Goal: Information Seeking & Learning: Find specific fact

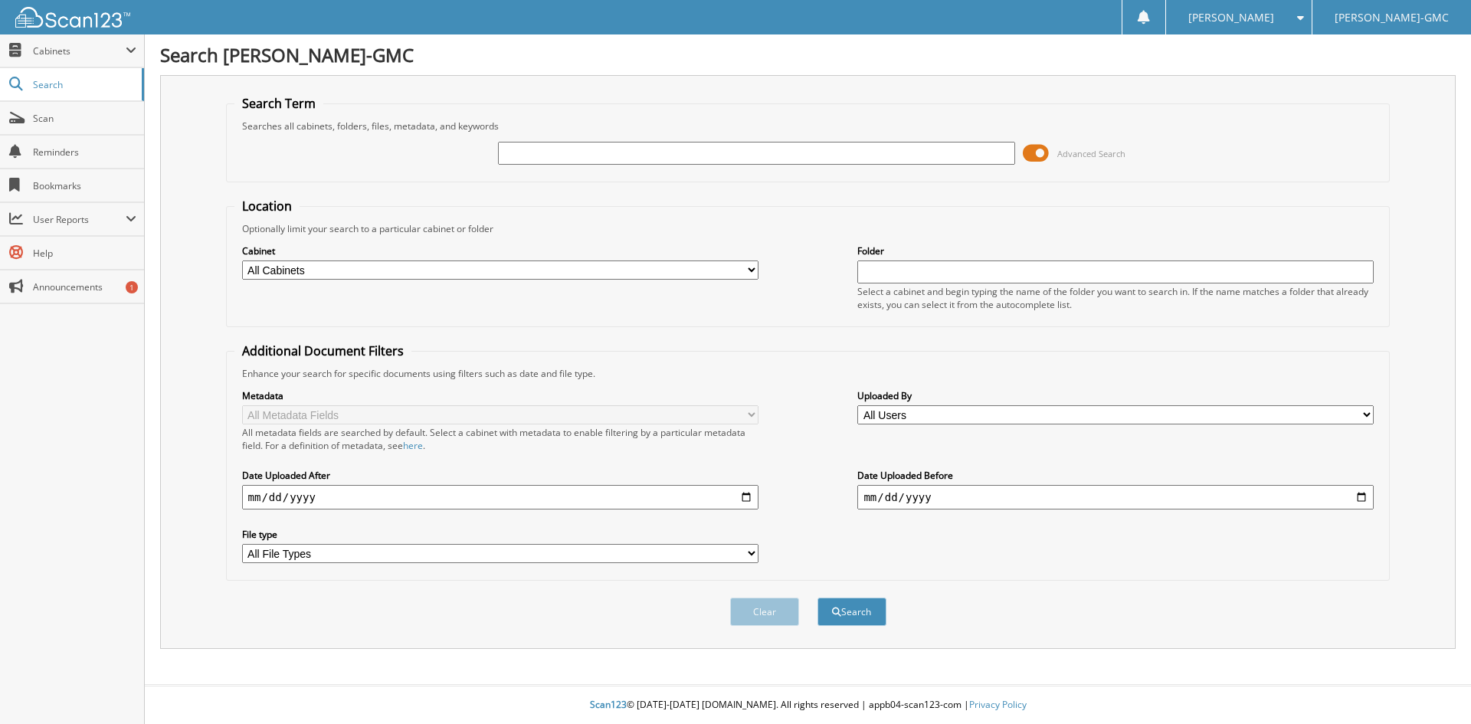
click at [641, 150] on input "text" at bounding box center [756, 153] width 517 height 23
type input "L251043"
click at [818, 598] on button "Search" at bounding box center [852, 612] width 69 height 28
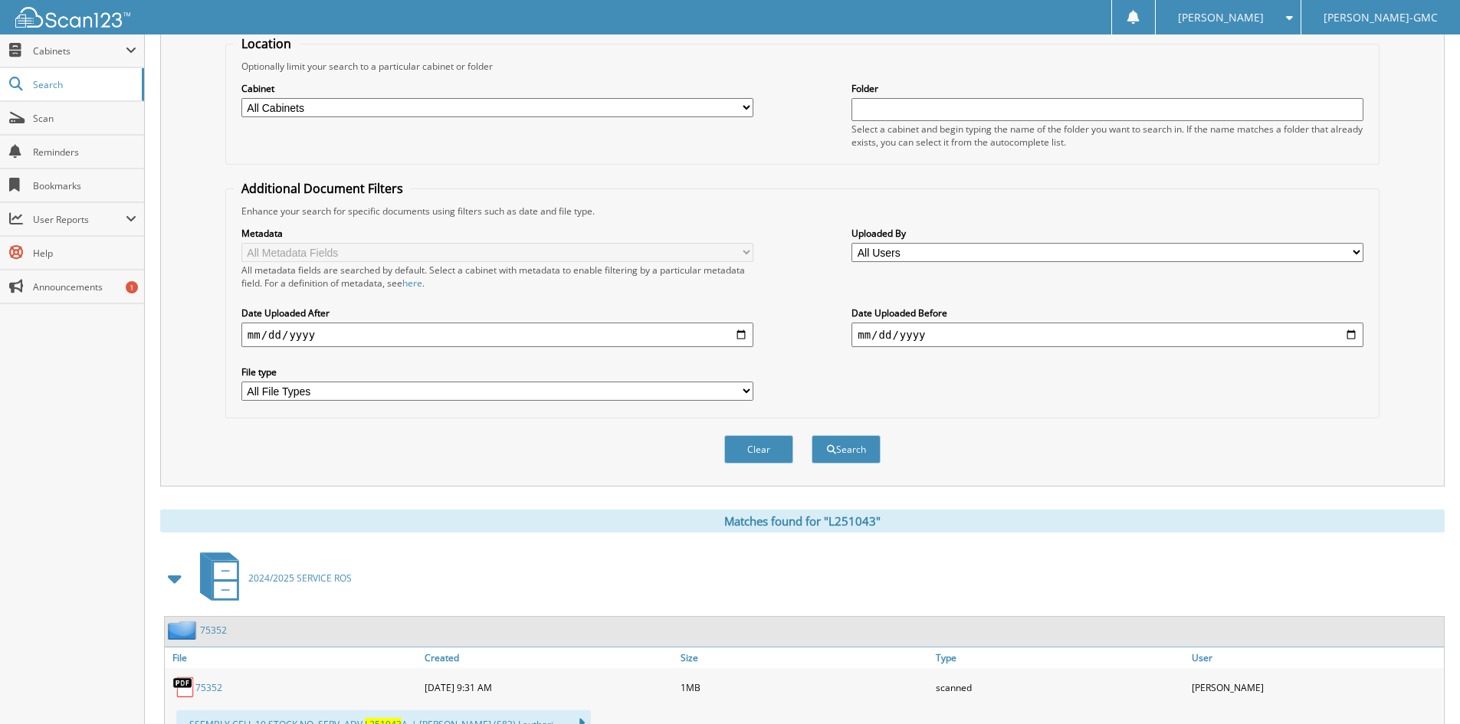
scroll to position [383, 0]
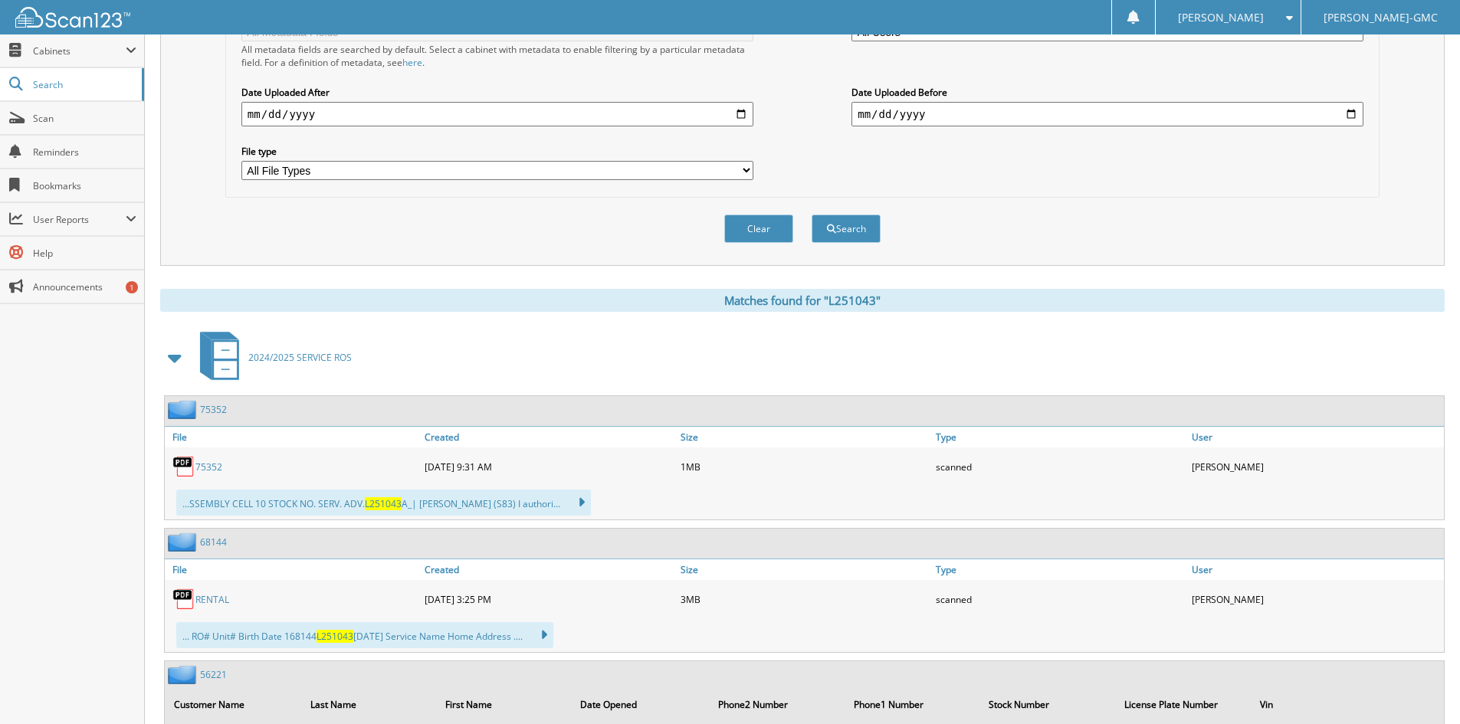
click at [209, 469] on link "75352" at bounding box center [208, 467] width 27 height 13
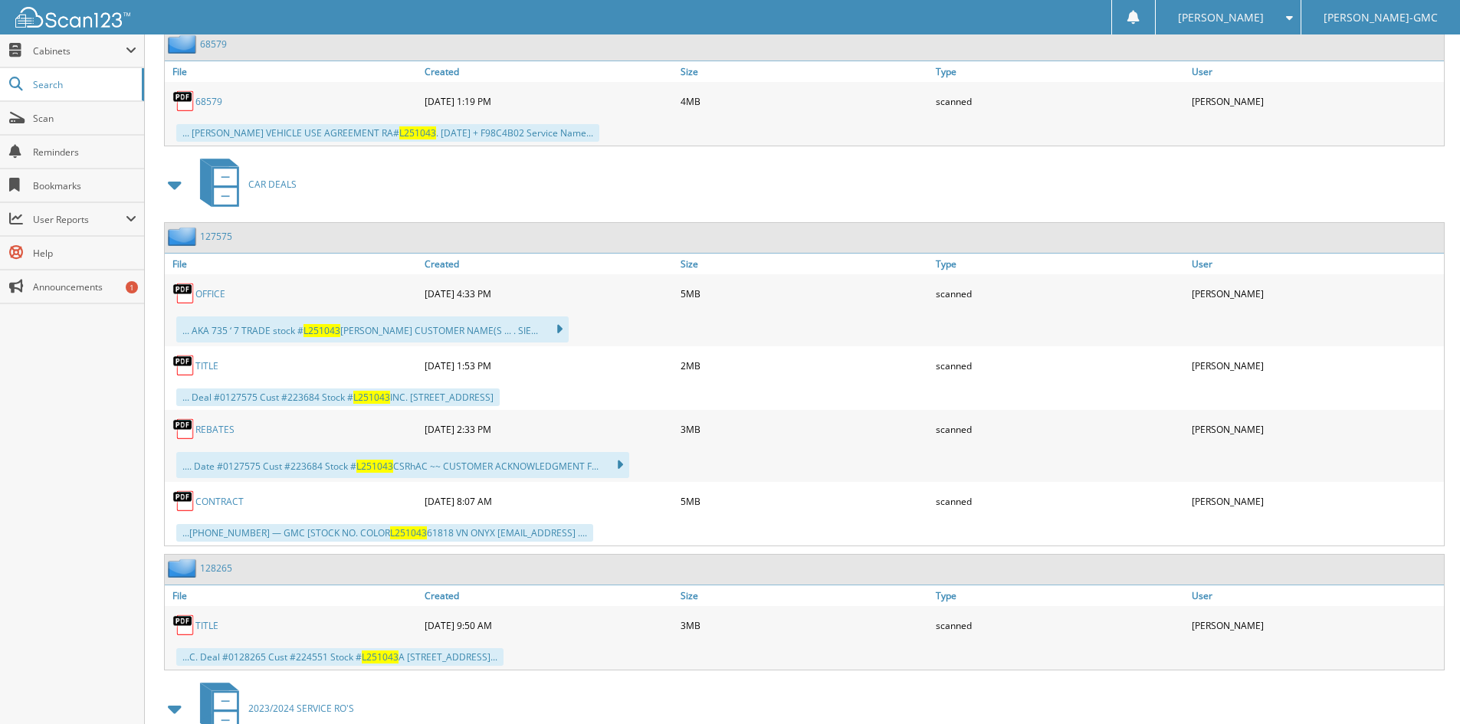
scroll to position [1303, 0]
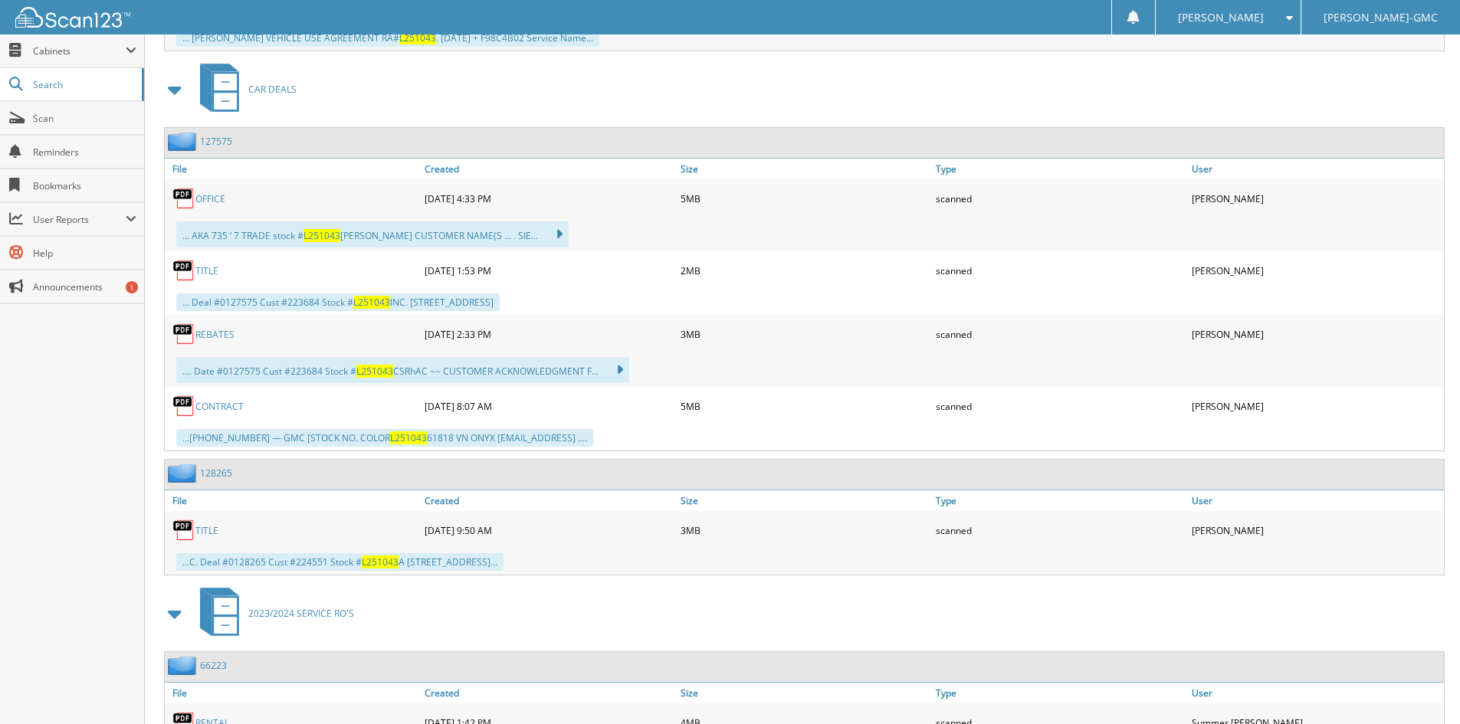
click at [213, 529] on link "TITLE" at bounding box center [206, 530] width 23 height 13
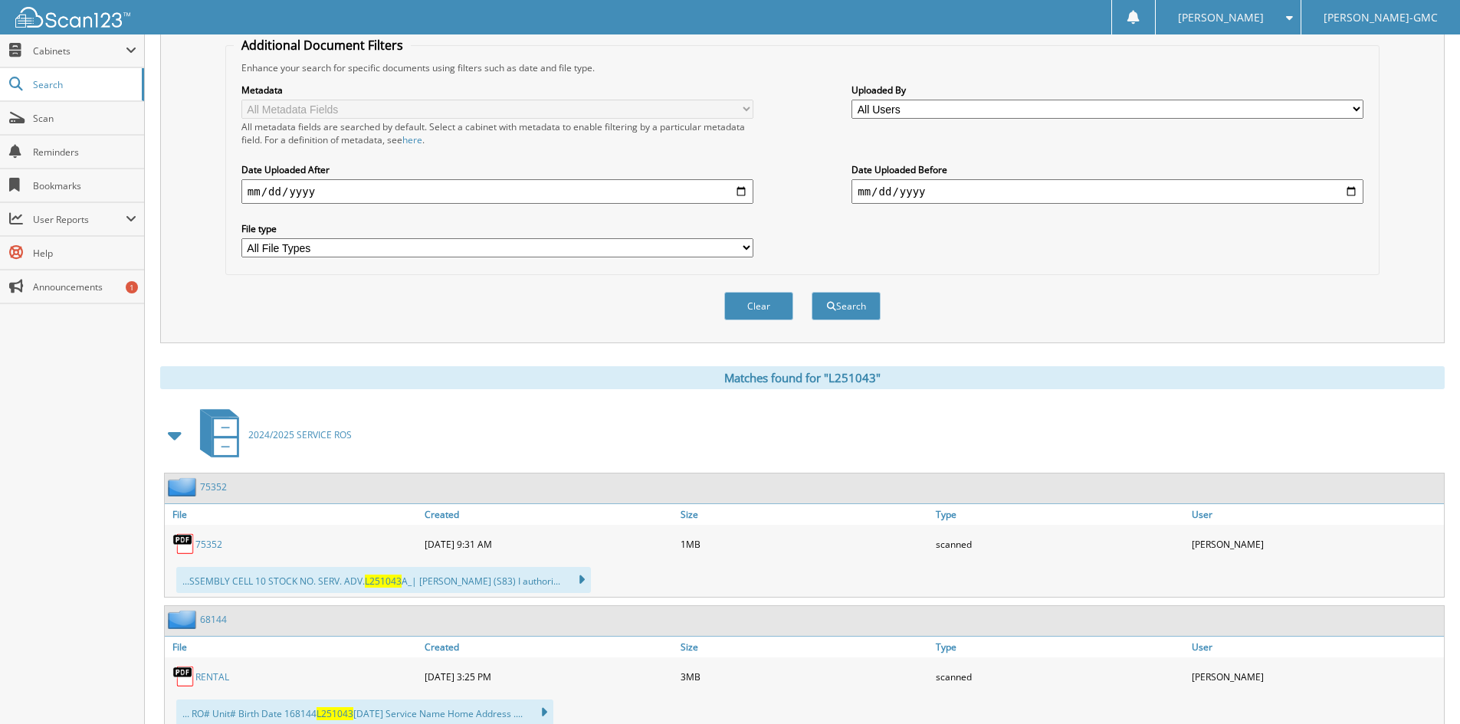
scroll to position [0, 0]
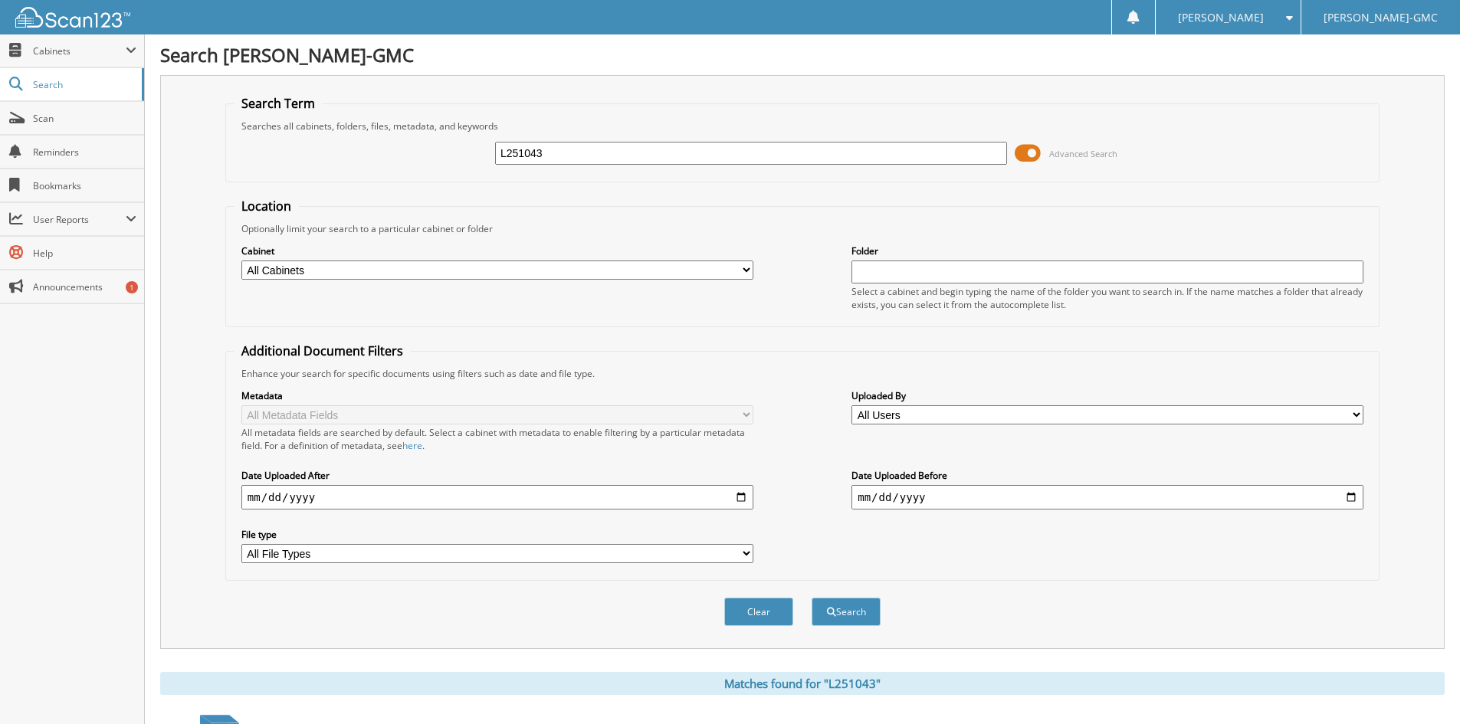
click at [716, 158] on input "L251043" at bounding box center [751, 153] width 512 height 23
type input "L251683"
click at [812, 598] on button "Search" at bounding box center [846, 612] width 69 height 28
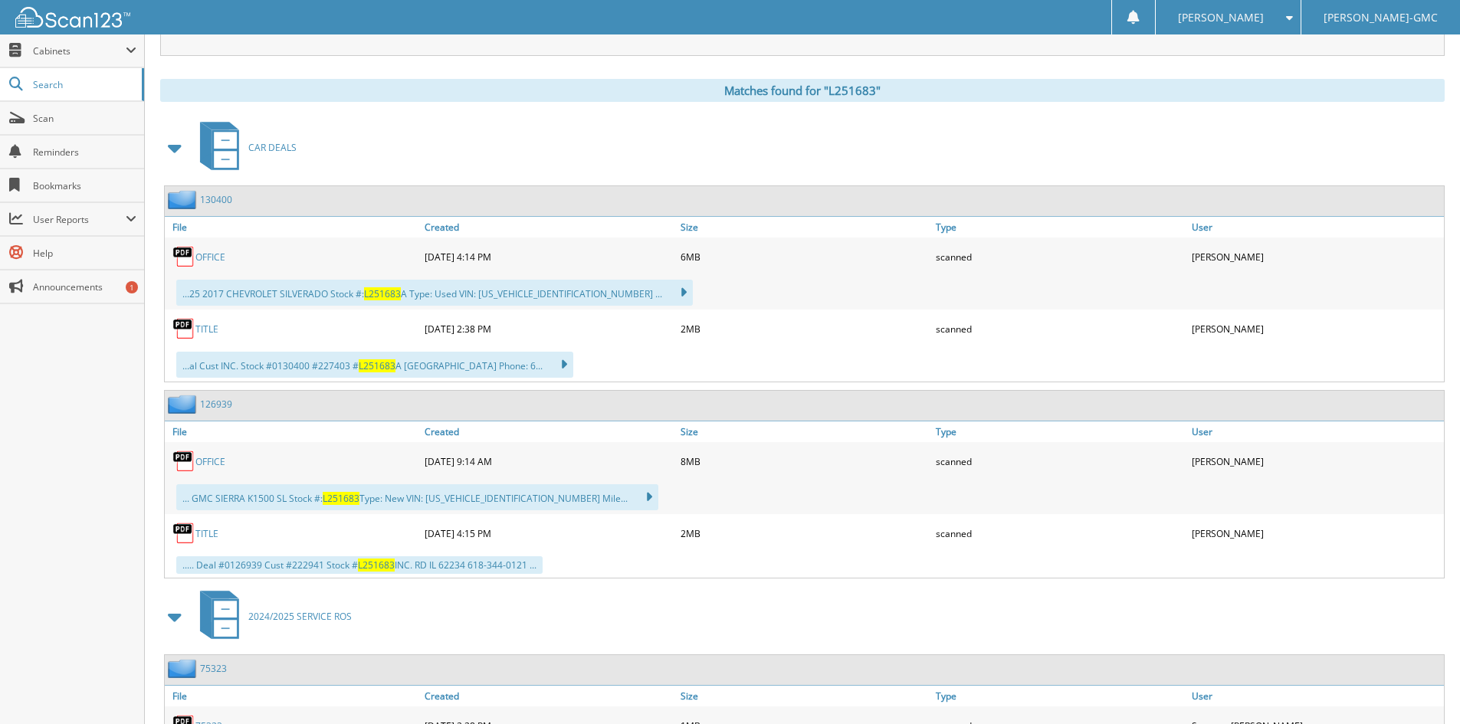
scroll to position [480, 0]
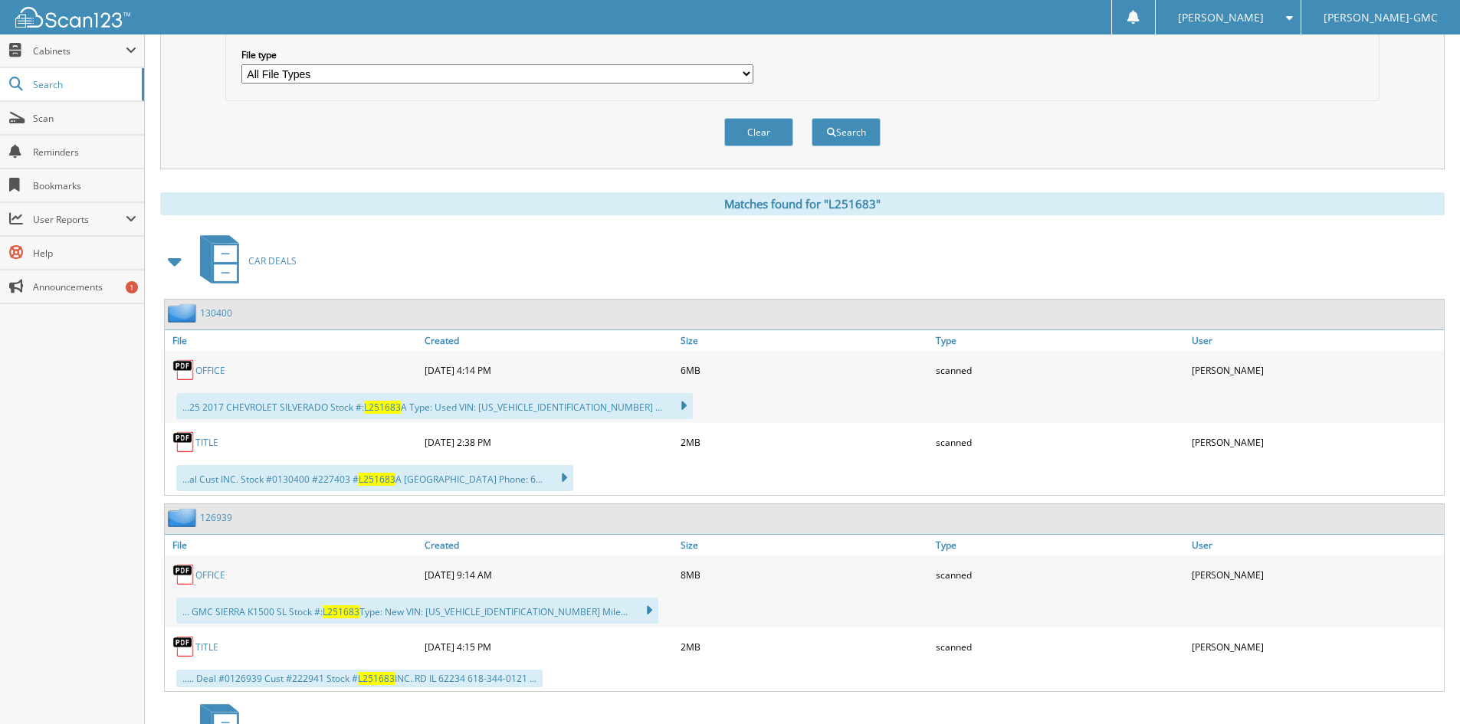
click at [211, 441] on link "TITLE" at bounding box center [206, 442] width 23 height 13
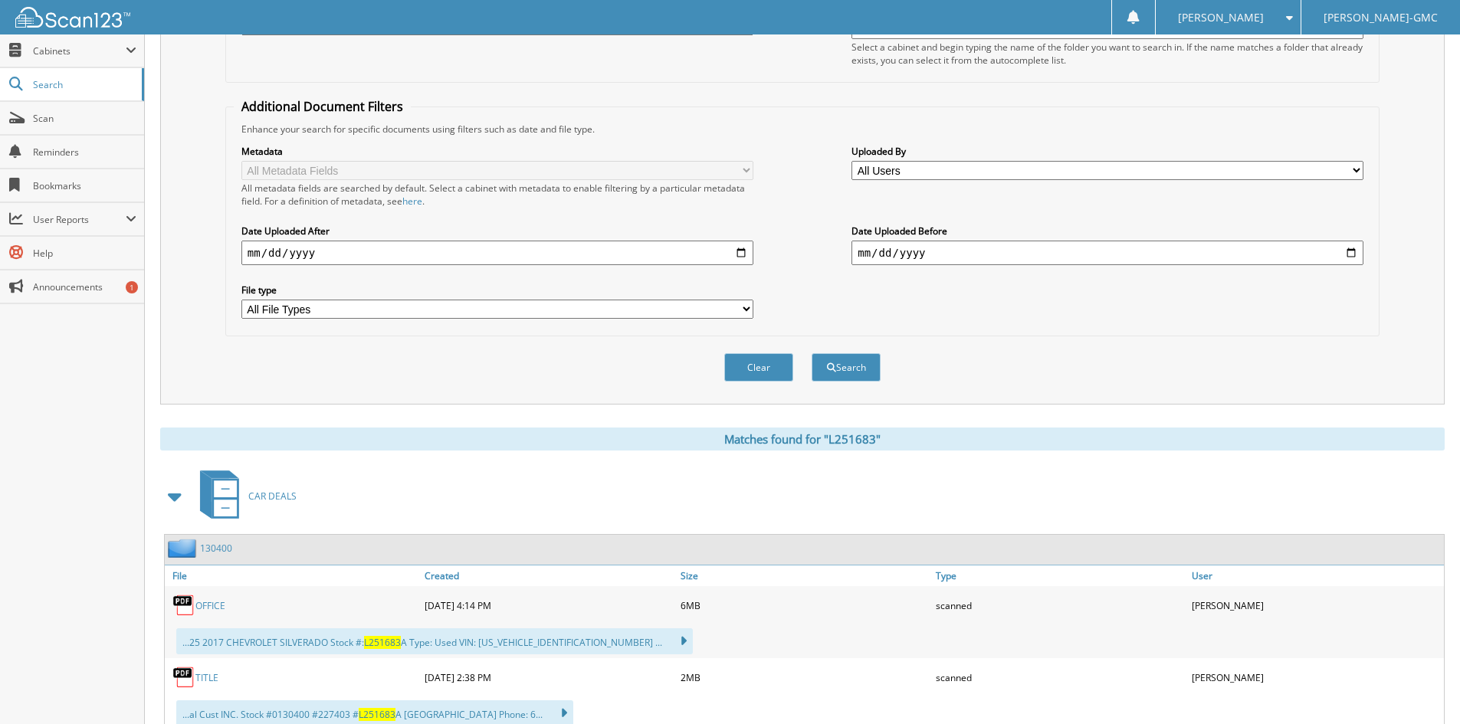
scroll to position [20, 0]
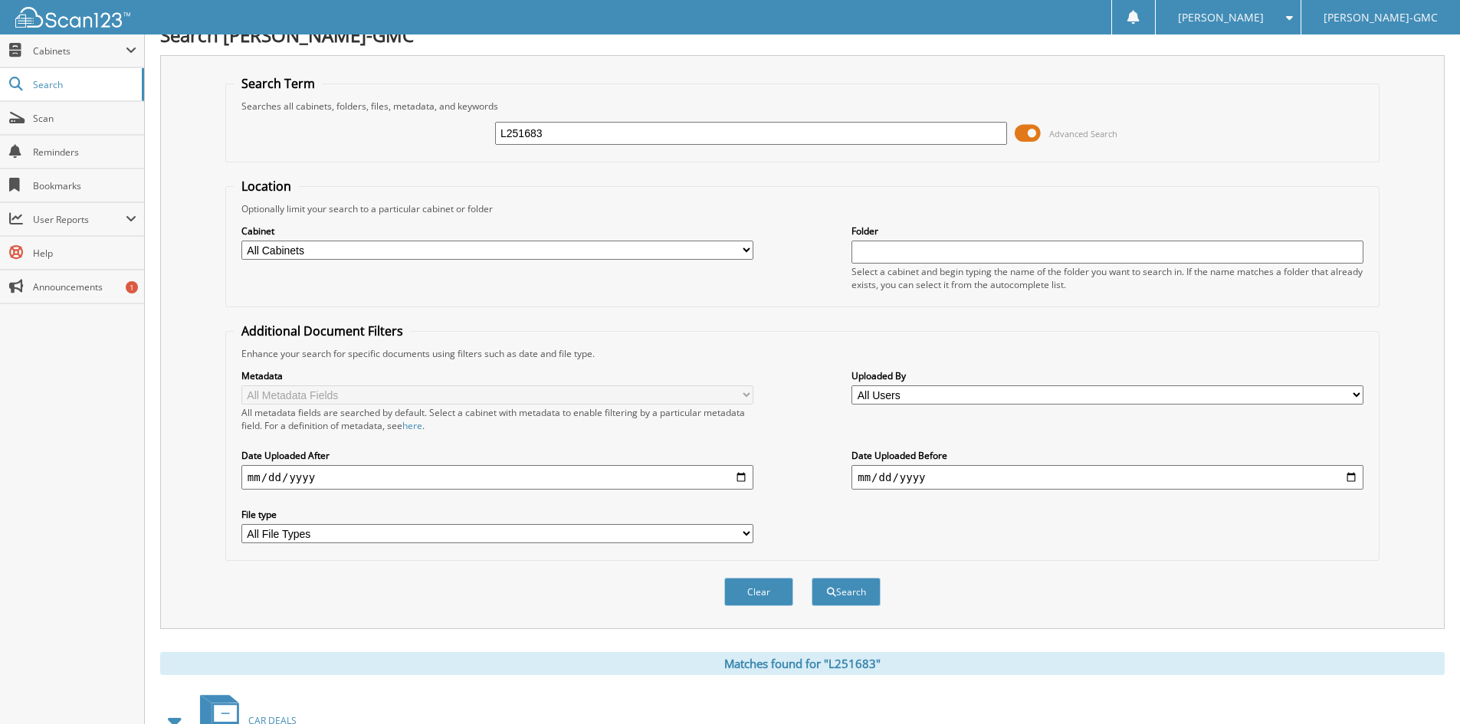
click at [577, 141] on input "L251683" at bounding box center [751, 133] width 512 height 23
type input "L252605"
click at [812, 578] on button "Search" at bounding box center [846, 592] width 69 height 28
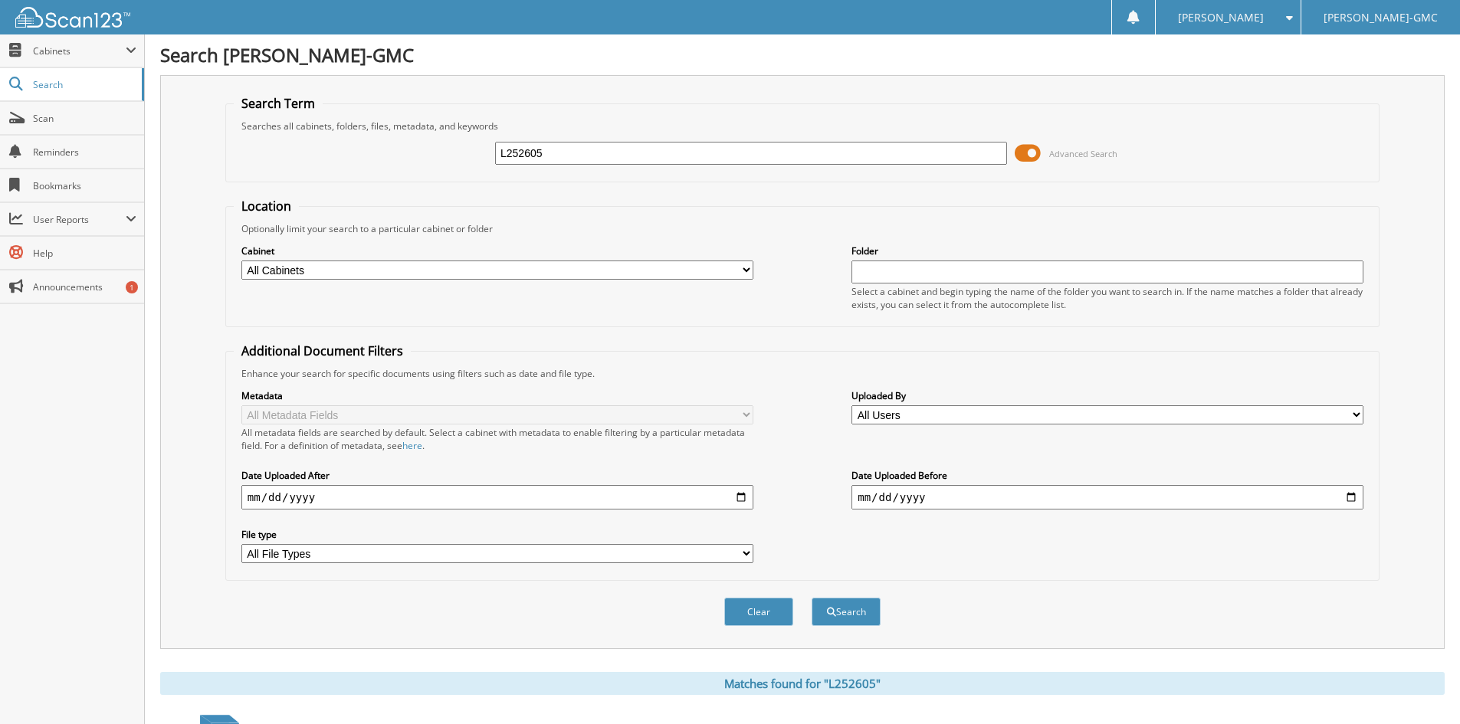
click at [583, 157] on input "L252605" at bounding box center [751, 153] width 512 height 23
type input "L252826"
click at [812, 598] on button "Search" at bounding box center [846, 612] width 69 height 28
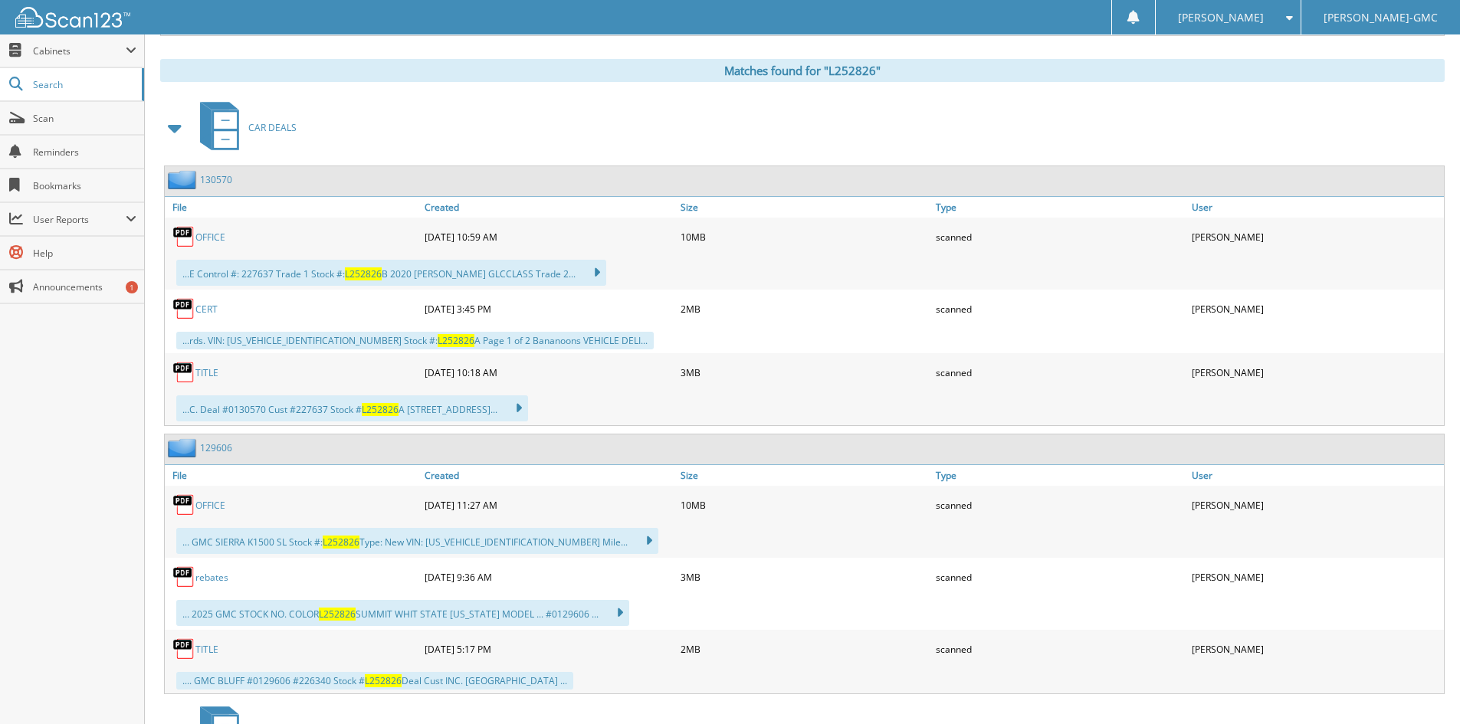
scroll to position [690, 0]
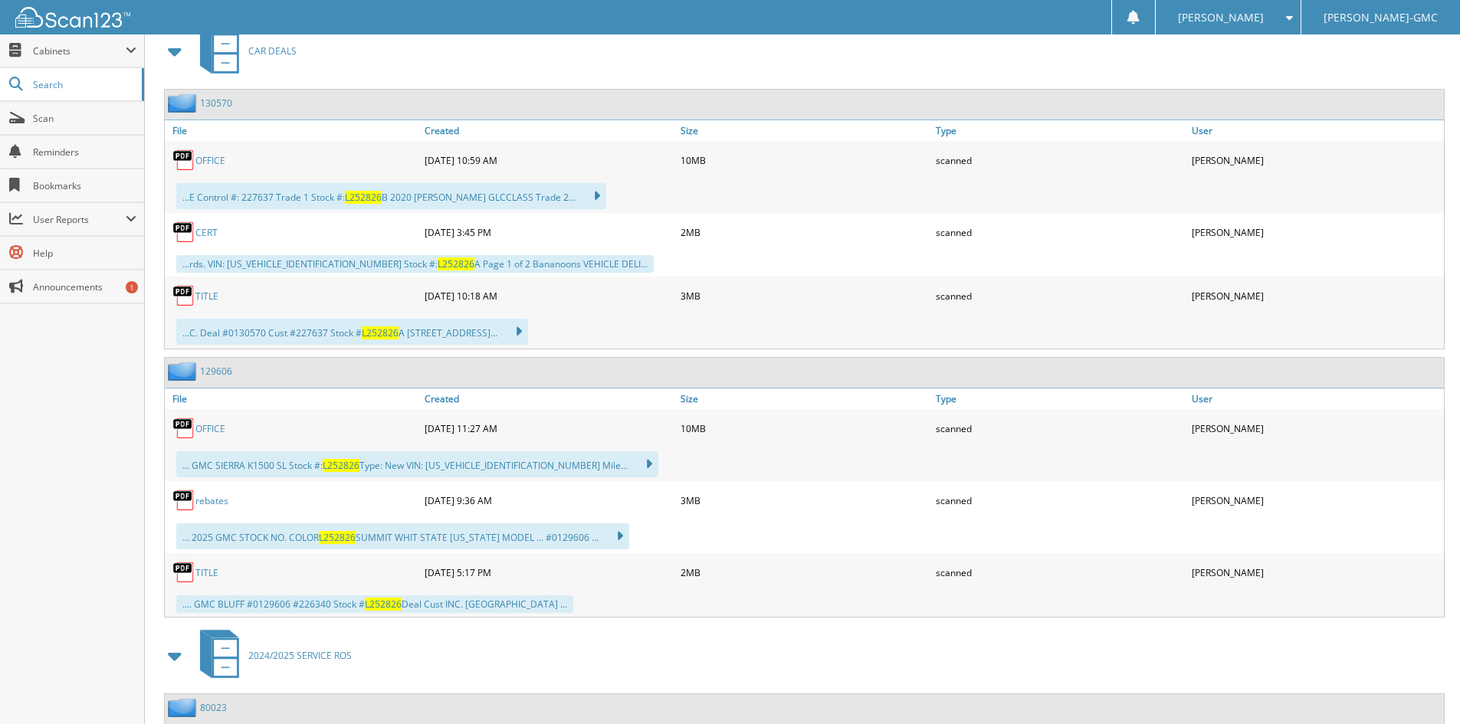
click at [214, 577] on link "TITLE" at bounding box center [206, 572] width 23 height 13
click at [206, 303] on link "TITLE" at bounding box center [206, 296] width 23 height 13
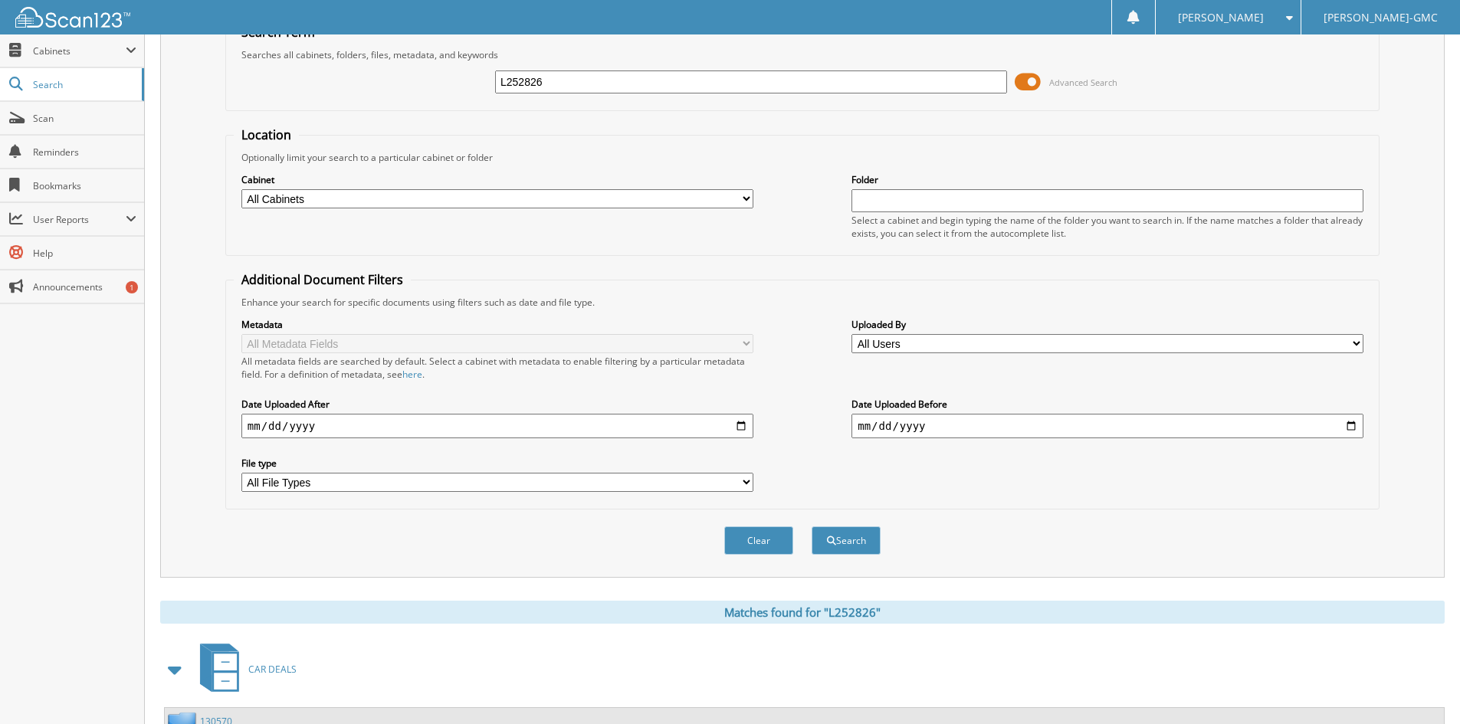
scroll to position [0, 0]
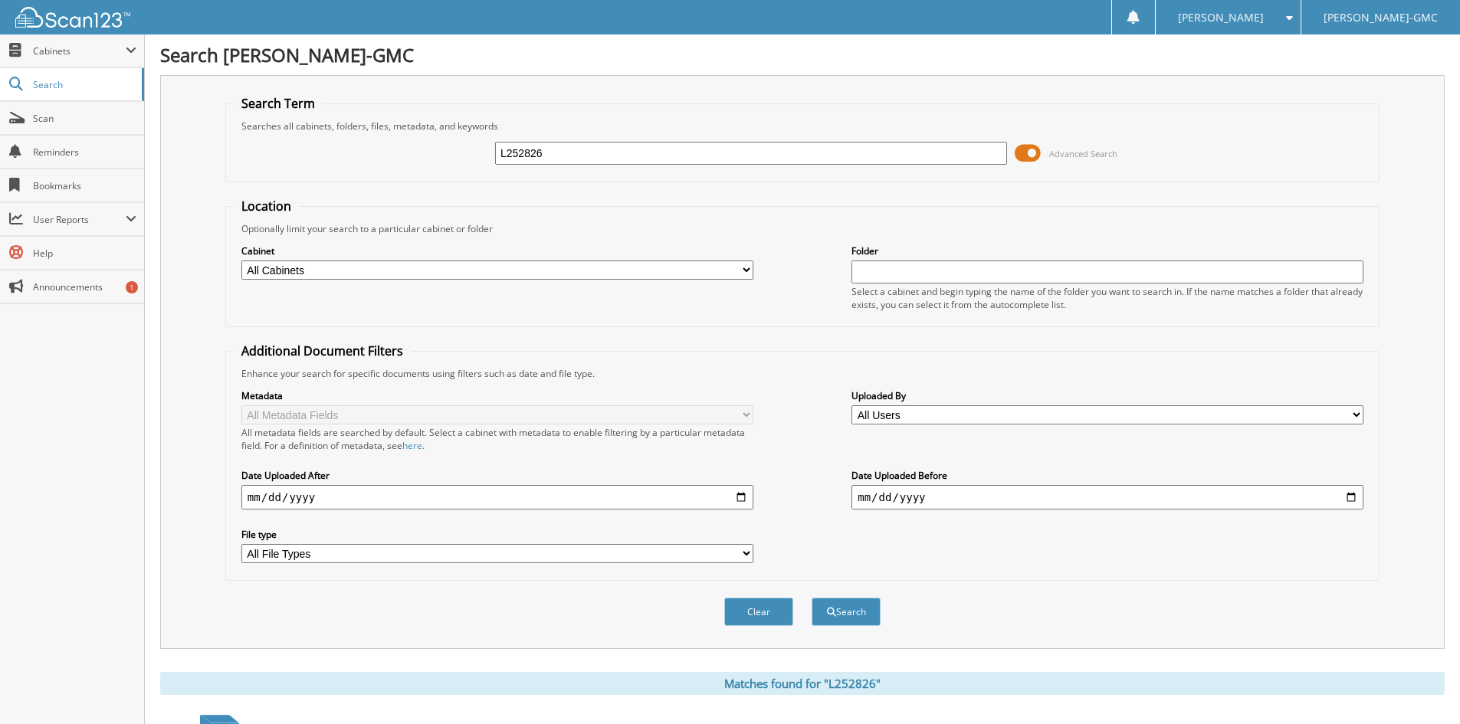
click at [603, 149] on input "L252826" at bounding box center [751, 153] width 512 height 23
type input "L252893"
click at [812, 598] on button "Search" at bounding box center [846, 612] width 69 height 28
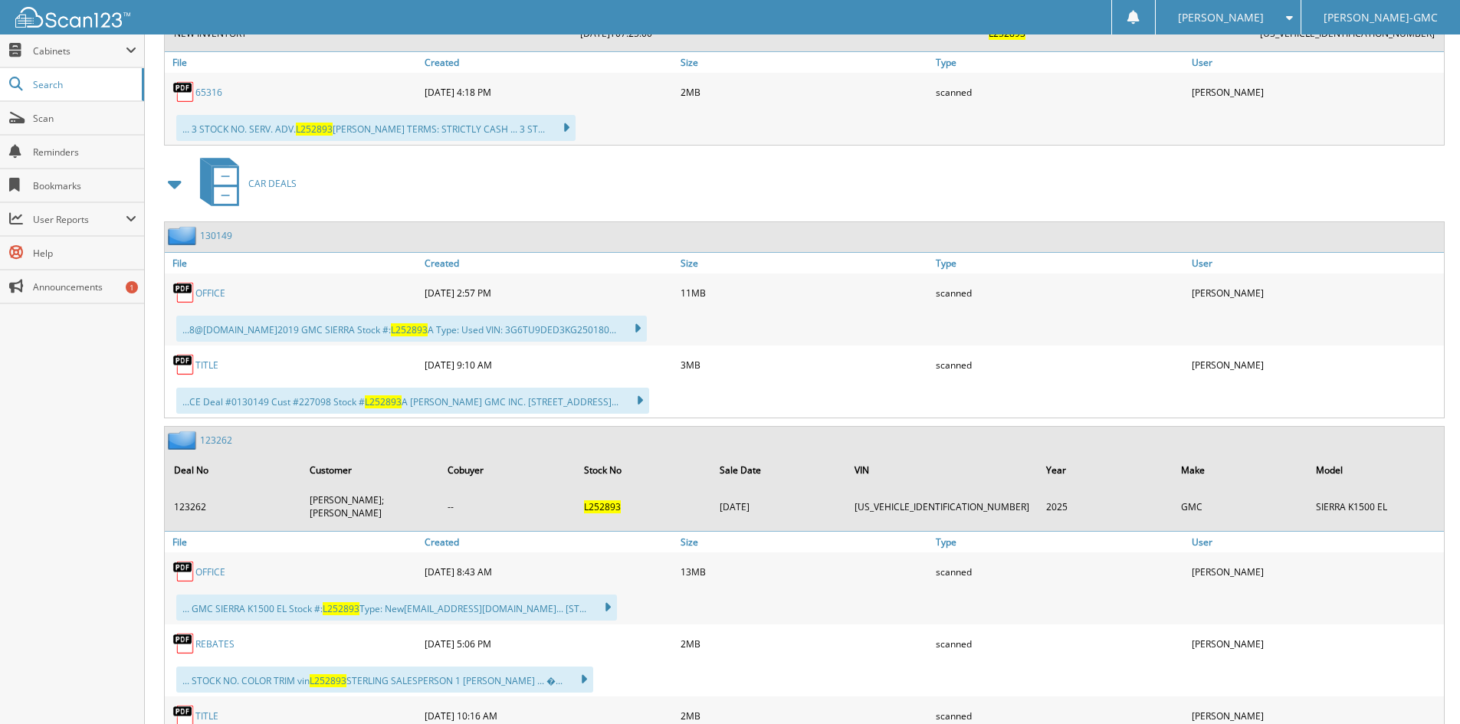
scroll to position [1410, 0]
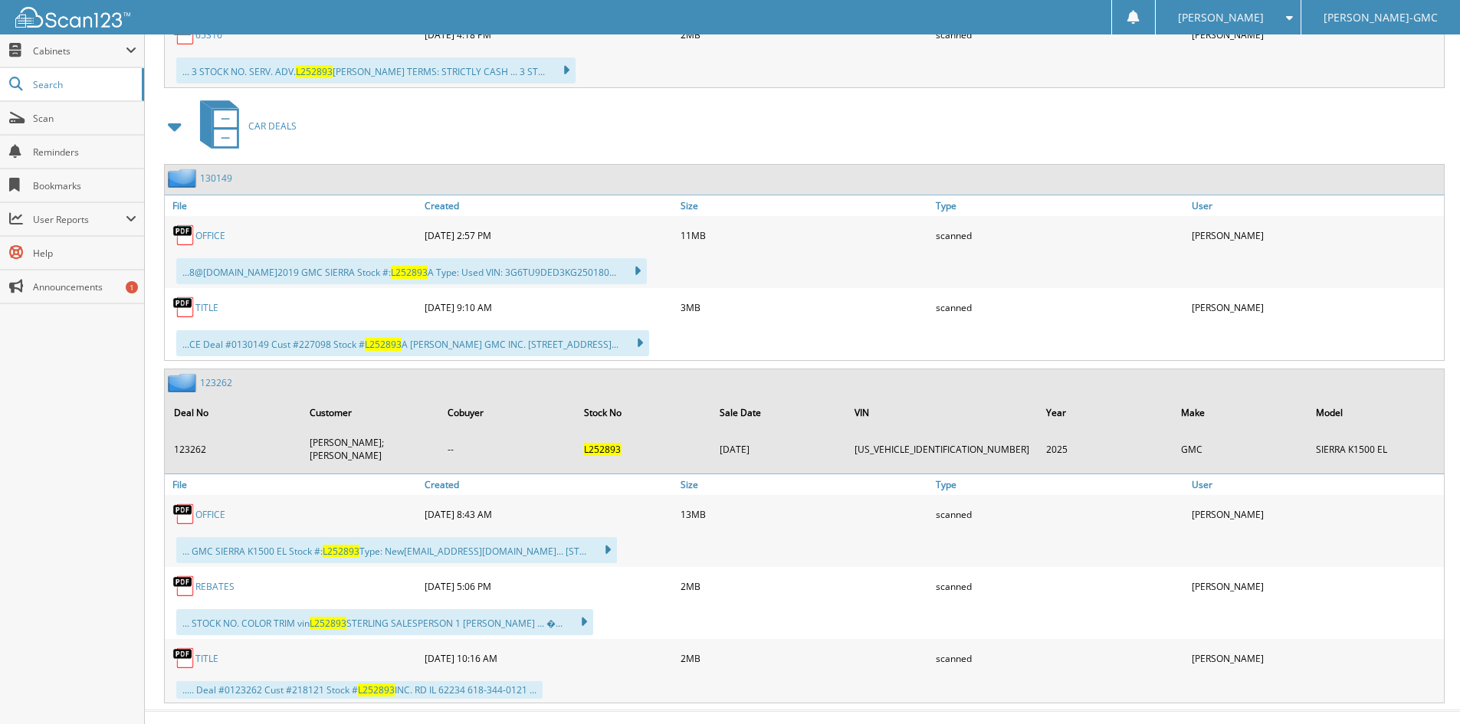
click at [207, 301] on link "TITLE" at bounding box center [206, 307] width 23 height 13
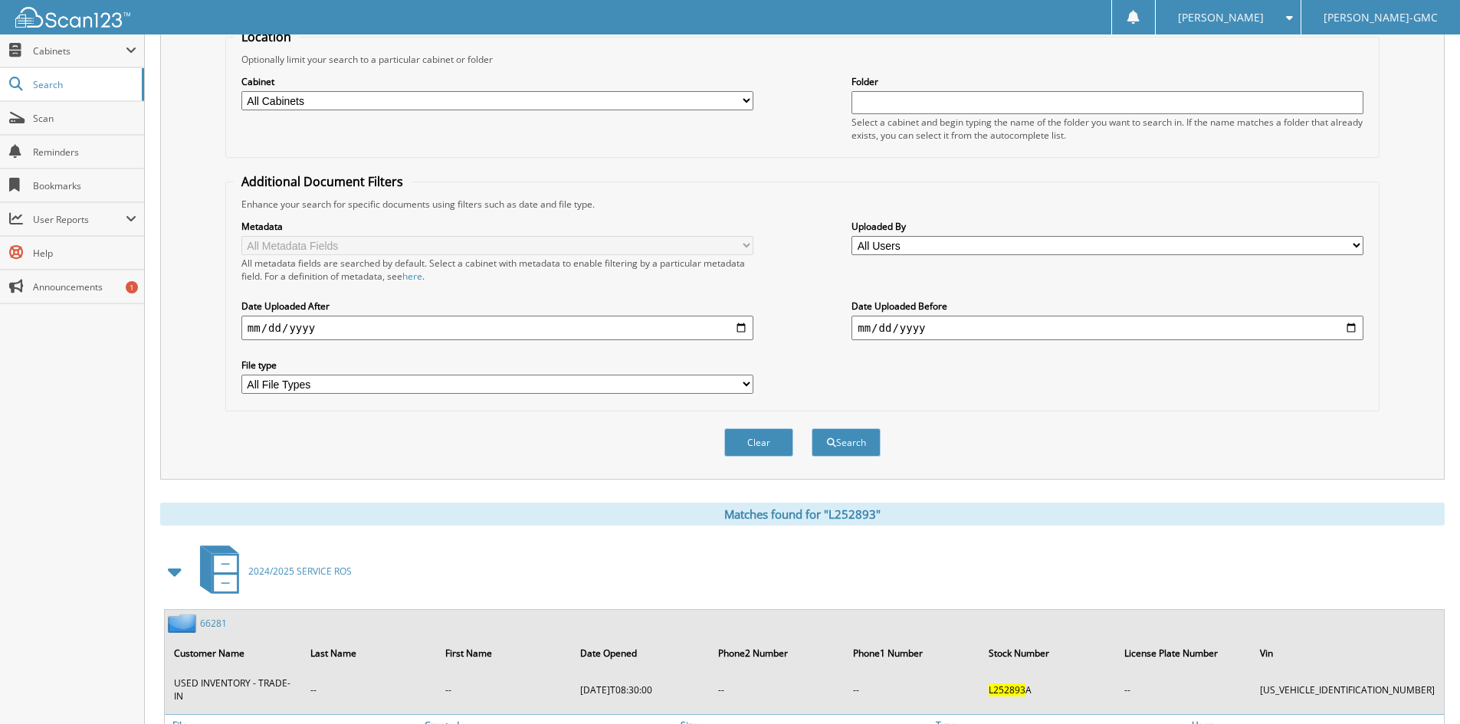
scroll to position [107, 0]
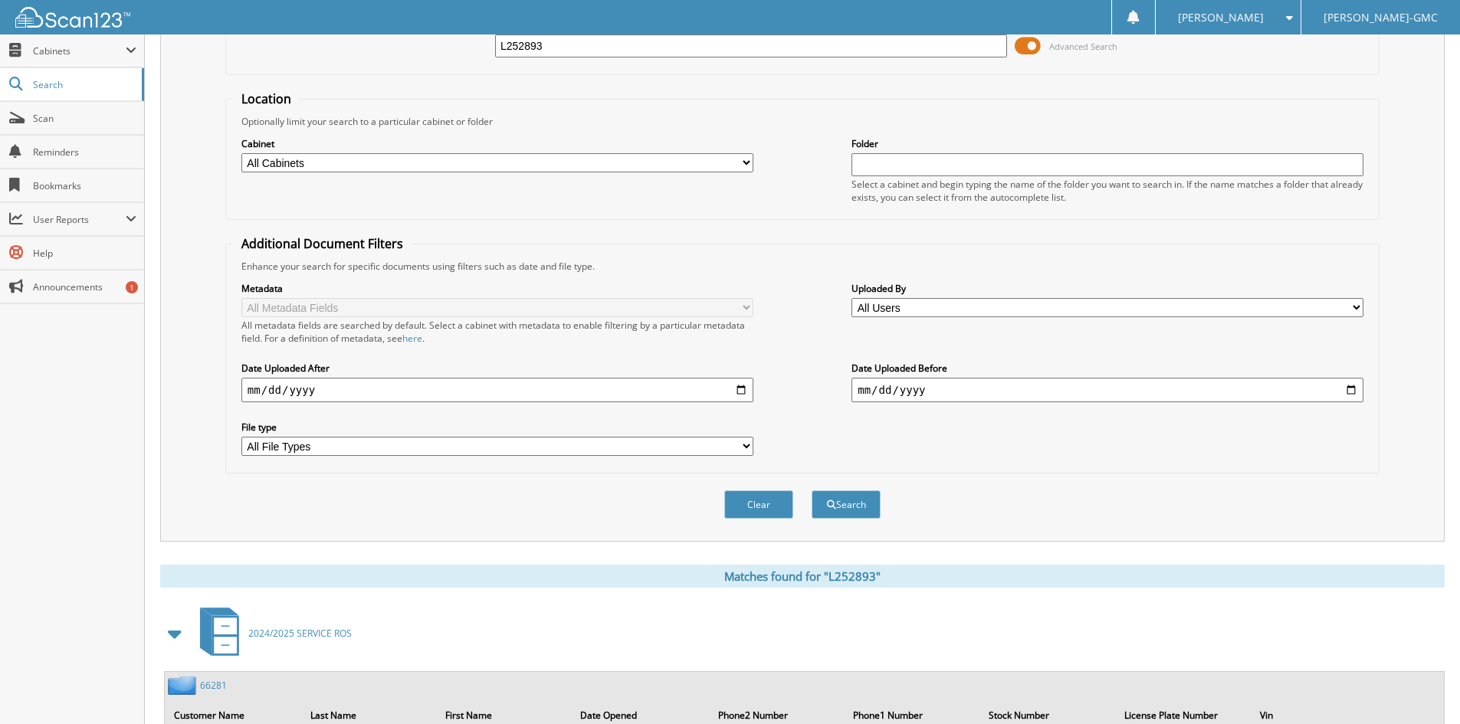
click at [600, 45] on input "L252893" at bounding box center [751, 45] width 512 height 23
type input "L253294"
click at [812, 490] on button "Search" at bounding box center [846, 504] width 69 height 28
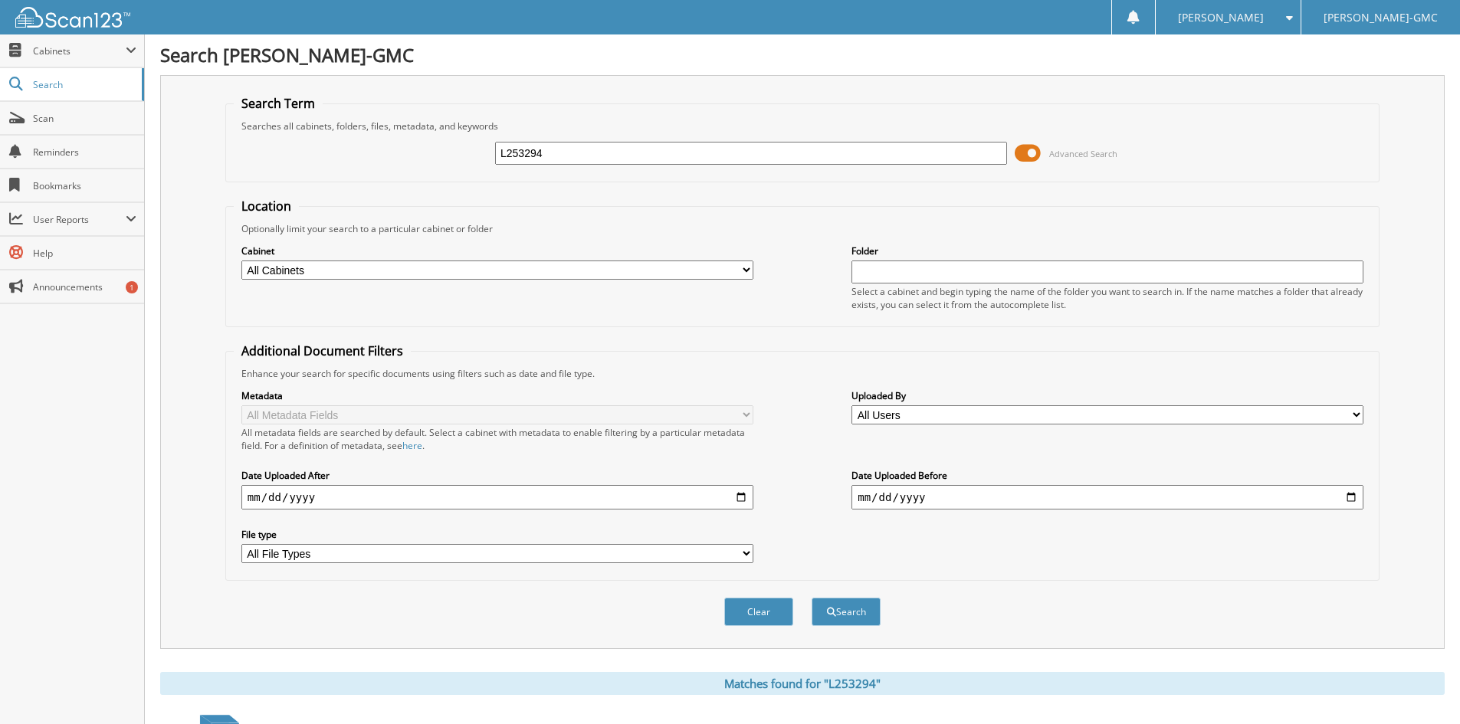
click at [546, 154] on input "L253294" at bounding box center [751, 153] width 512 height 23
type input "L253460"
click at [812, 598] on button "Search" at bounding box center [846, 612] width 69 height 28
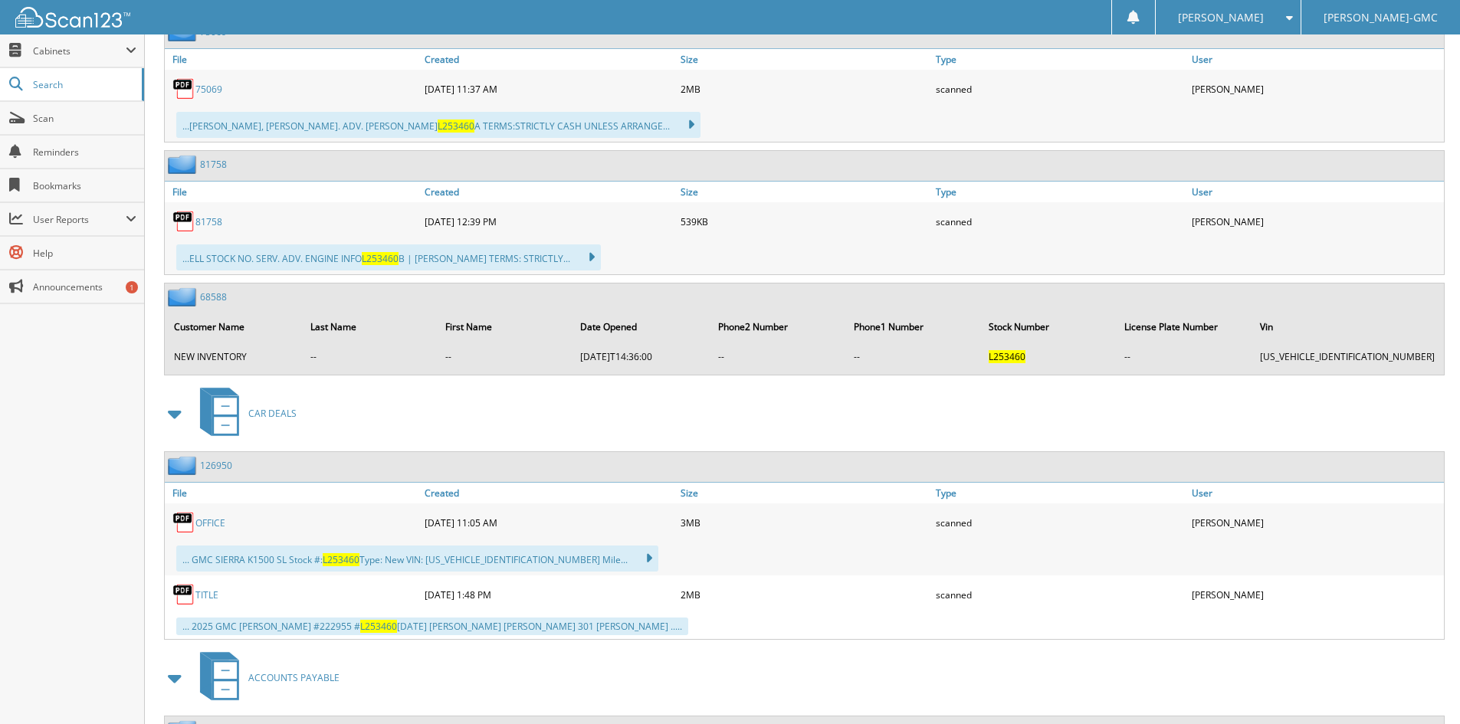
scroll to position [766, 0]
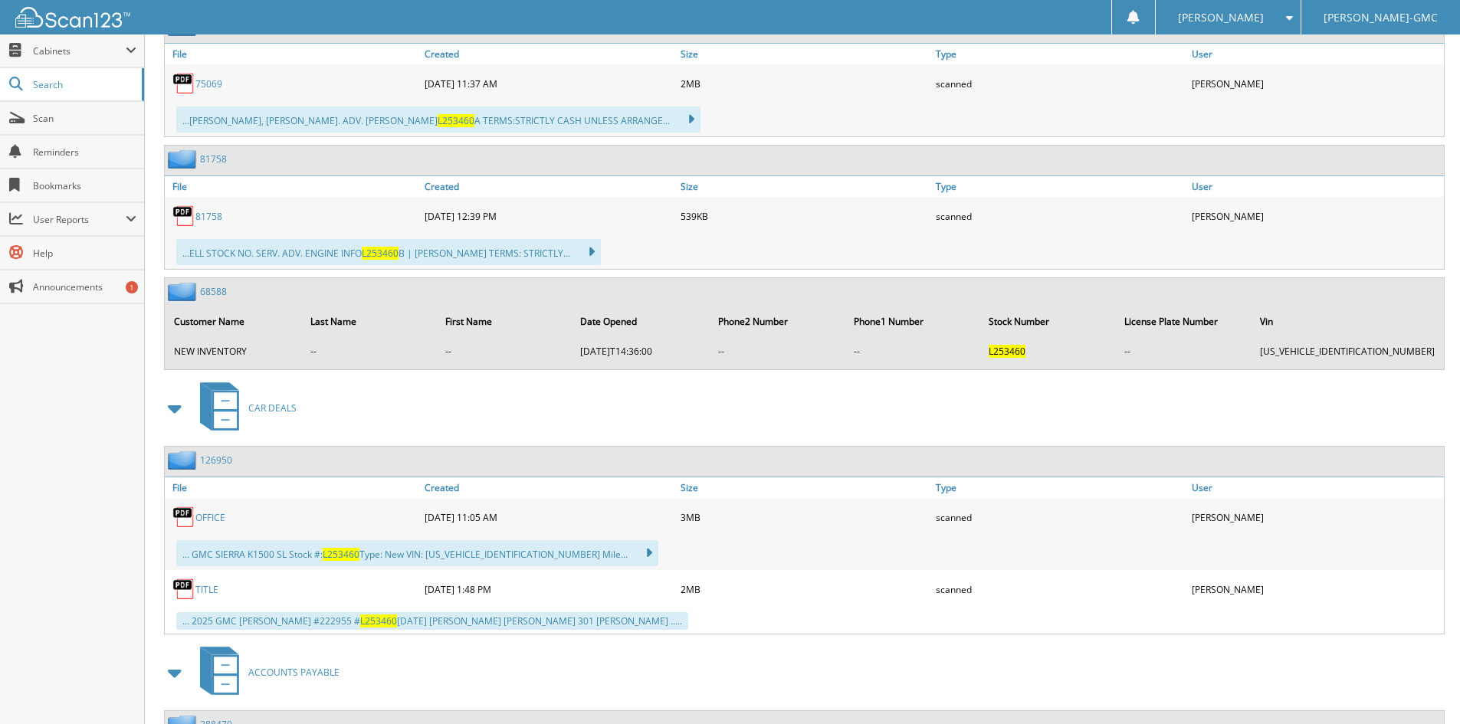
click at [208, 588] on link "TITLE" at bounding box center [206, 589] width 23 height 13
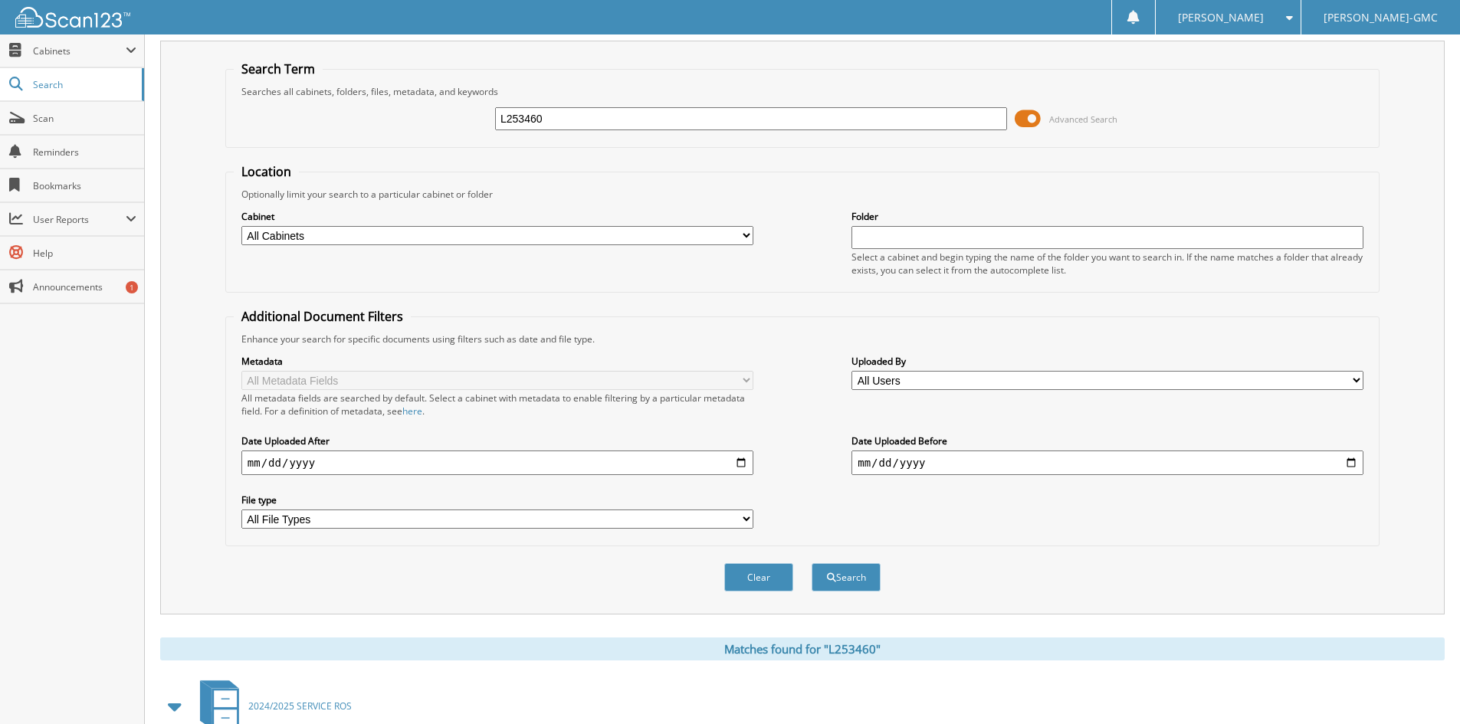
scroll to position [0, 0]
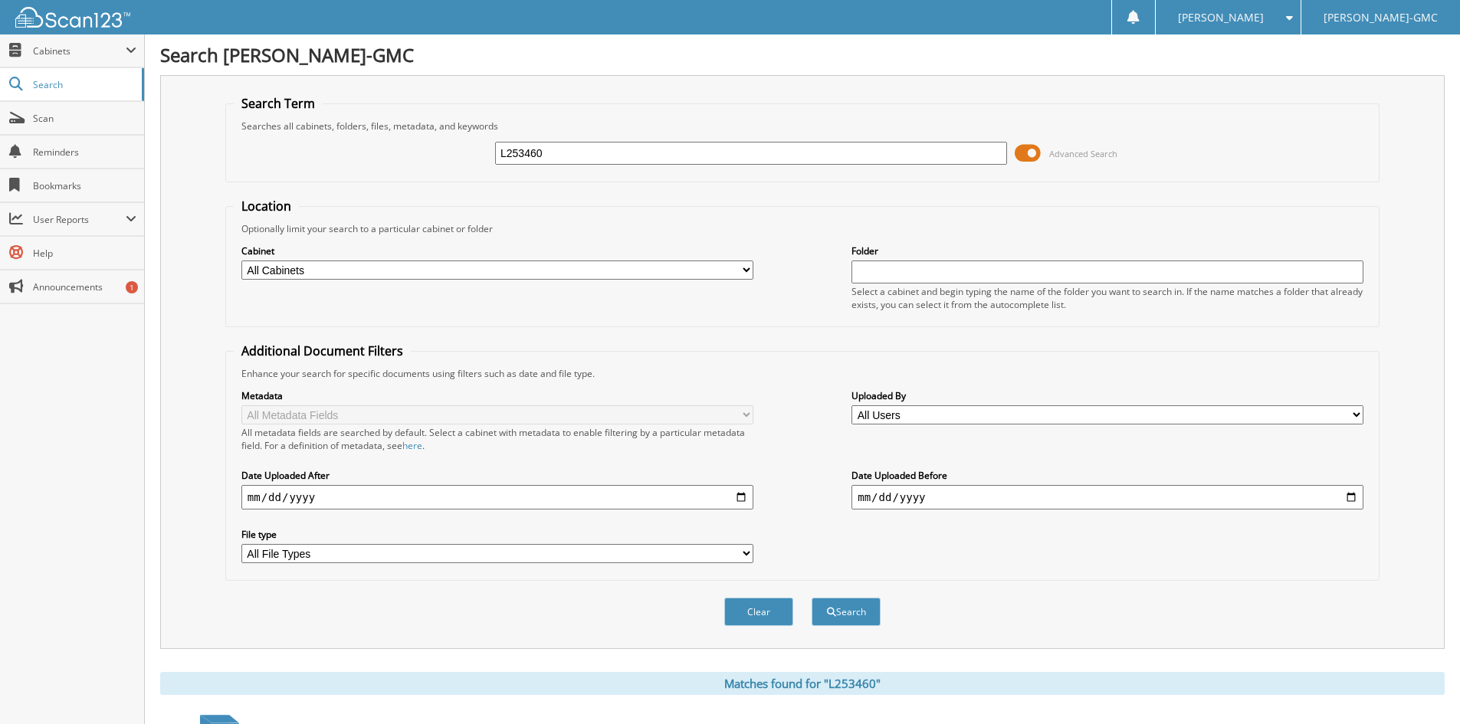
click at [615, 150] on input "L253460" at bounding box center [751, 153] width 512 height 23
type input "L253500"
click at [812, 598] on button "Search" at bounding box center [846, 612] width 69 height 28
click at [563, 148] on input "L253500" at bounding box center [751, 153] width 512 height 23
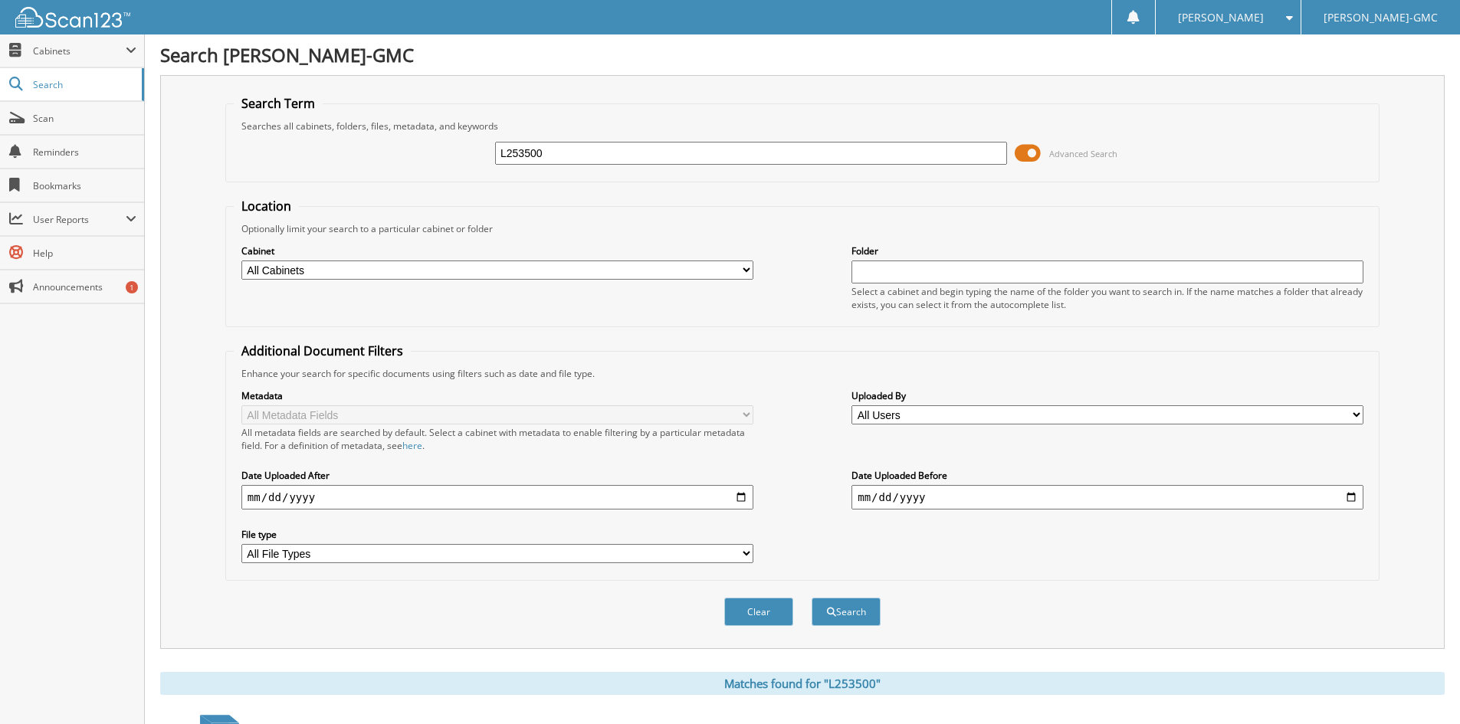
click at [563, 148] on input "L253500" at bounding box center [751, 153] width 512 height 23
type input "L253556"
click at [812, 598] on button "Search" at bounding box center [846, 612] width 69 height 28
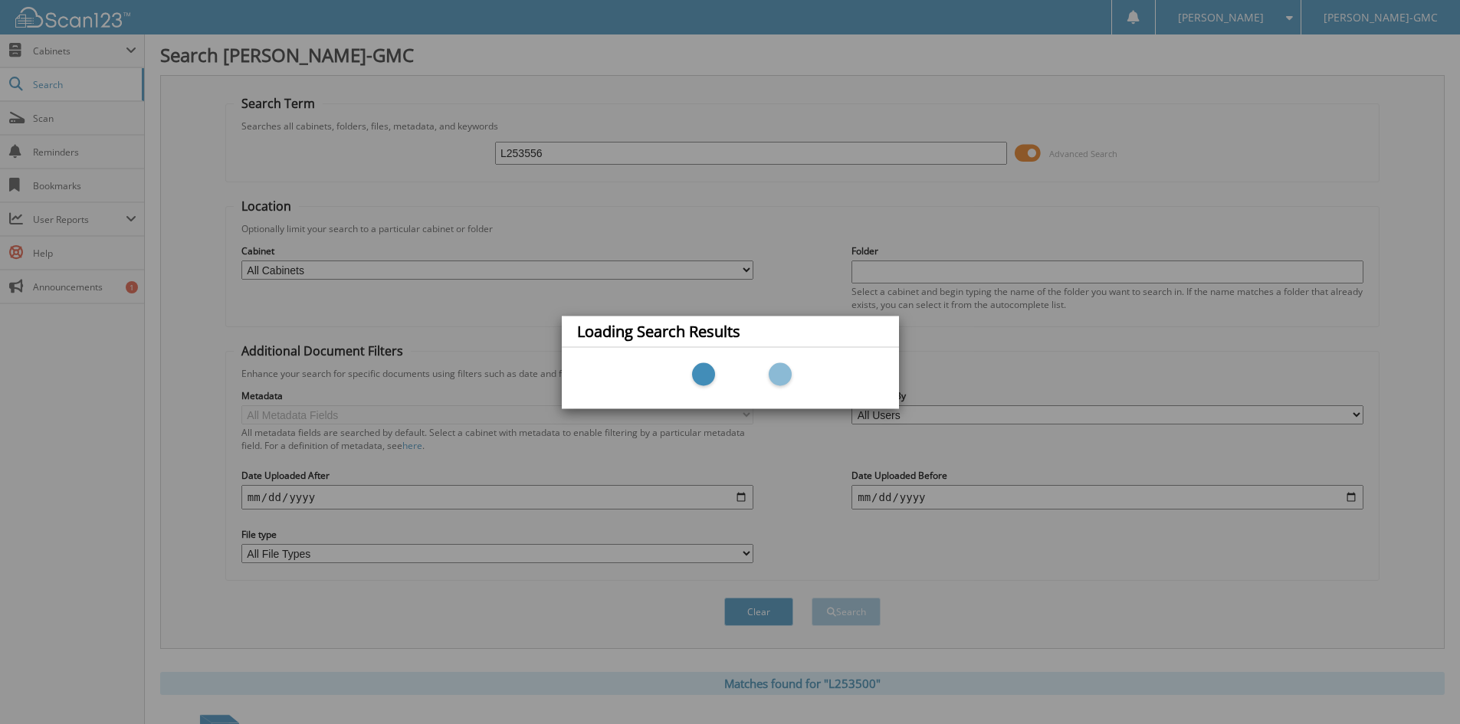
scroll to position [50, 0]
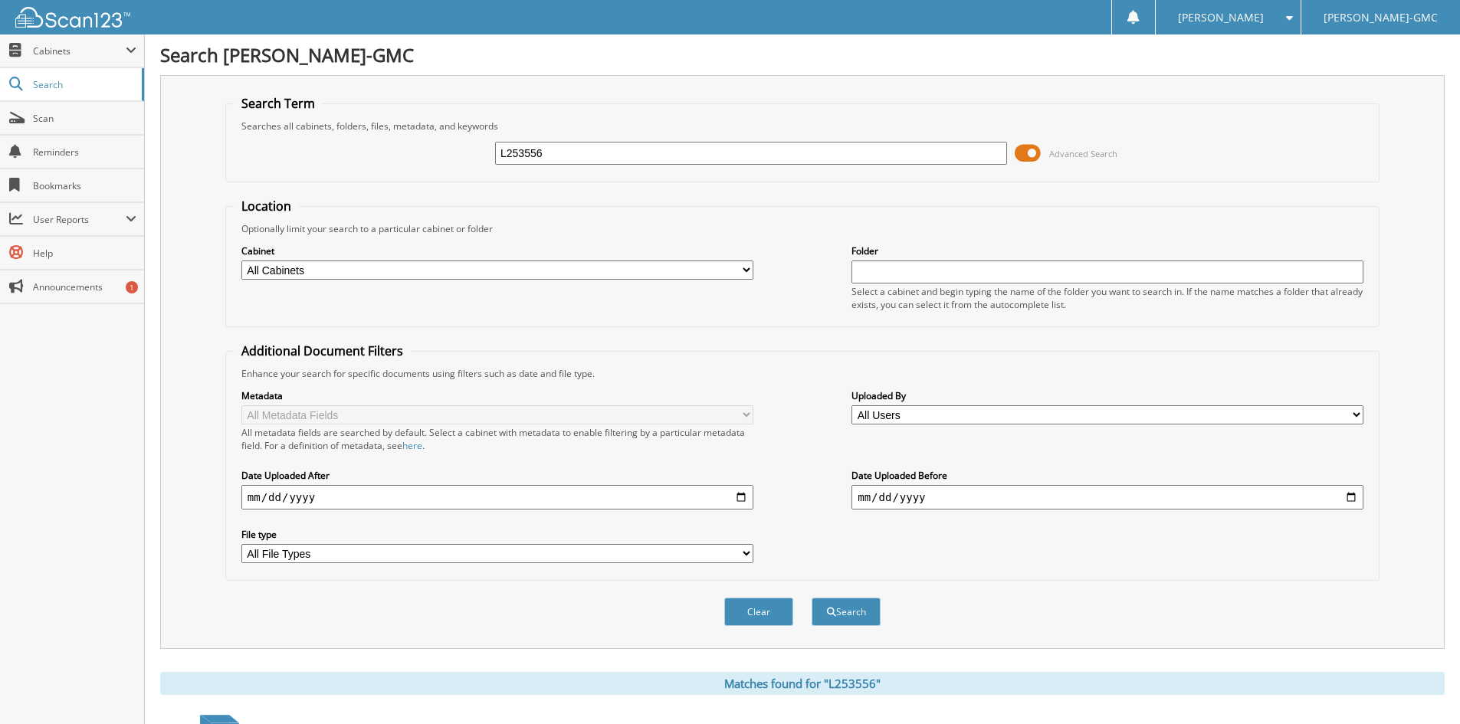
click at [577, 149] on input "L253556" at bounding box center [751, 153] width 512 height 23
type input "L253556A"
click at [812, 598] on button "Search" at bounding box center [846, 612] width 69 height 28
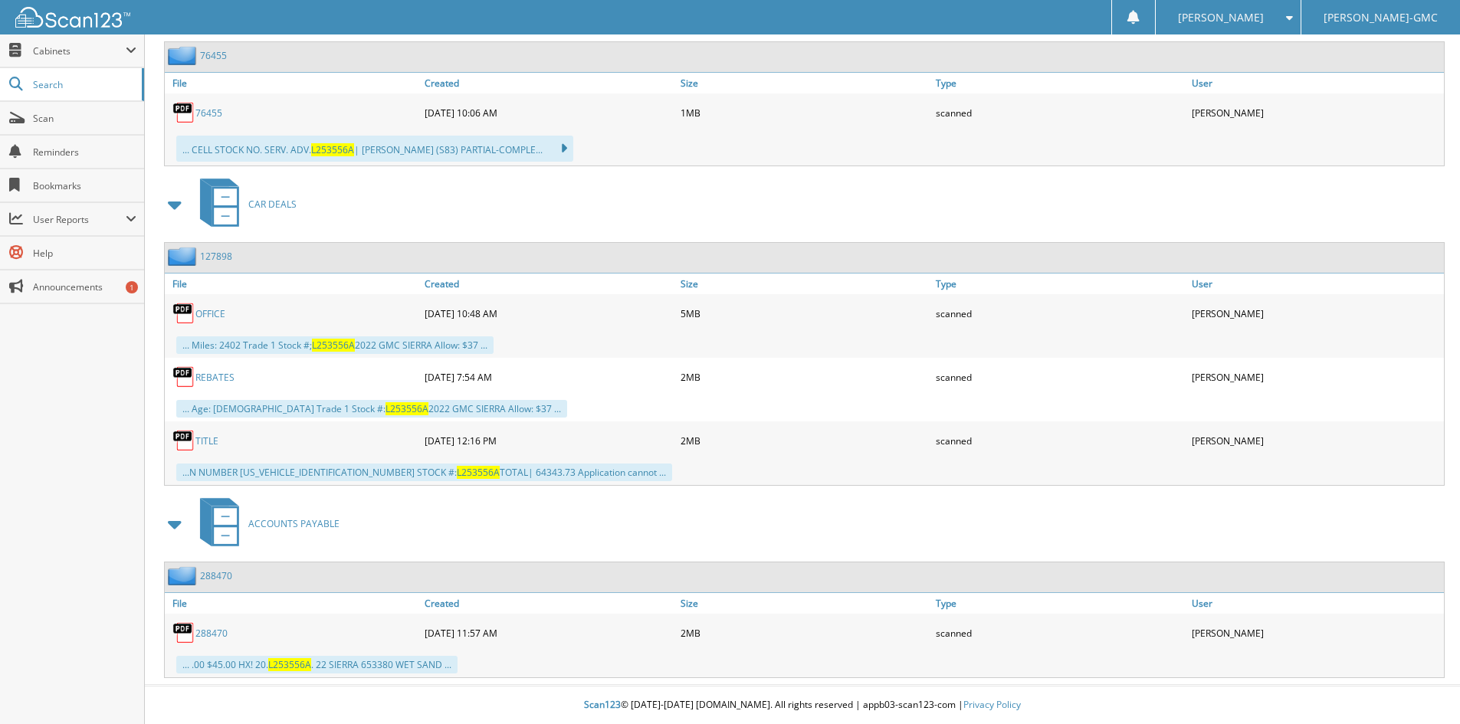
scroll to position [738, 0]
click at [217, 441] on link "TITLE" at bounding box center [206, 441] width 23 height 13
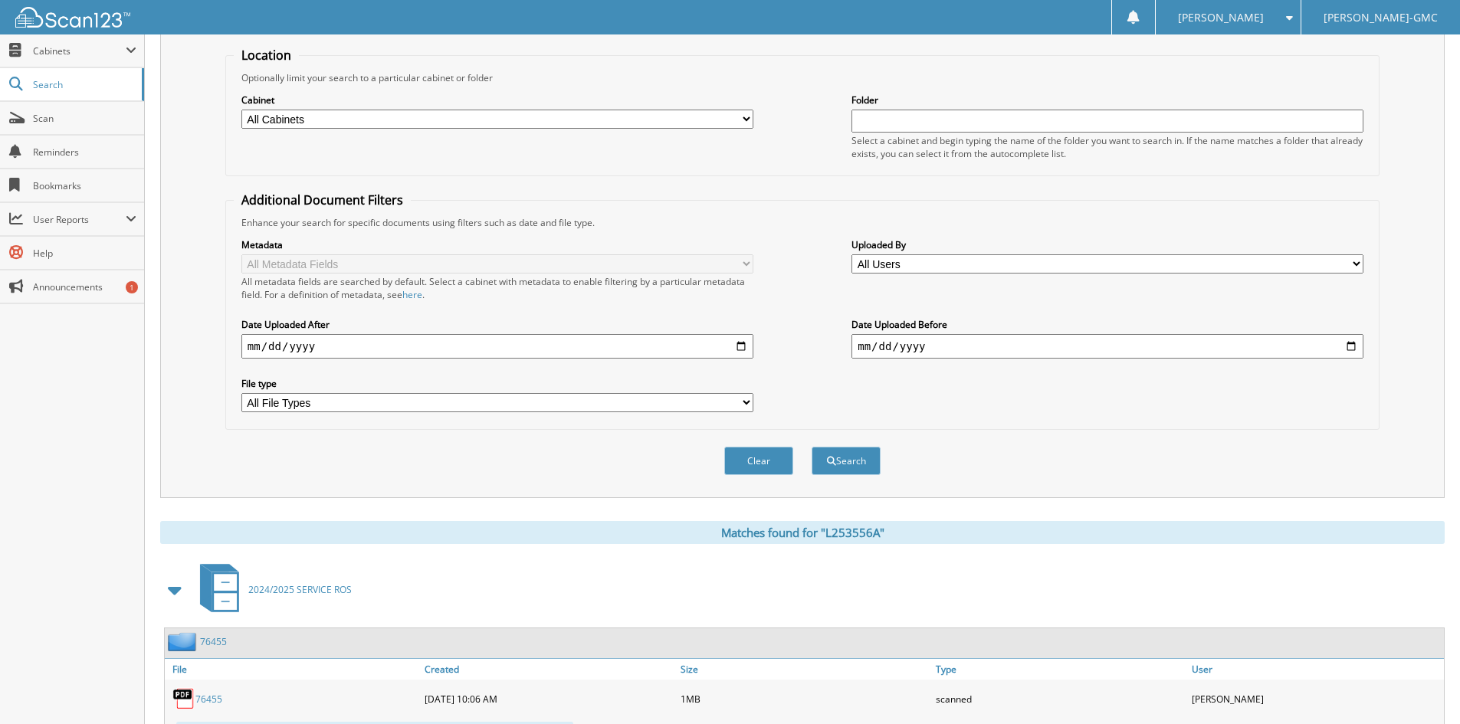
scroll to position [0, 0]
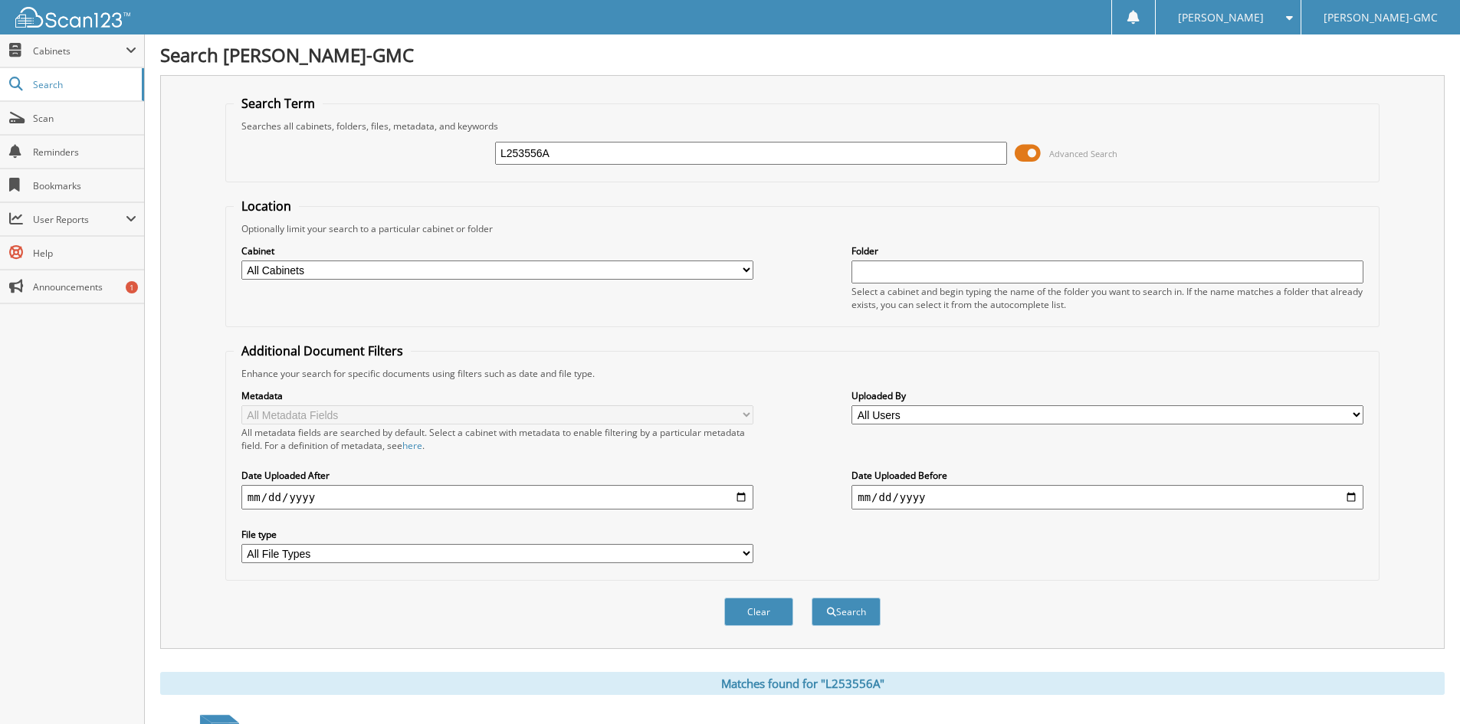
click at [594, 152] on input "L253556A" at bounding box center [751, 153] width 512 height 23
type input "L253565"
click at [812, 598] on button "Search" at bounding box center [846, 612] width 69 height 28
click at [587, 164] on input "L253565" at bounding box center [751, 153] width 512 height 23
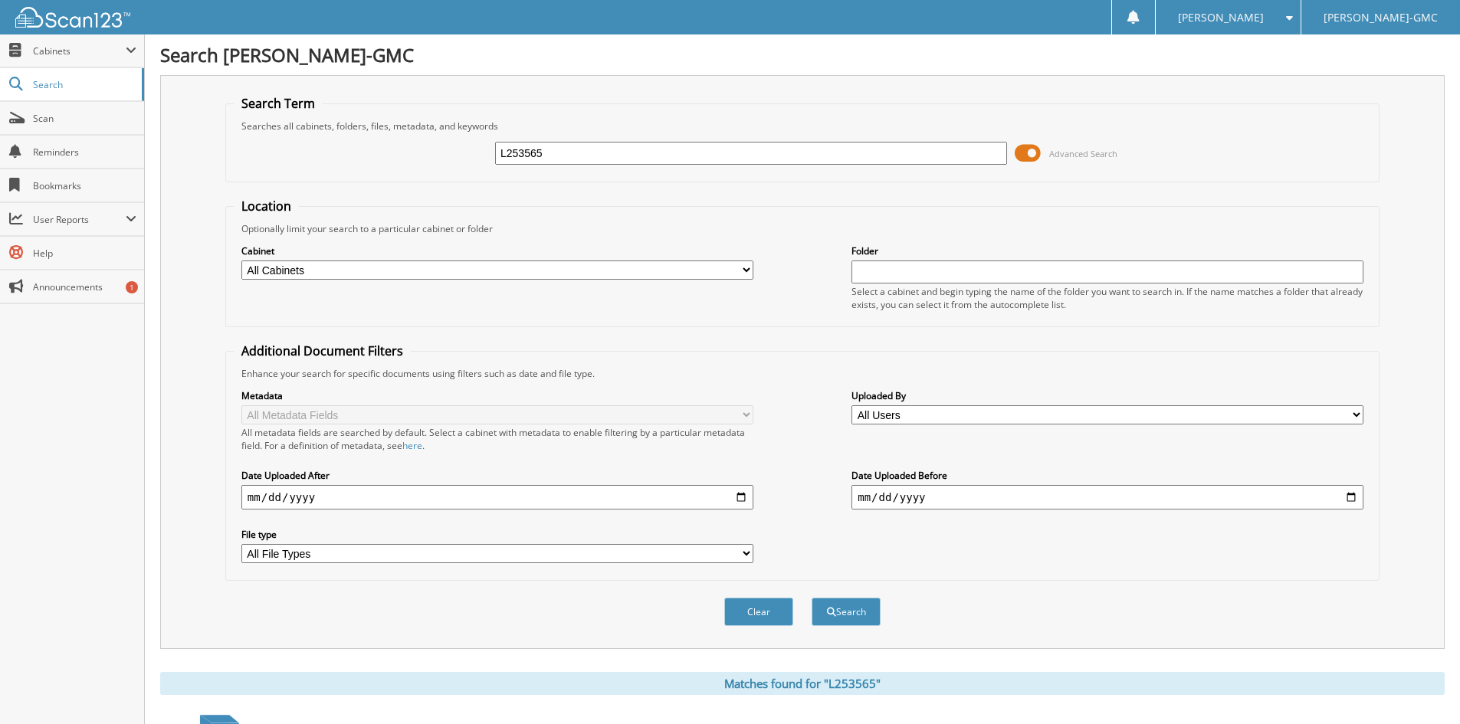
click at [587, 164] on input "L253565" at bounding box center [751, 153] width 512 height 23
type input "L253588"
click at [812, 598] on button "Search" at bounding box center [846, 612] width 69 height 28
click at [642, 154] on input "L253588" at bounding box center [751, 153] width 512 height 23
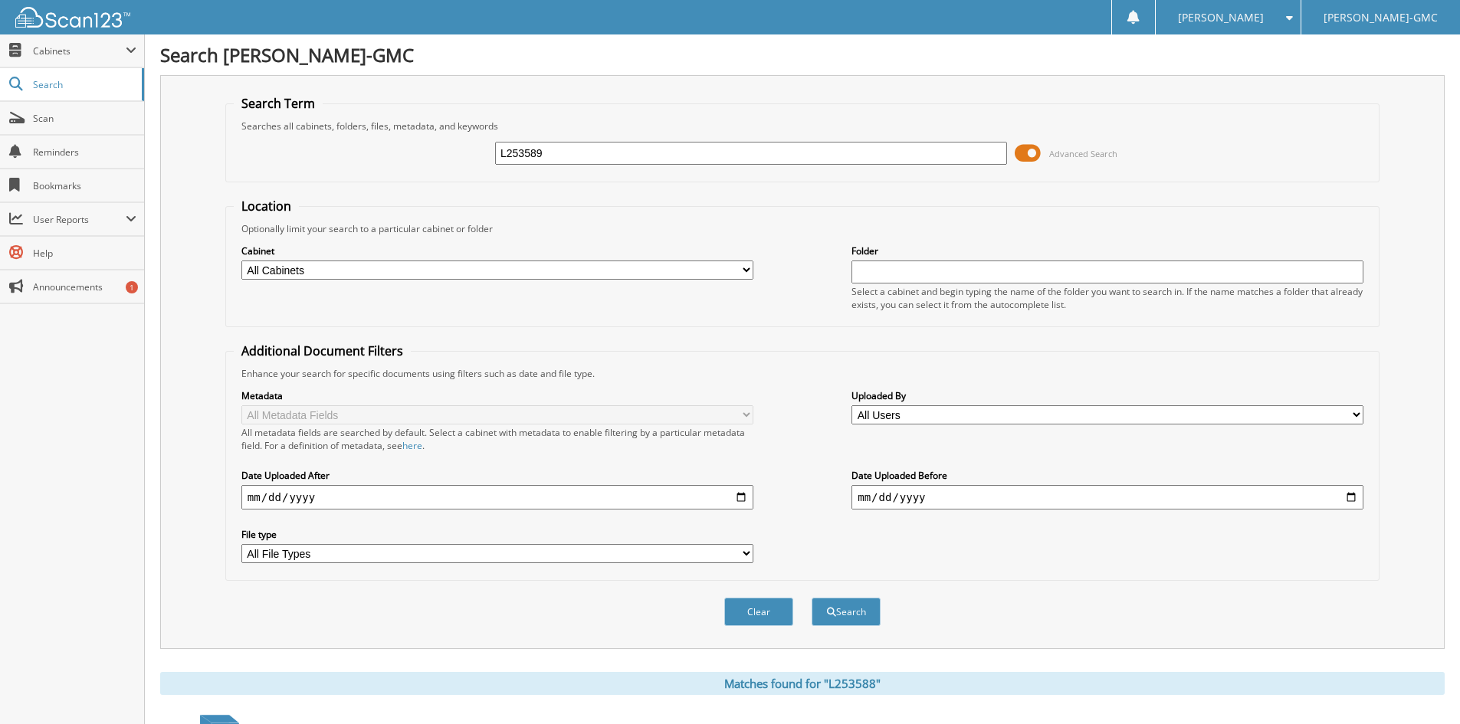
type input "L253589"
click at [812, 598] on button "Search" at bounding box center [846, 612] width 69 height 28
click at [573, 157] on input "L253589" at bounding box center [751, 153] width 512 height 23
type input "L253683"
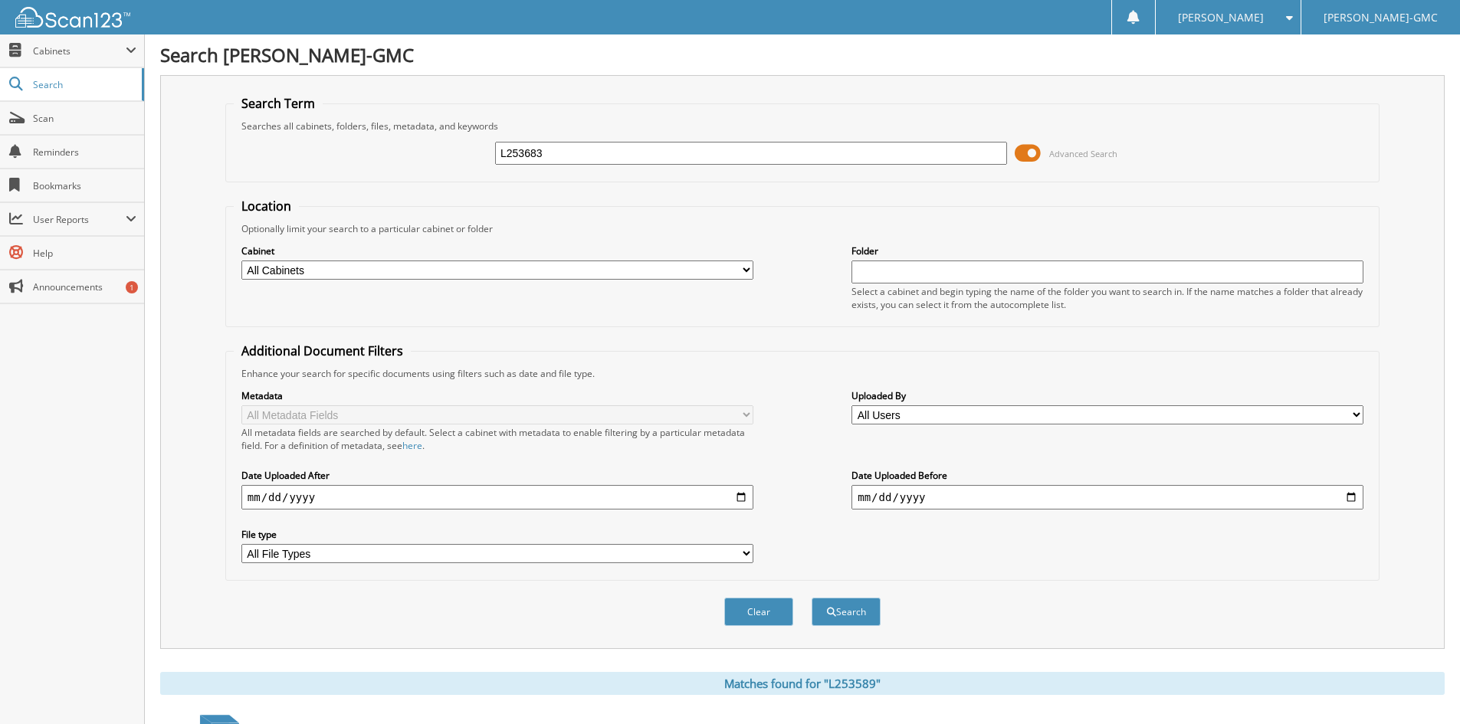
click at [812, 598] on button "Search" at bounding box center [846, 612] width 69 height 28
click at [626, 147] on input "L253683" at bounding box center [751, 153] width 512 height 23
type input "L254082"
click at [812, 598] on button "Search" at bounding box center [846, 612] width 69 height 28
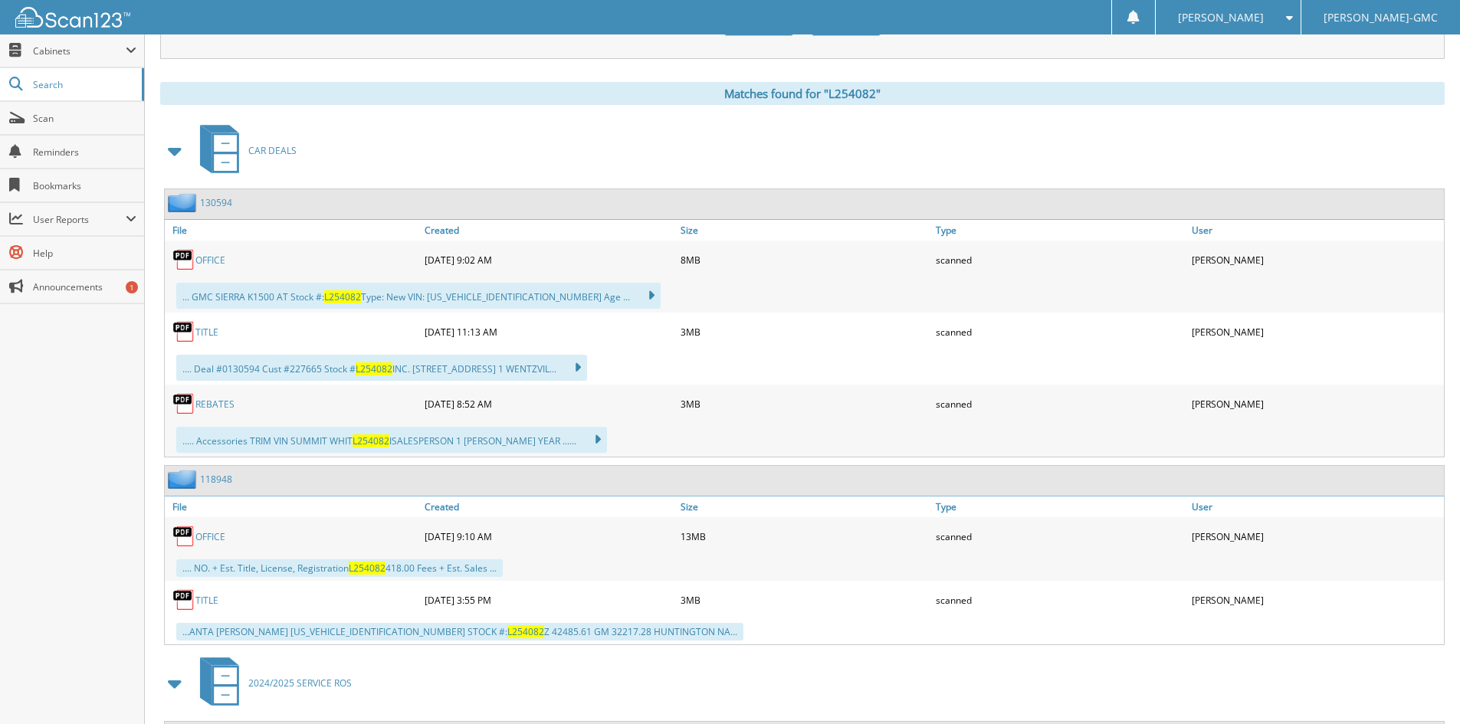
scroll to position [613, 0]
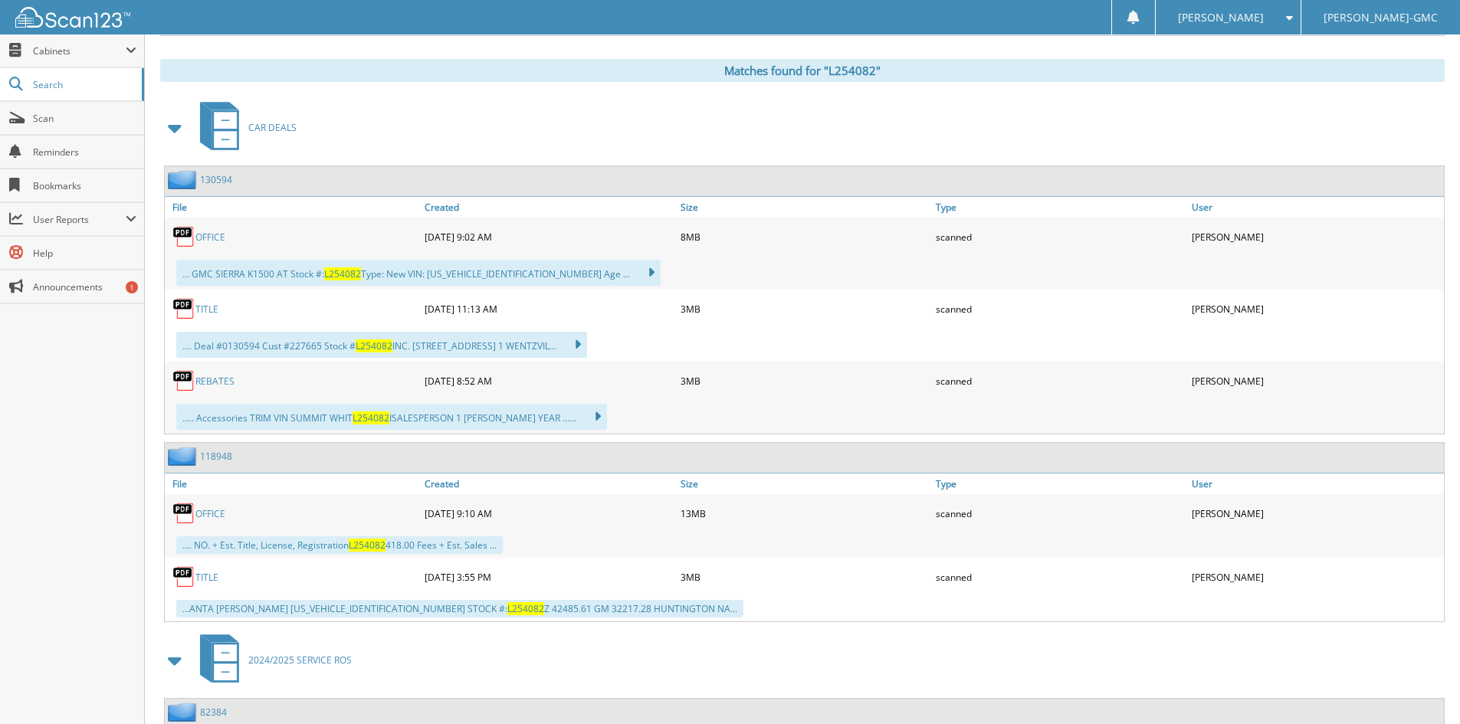
click at [202, 572] on link "TITLE" at bounding box center [206, 577] width 23 height 13
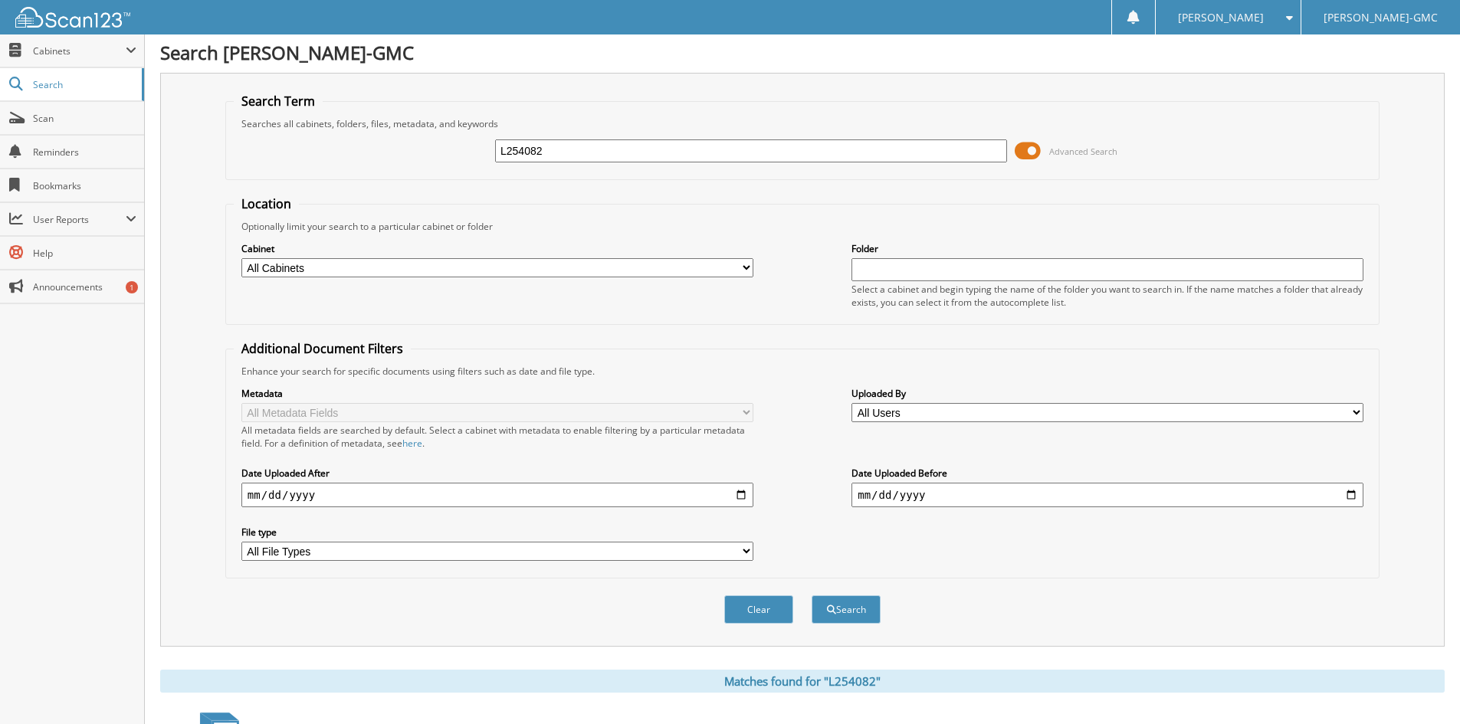
scroll to position [0, 0]
click at [558, 153] on input "L254082" at bounding box center [751, 153] width 512 height 23
type input "L254087"
click at [812, 598] on button "Search" at bounding box center [846, 612] width 69 height 28
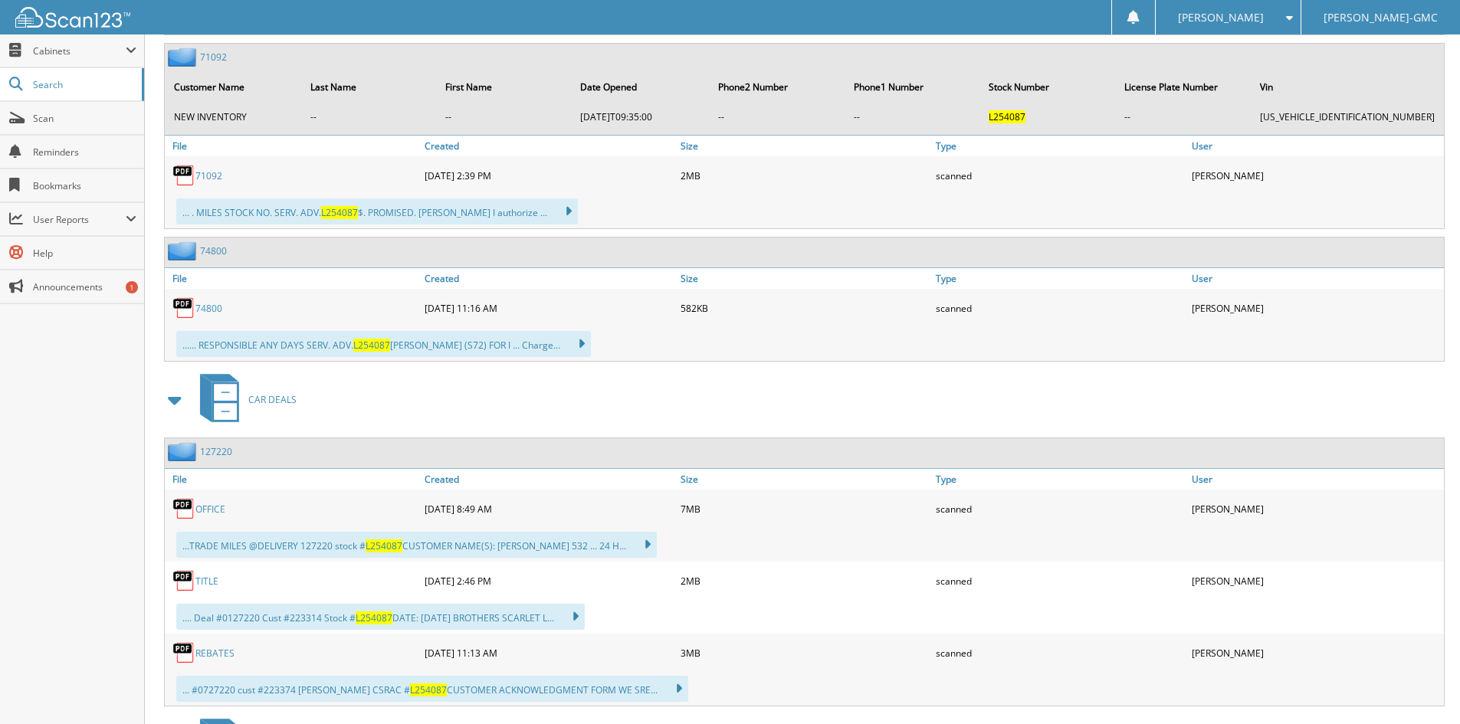
scroll to position [1083, 0]
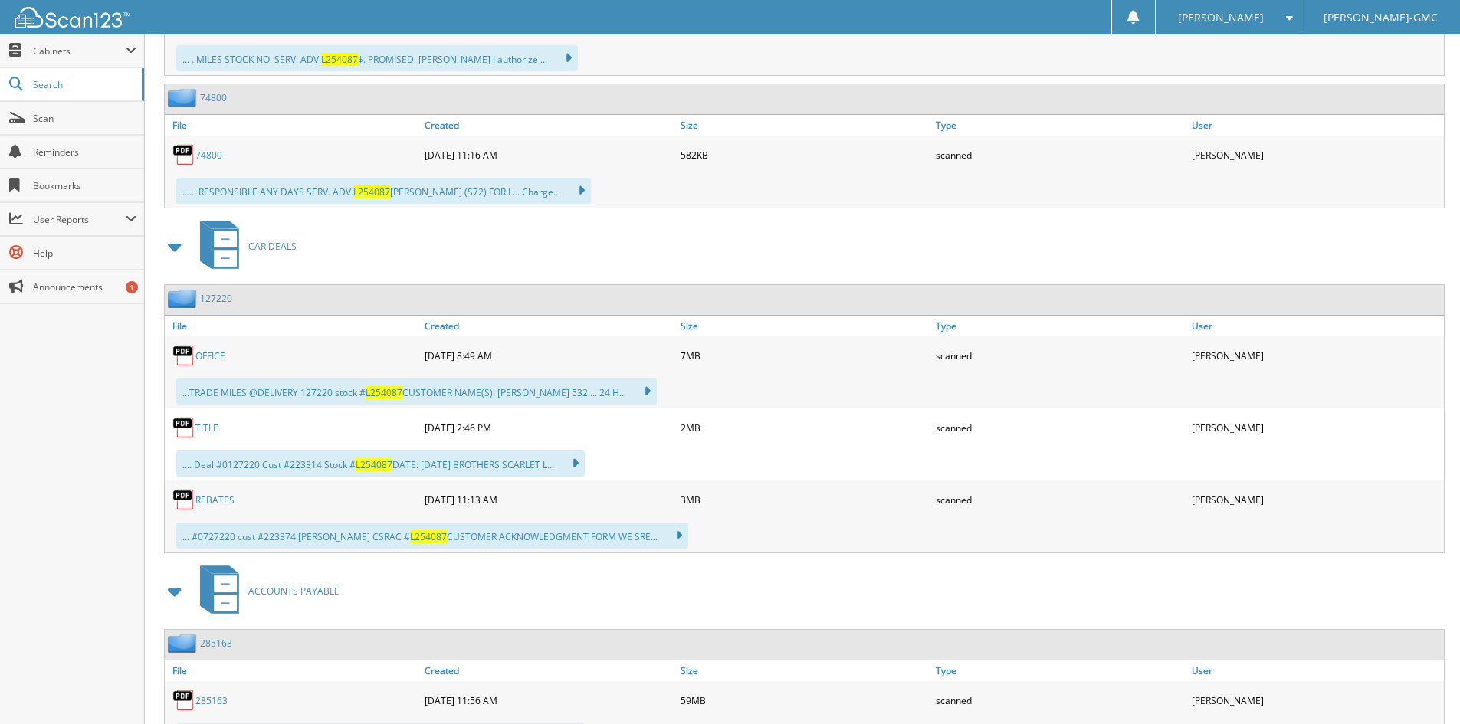
click at [219, 297] on link "127220" at bounding box center [216, 298] width 32 height 13
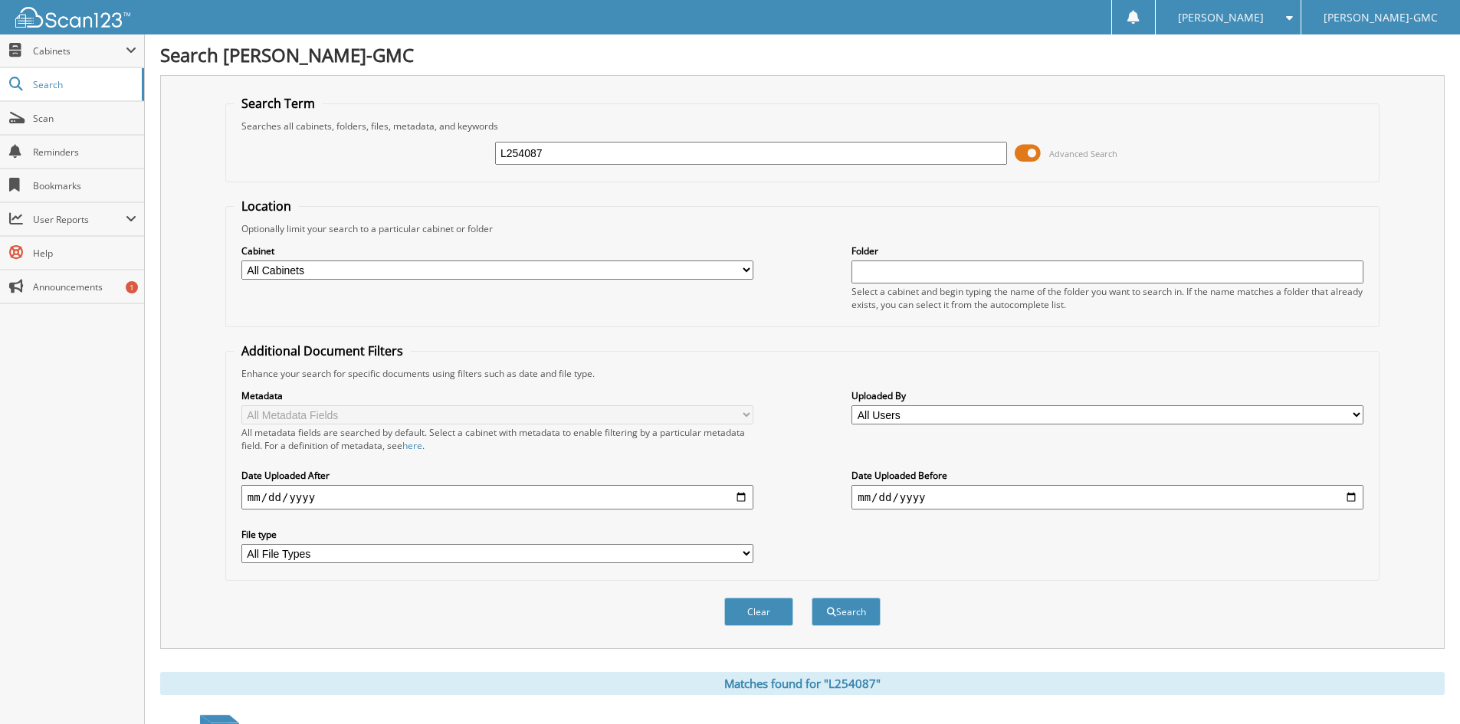
click at [558, 155] on input "L254087" at bounding box center [751, 153] width 512 height 23
type input "L254153"
click at [812, 598] on button "Search" at bounding box center [846, 612] width 69 height 28
click at [572, 156] on input "L254153" at bounding box center [751, 153] width 512 height 23
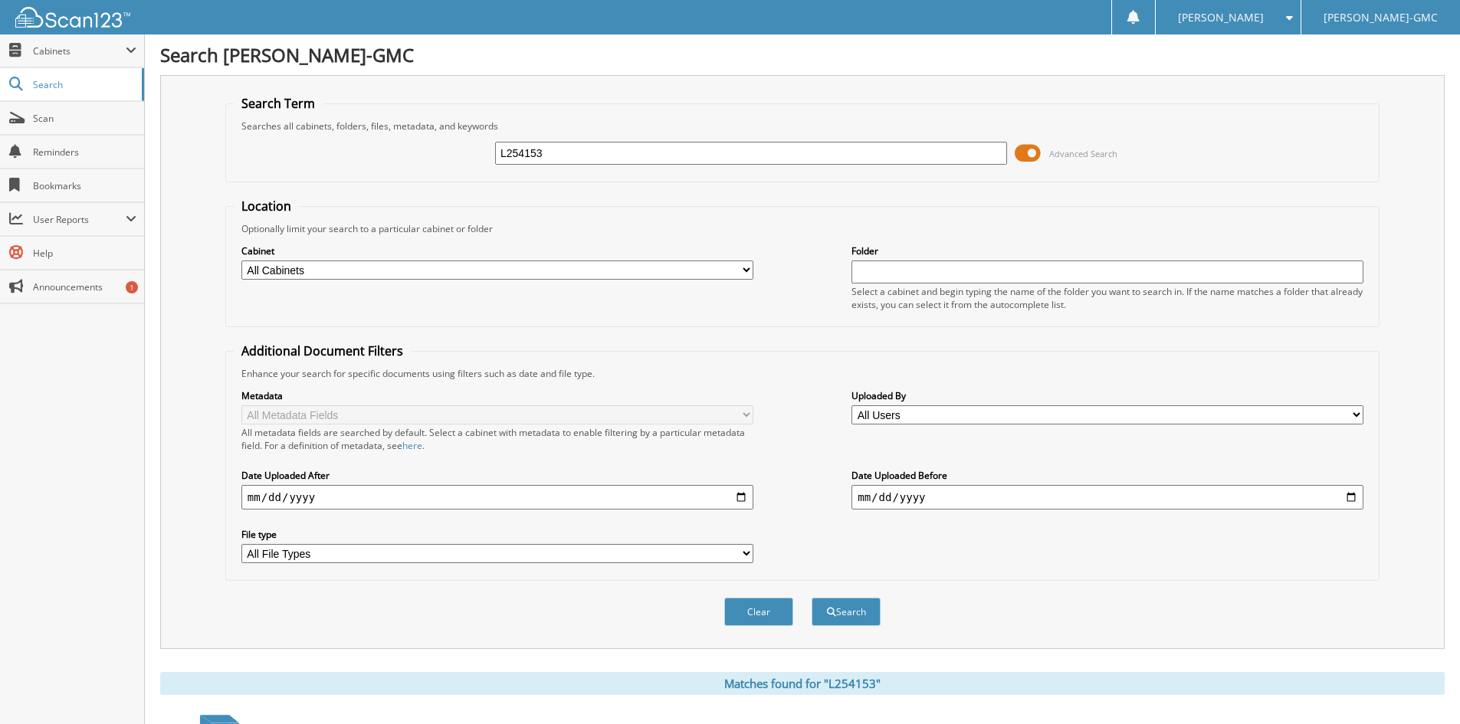
click at [572, 156] on input "L254153" at bounding box center [751, 153] width 512 height 23
type input "L254200"
click at [812, 598] on button "Search" at bounding box center [846, 612] width 69 height 28
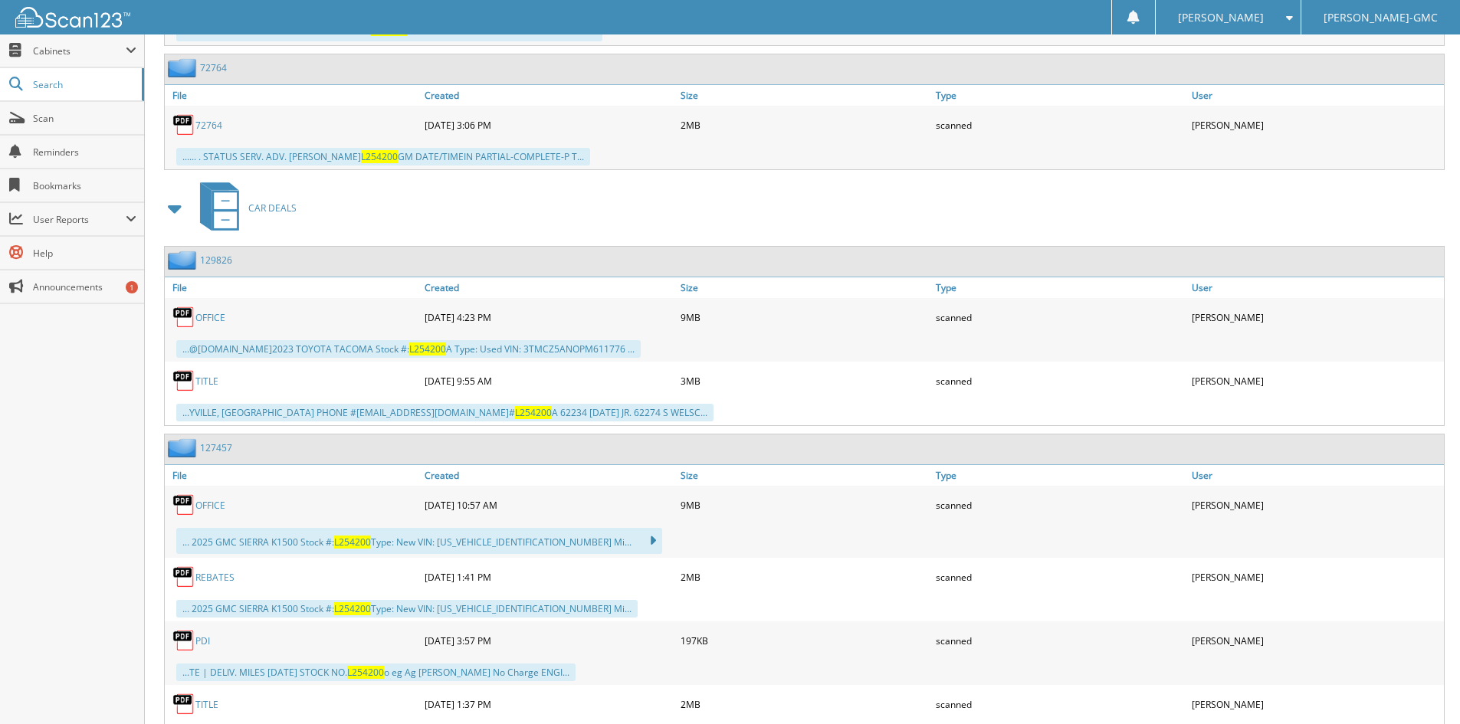
scroll to position [1150, 0]
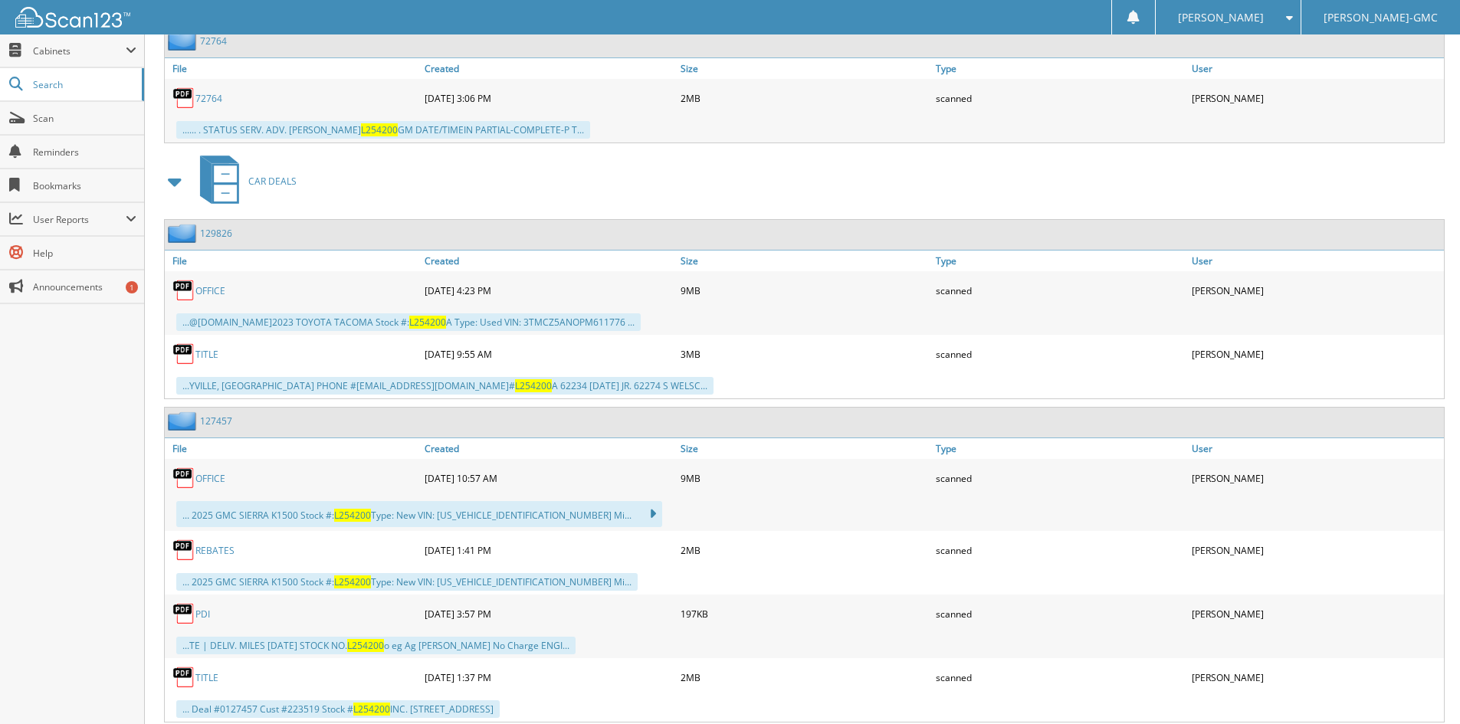
click at [205, 356] on link "TITLE" at bounding box center [206, 354] width 23 height 13
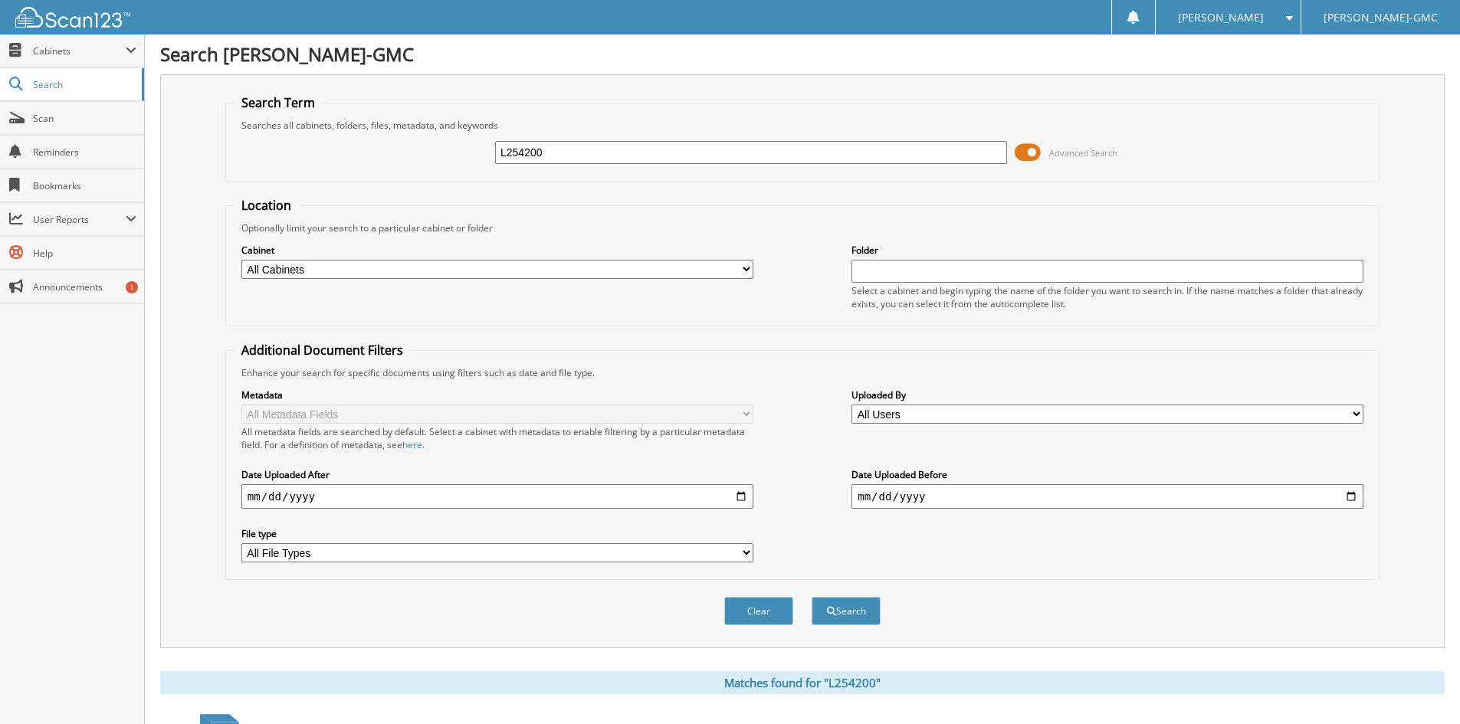
scroll to position [0, 0]
click at [582, 155] on input "L254200" at bounding box center [751, 153] width 512 height 23
type input "l254462"
click at [812, 598] on button "Search" at bounding box center [846, 612] width 69 height 28
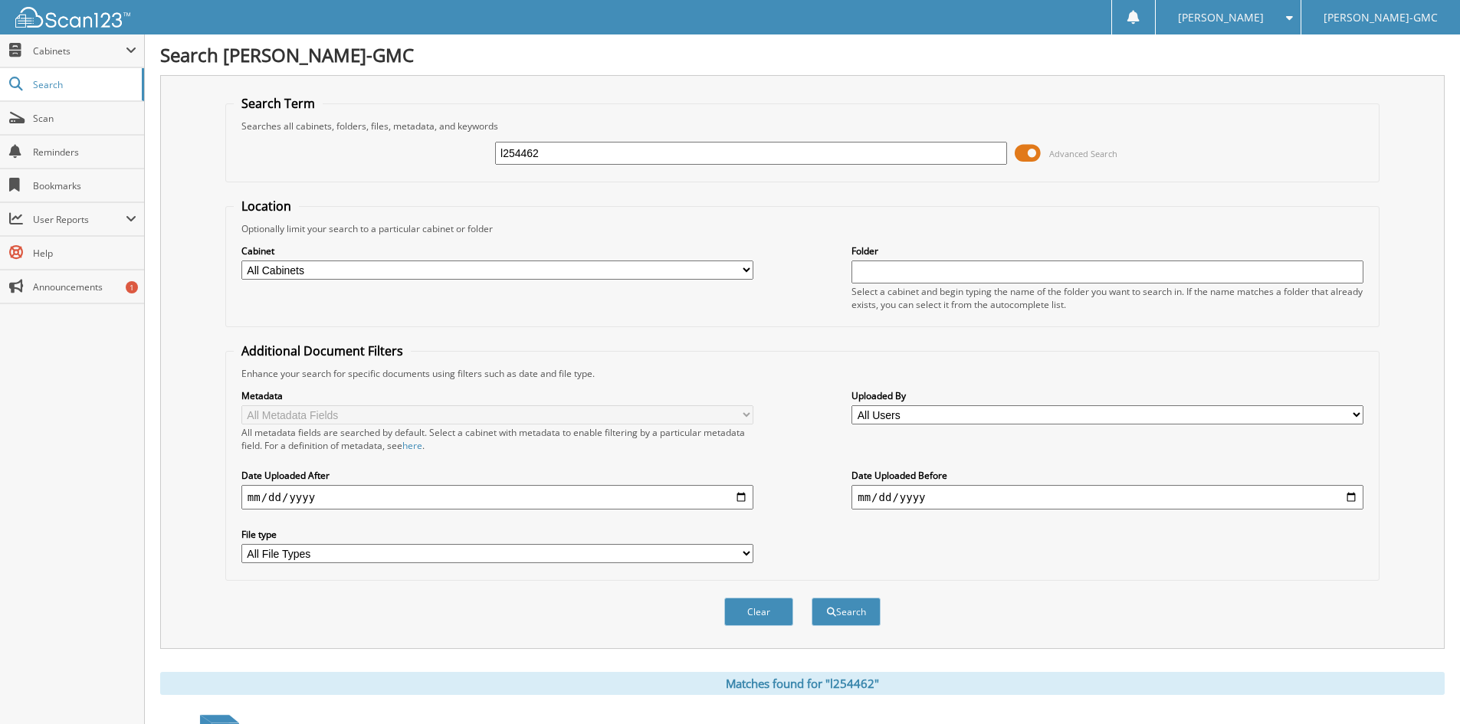
click at [587, 153] on input "l254462" at bounding box center [751, 153] width 512 height 23
type input "l254465"
click at [812, 598] on button "Search" at bounding box center [846, 612] width 69 height 28
click at [619, 141] on div "l254552" at bounding box center [751, 153] width 512 height 26
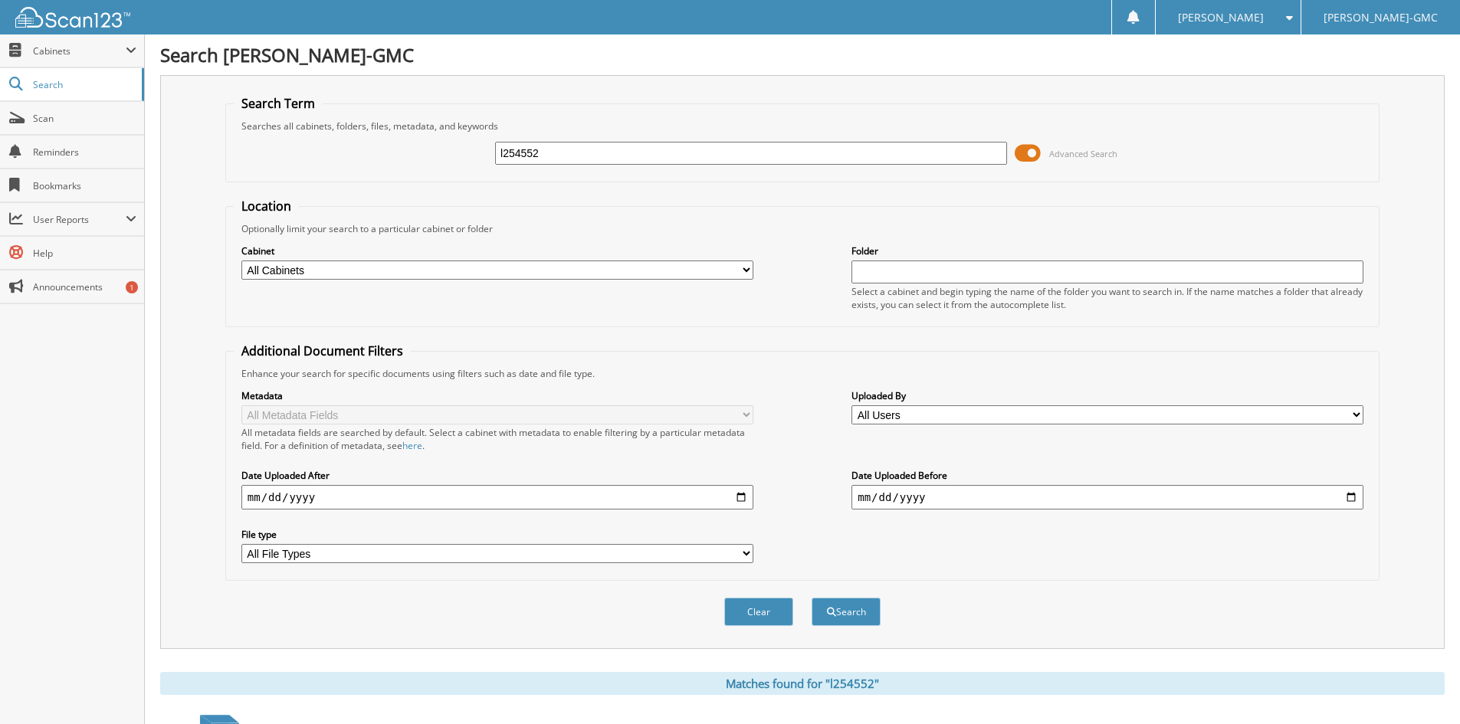
click at [619, 141] on div "l254552" at bounding box center [751, 153] width 512 height 26
click at [606, 149] on input "l254552" at bounding box center [751, 153] width 512 height 23
type input "l254707"
click at [812, 598] on button "Search" at bounding box center [846, 612] width 69 height 28
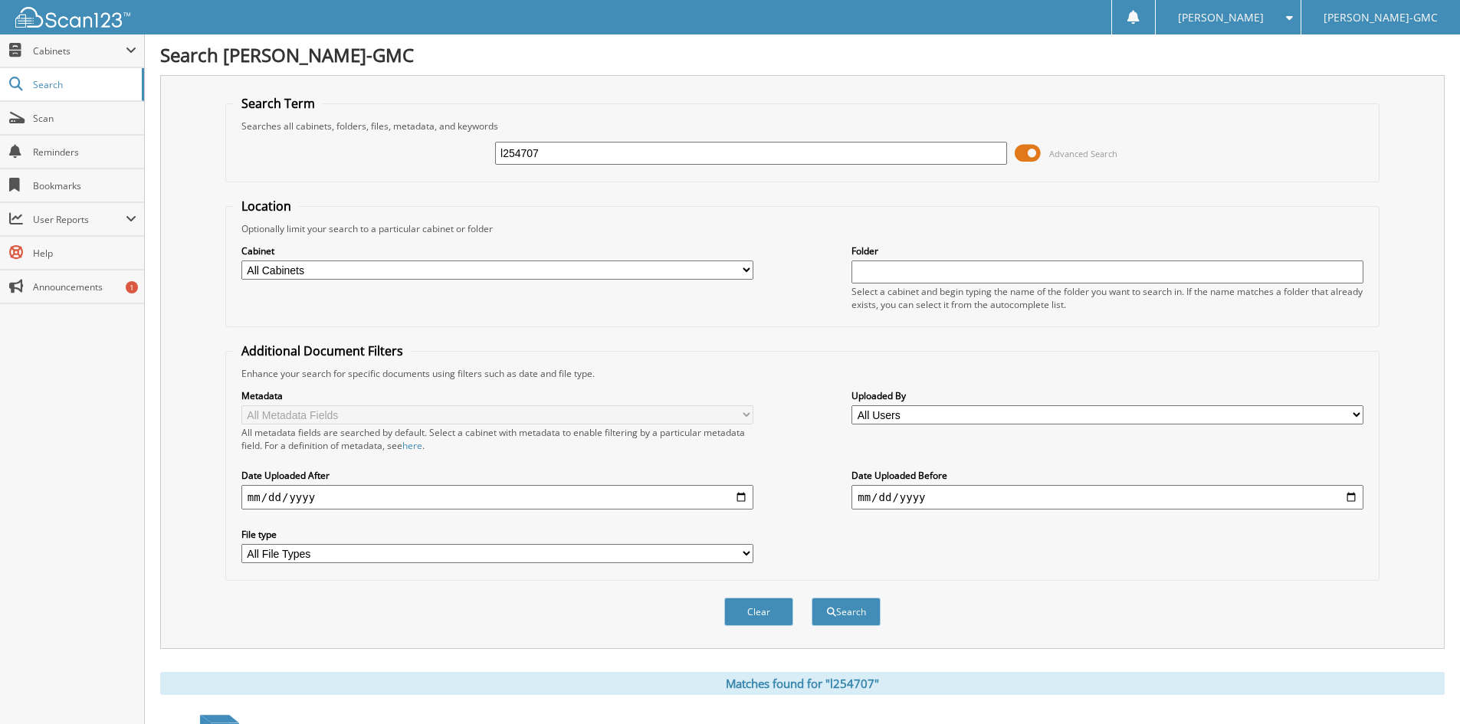
click at [555, 143] on input "l254707" at bounding box center [751, 153] width 512 height 23
click at [555, 144] on input "l2547" at bounding box center [751, 153] width 512 height 23
type input "l254745"
click at [812, 598] on button "Search" at bounding box center [846, 612] width 69 height 28
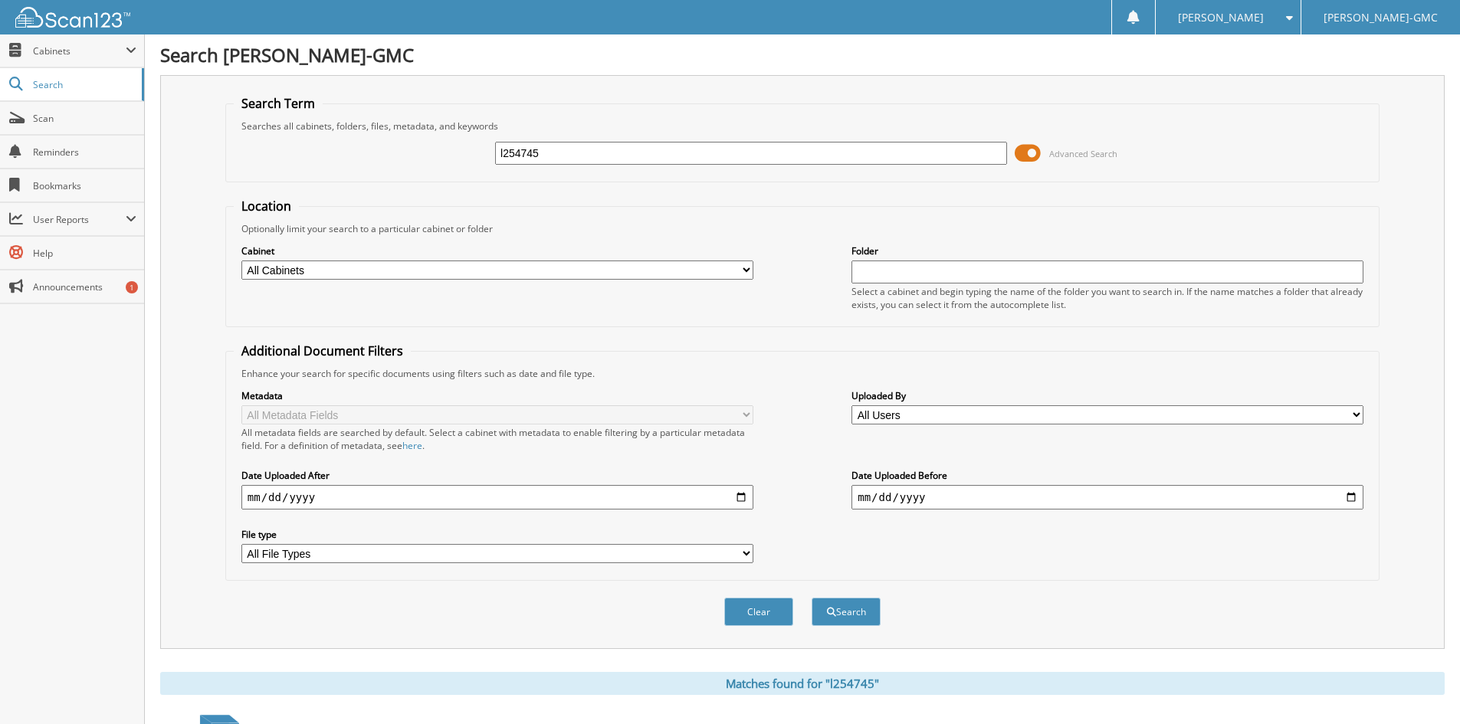
click at [576, 151] on input "l254745" at bounding box center [751, 153] width 512 height 23
type input "l254811"
click at [812, 598] on button "Search" at bounding box center [846, 612] width 69 height 28
click at [563, 160] on input "l254811" at bounding box center [751, 153] width 512 height 23
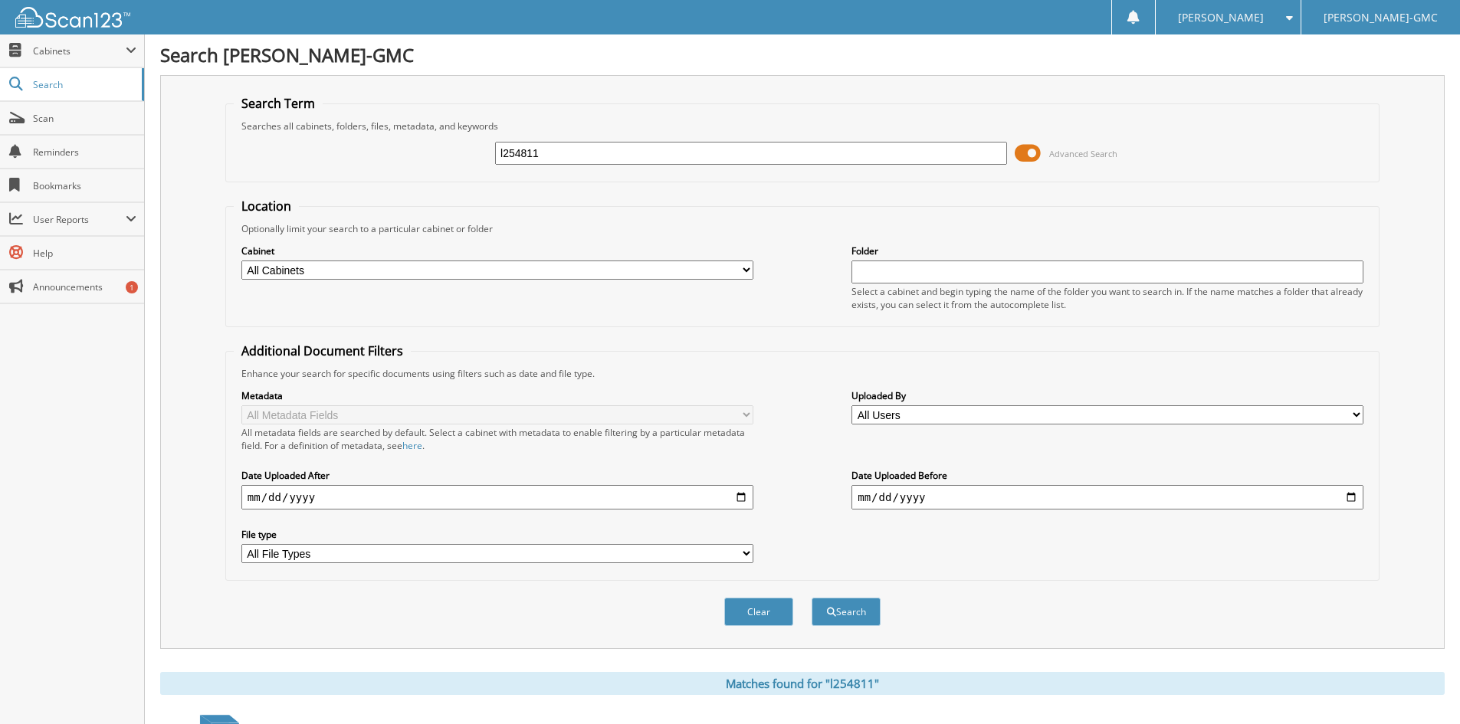
click at [563, 160] on input "l254811" at bounding box center [751, 153] width 512 height 23
type input "l254835"
click at [812, 598] on button "Search" at bounding box center [846, 612] width 69 height 28
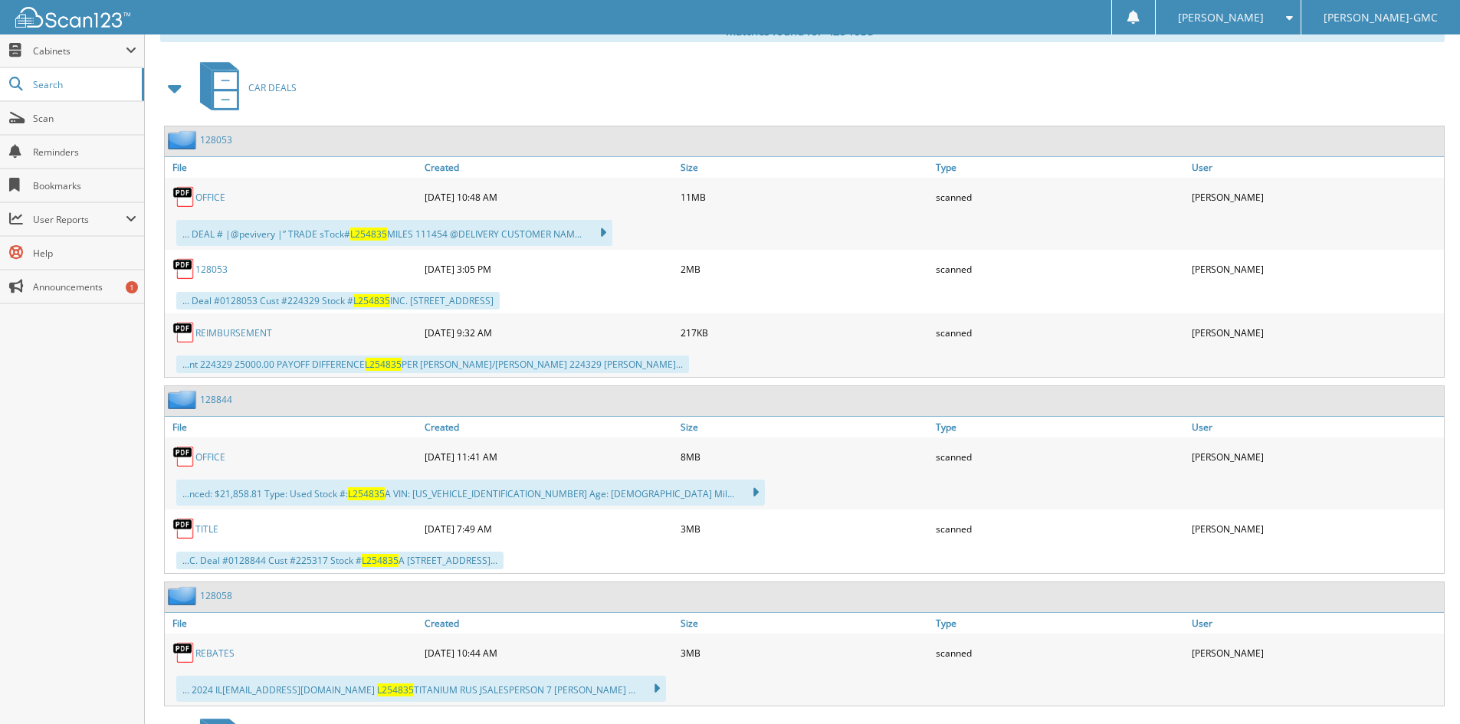
scroll to position [690, 0]
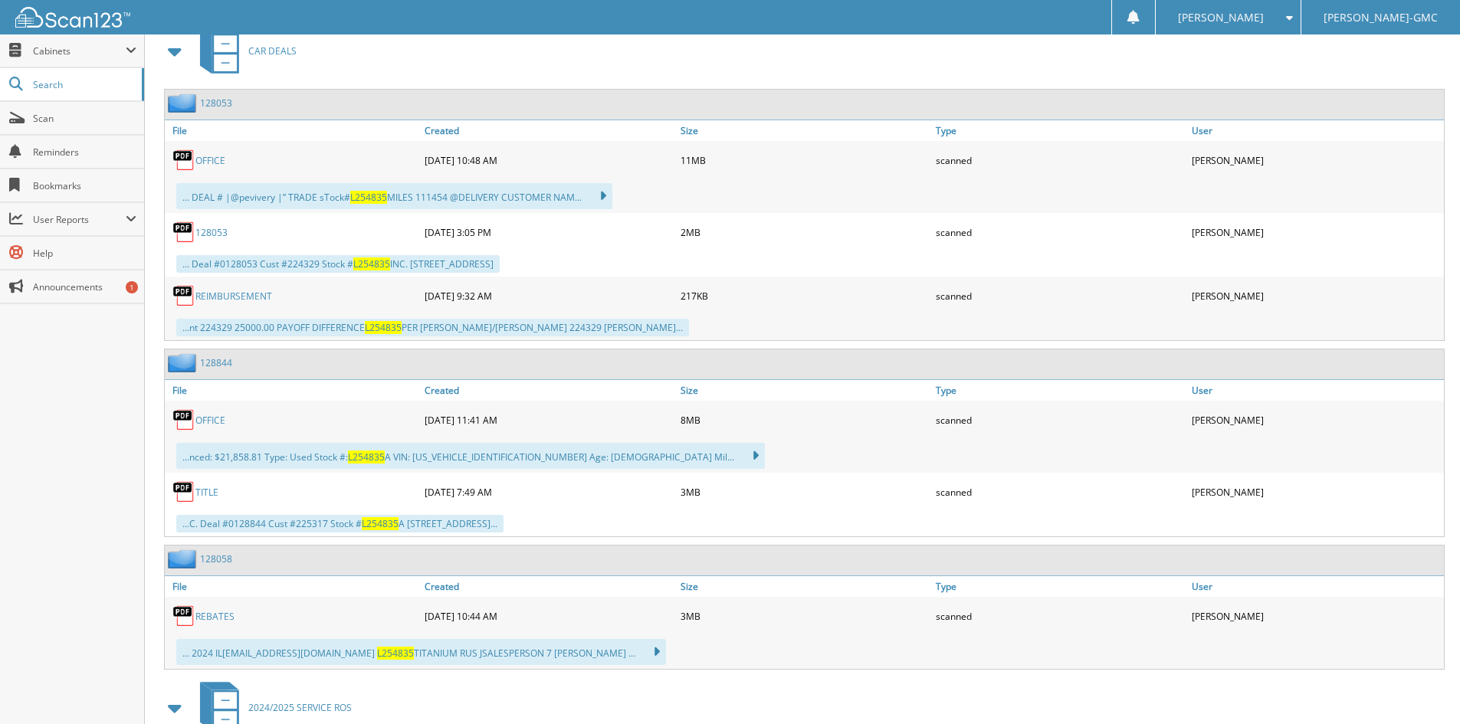
click at [202, 497] on link "TITLE" at bounding box center [206, 492] width 23 height 13
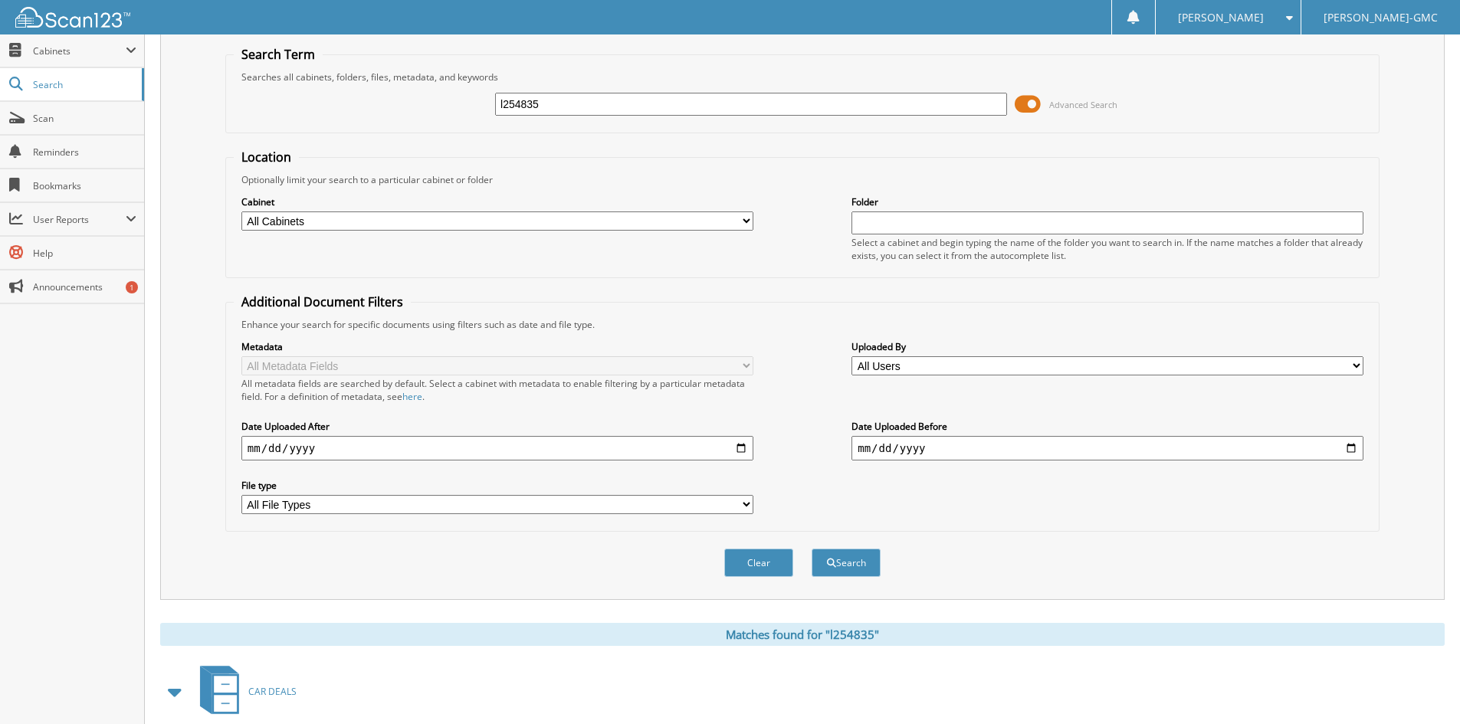
scroll to position [0, 0]
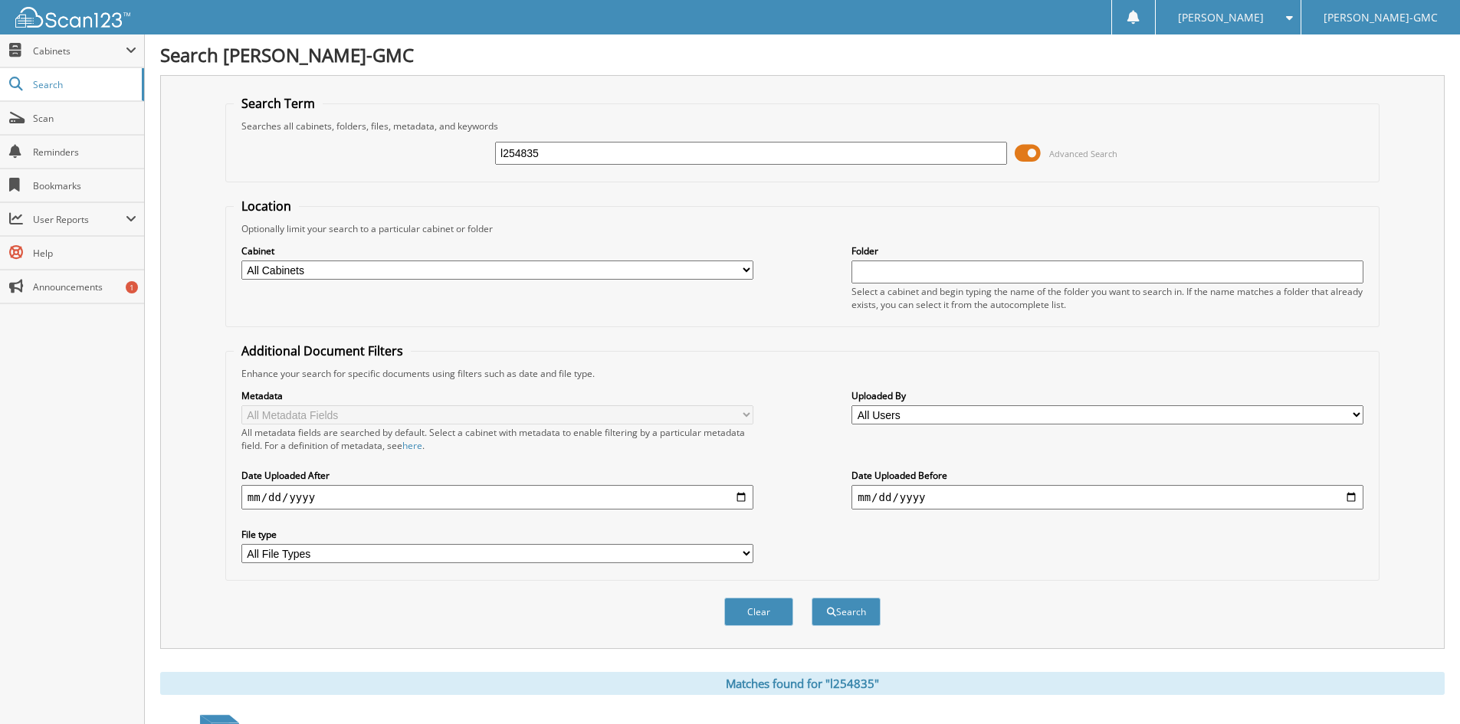
click at [558, 151] on input "l254835" at bounding box center [751, 153] width 512 height 23
type input "l254852"
click at [812, 598] on button "Search" at bounding box center [846, 612] width 69 height 28
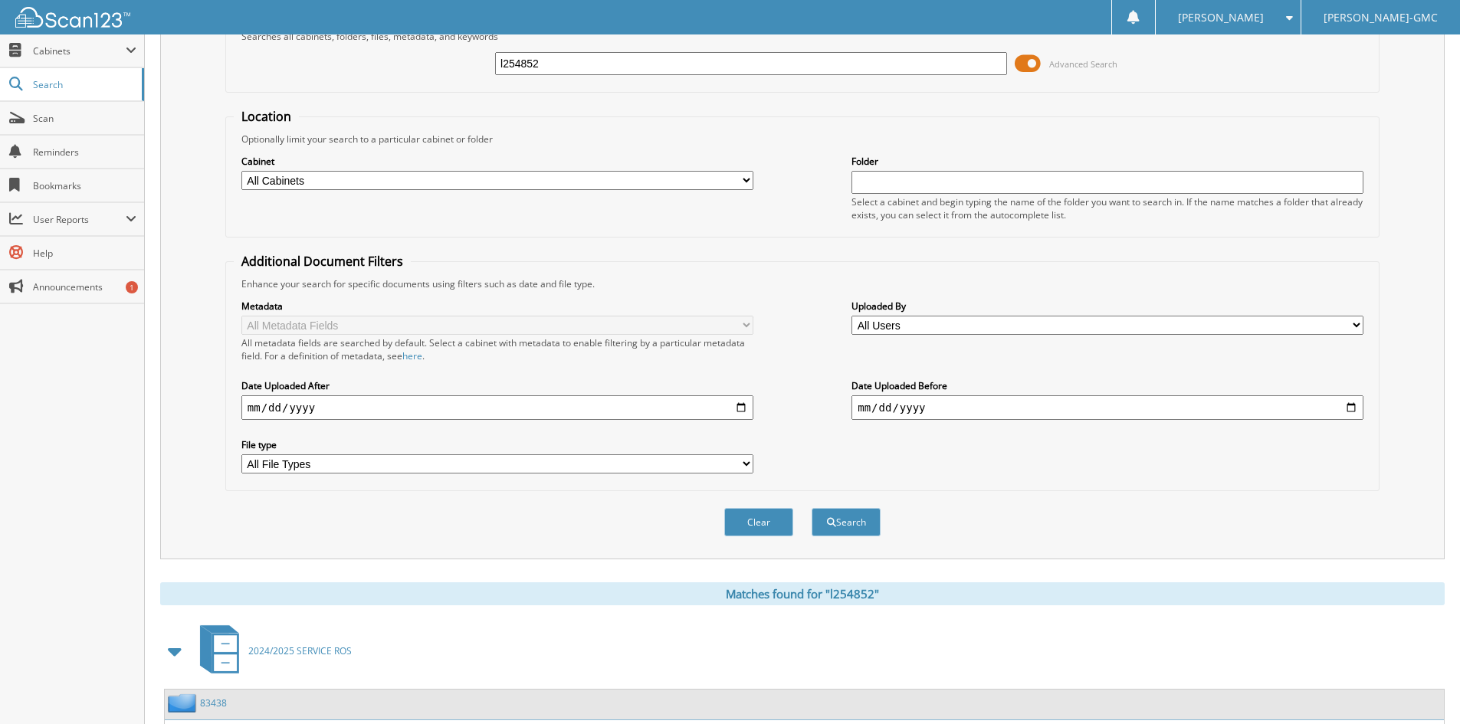
scroll to position [7, 0]
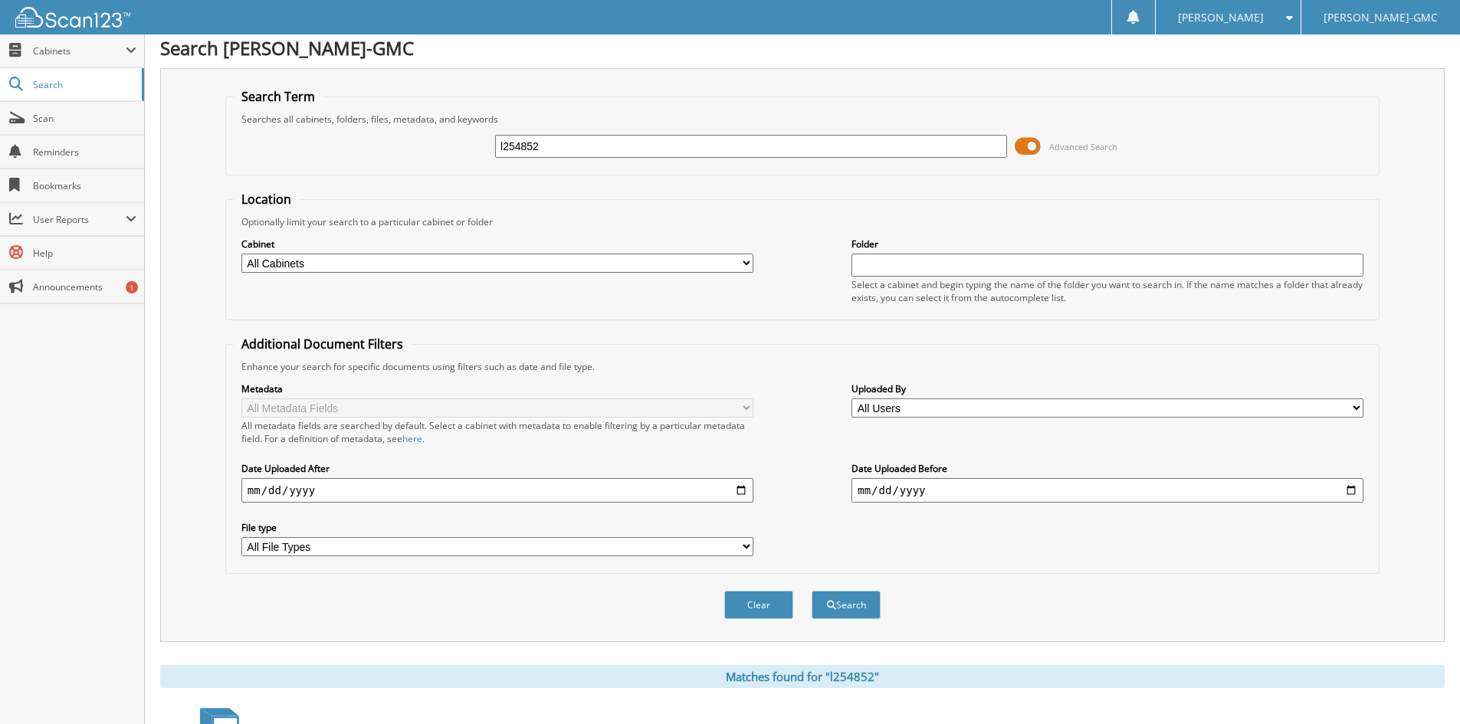
click at [545, 149] on input "l254852" at bounding box center [751, 146] width 512 height 23
type input "l254912"
click at [812, 591] on button "Search" at bounding box center [846, 605] width 69 height 28
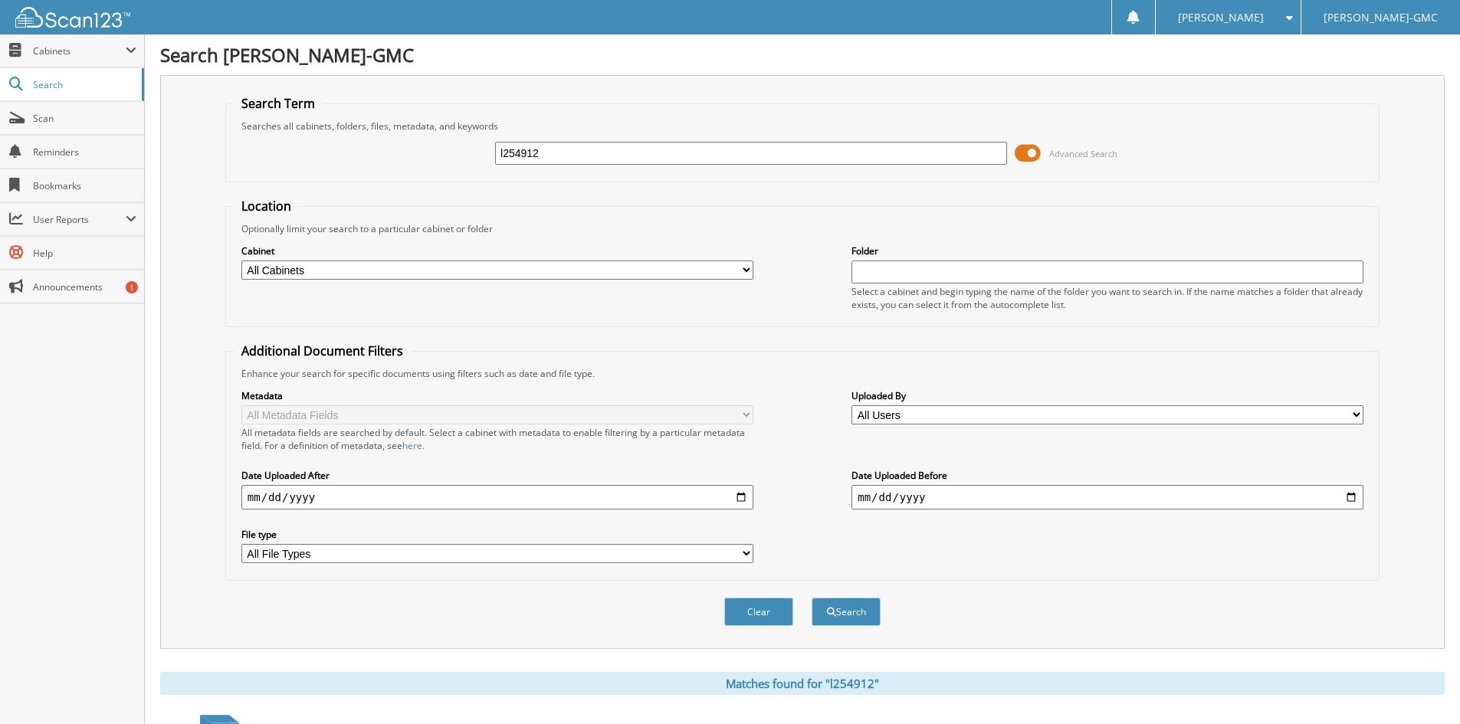
click at [572, 156] on input "l254912" at bounding box center [751, 153] width 512 height 23
type input "l254932"
click at [812, 598] on button "Search" at bounding box center [846, 612] width 69 height 28
click at [584, 148] on input "l254932" at bounding box center [751, 153] width 512 height 23
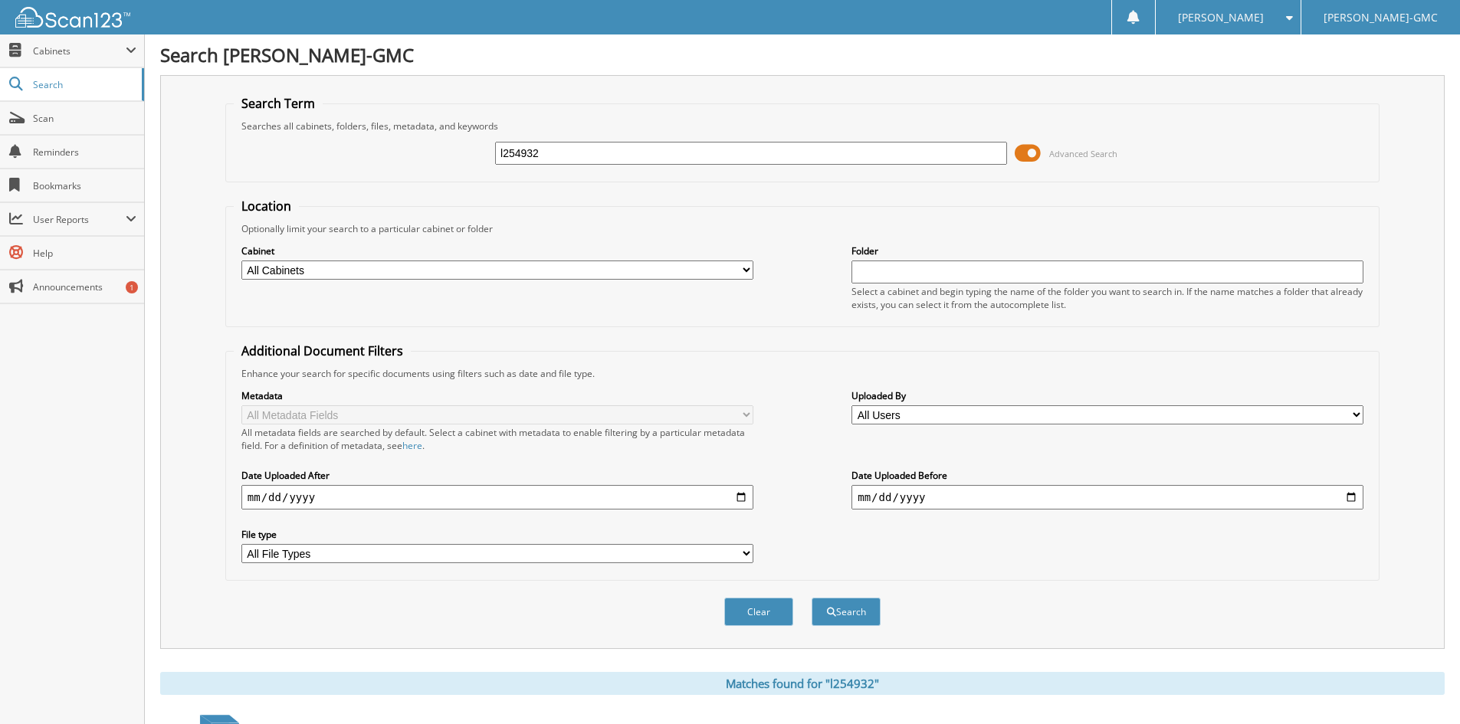
click at [584, 148] on input "l254932" at bounding box center [751, 153] width 512 height 23
type input "l255075"
click at [812, 598] on button "Search" at bounding box center [846, 612] width 69 height 28
click at [550, 159] on input "l255075" at bounding box center [751, 153] width 512 height 23
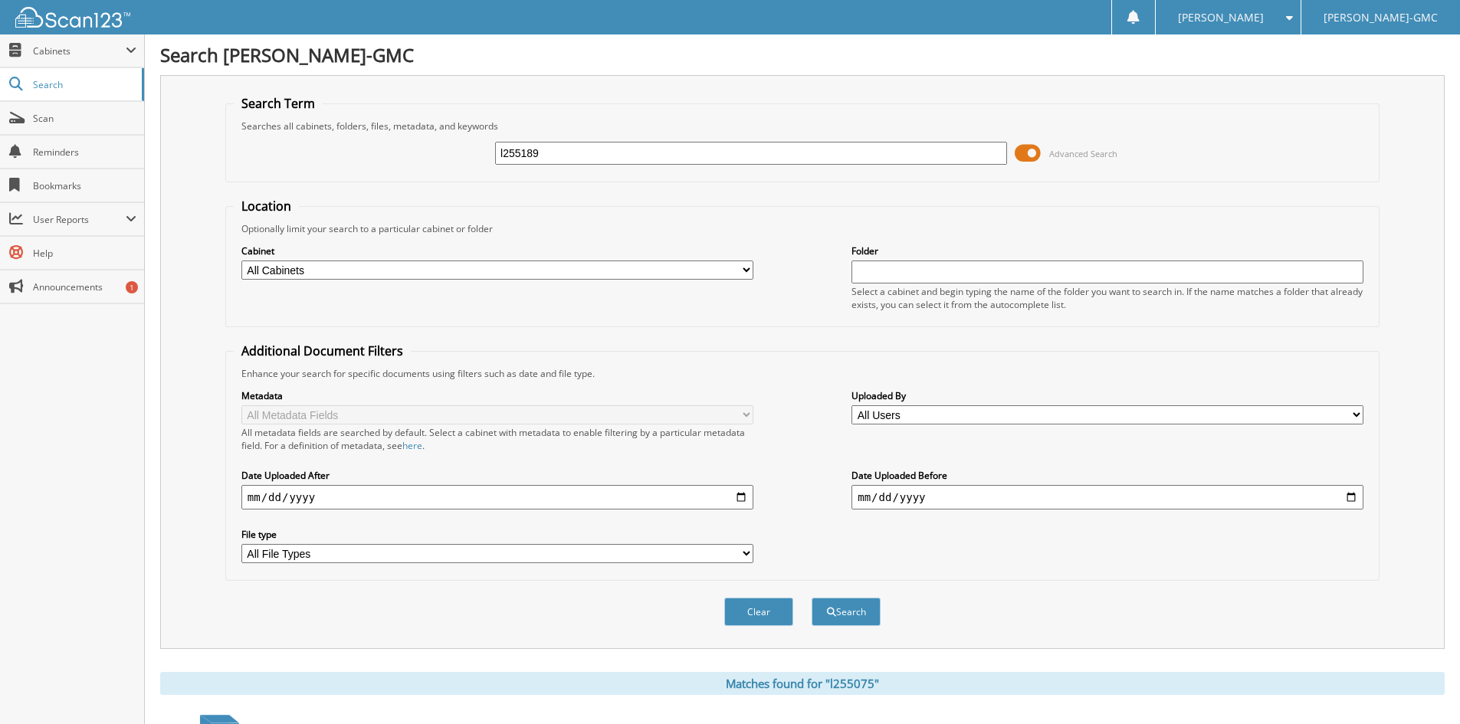
type input "l255189"
click at [812, 598] on button "Search" at bounding box center [846, 612] width 69 height 28
click at [548, 153] on input "l255189" at bounding box center [751, 153] width 512 height 23
type input "l255248"
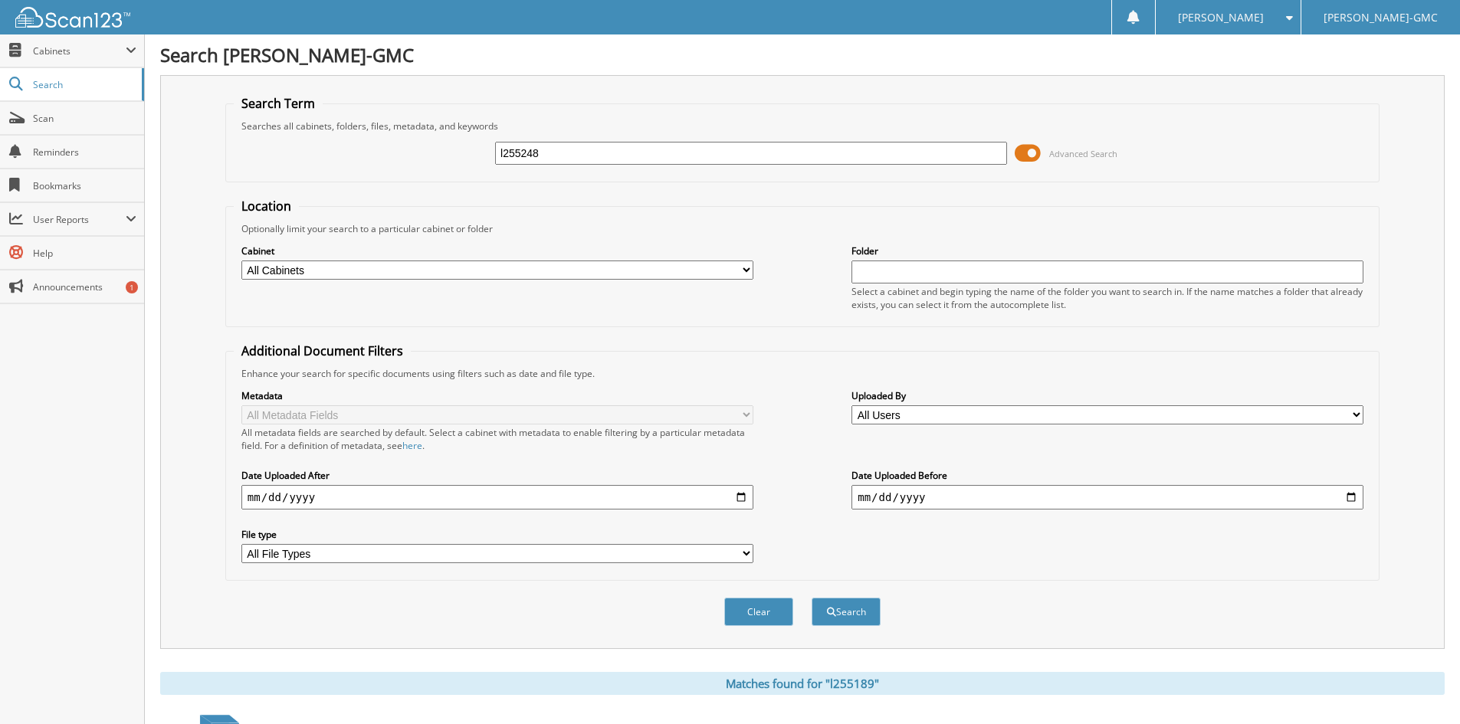
click at [812, 598] on button "Search" at bounding box center [846, 612] width 69 height 28
click at [554, 147] on input "l255248" at bounding box center [751, 153] width 512 height 23
type input "l255426"
click at [812, 598] on button "Search" at bounding box center [846, 612] width 69 height 28
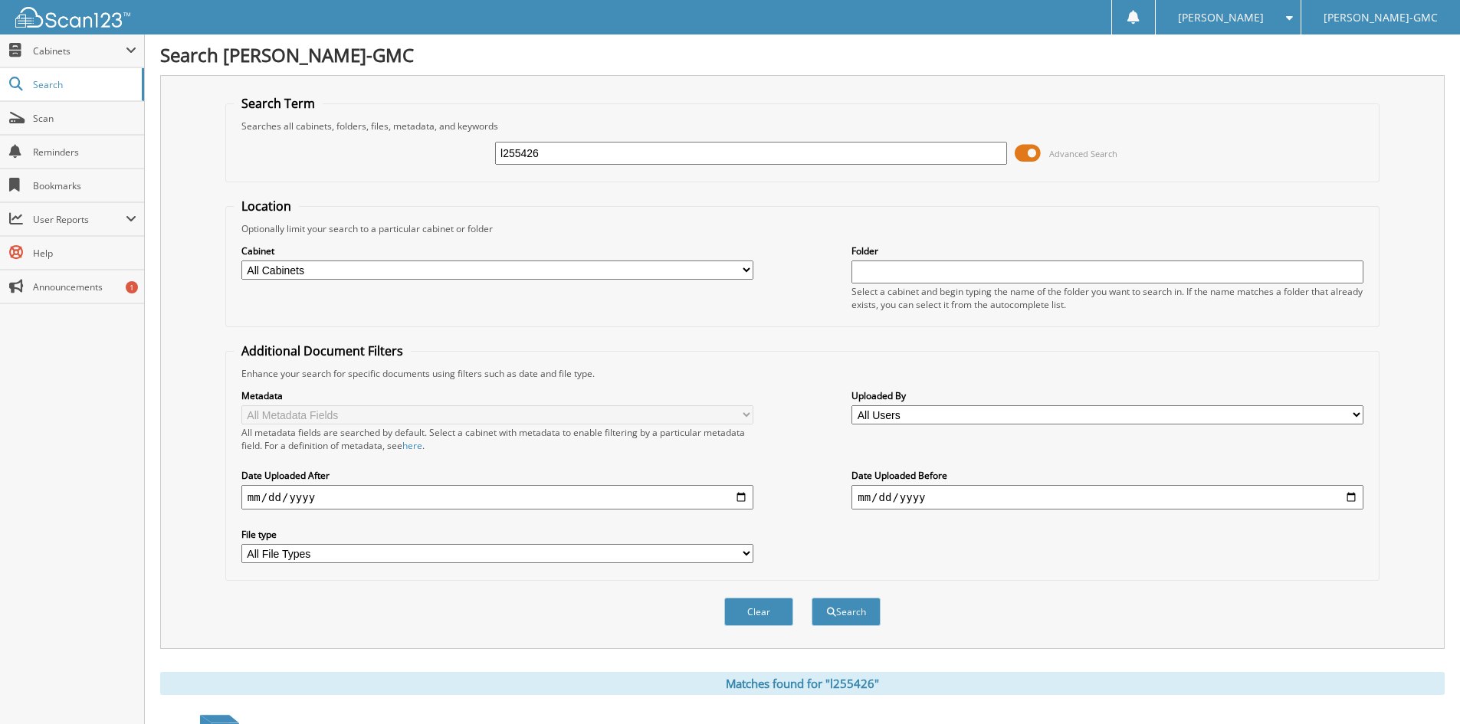
click at [554, 153] on input "l255426" at bounding box center [751, 153] width 512 height 23
type input "l255453"
click at [812, 598] on button "Search" at bounding box center [846, 612] width 69 height 28
click at [547, 152] on input "l255453" at bounding box center [751, 153] width 512 height 23
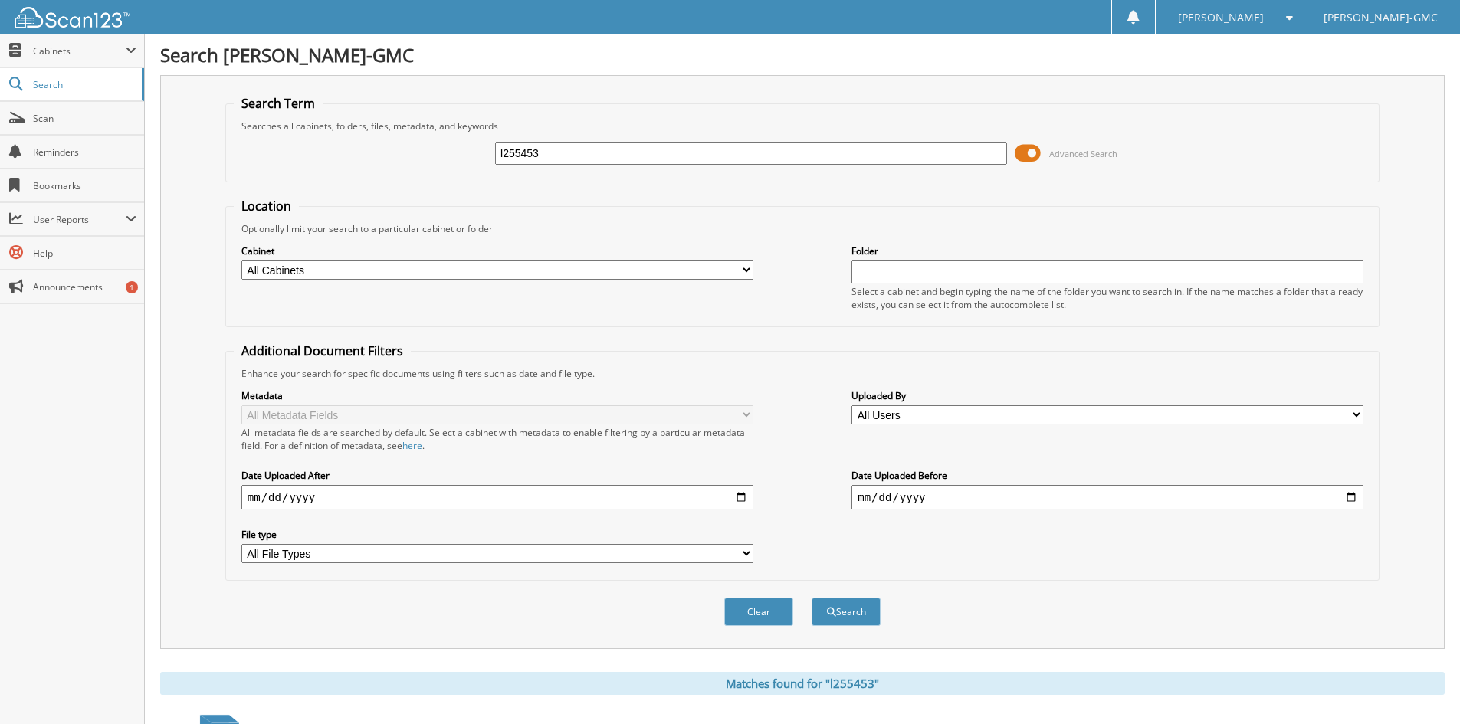
click at [547, 152] on input "l255453" at bounding box center [751, 153] width 512 height 23
type input "l255492"
click at [812, 598] on button "Search" at bounding box center [846, 612] width 69 height 28
click at [562, 155] on input "l255492" at bounding box center [751, 153] width 512 height 23
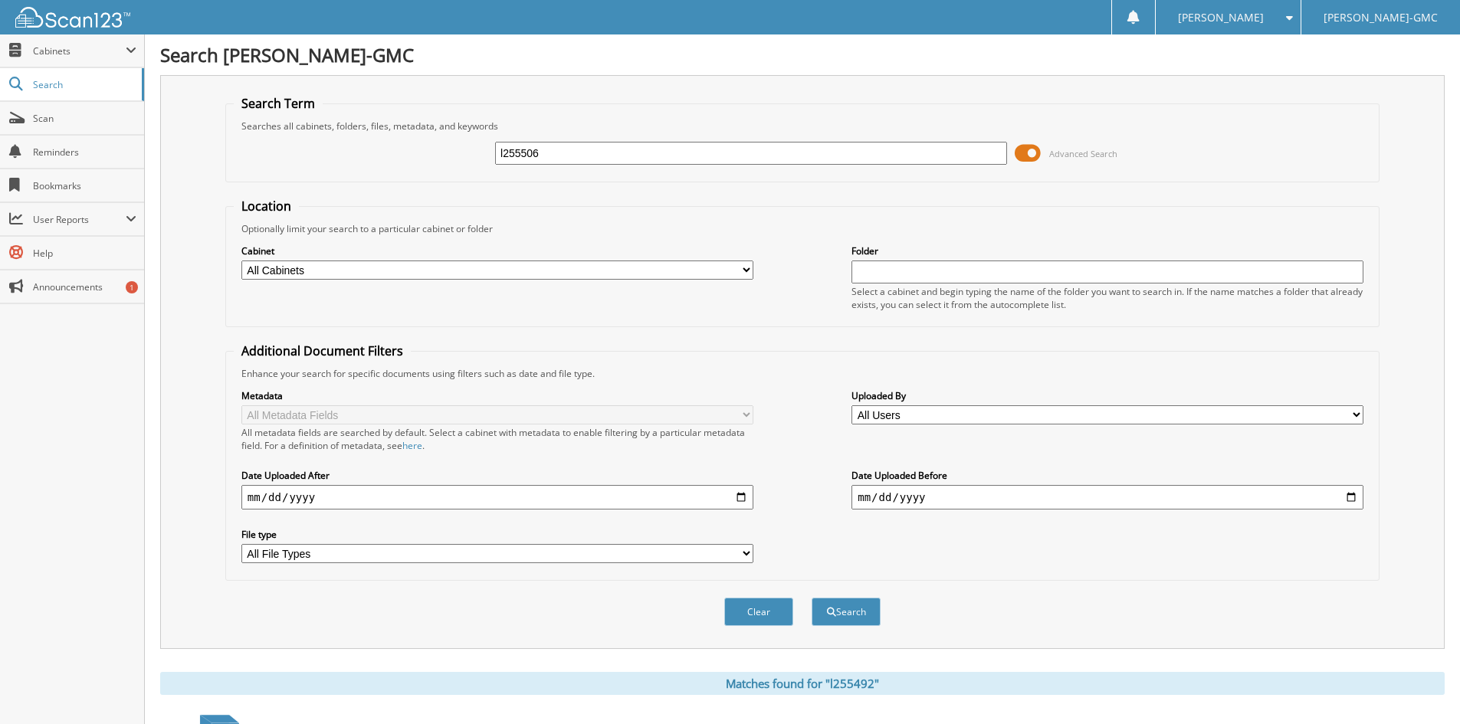
type input "l255506"
click at [812, 598] on button "Search" at bounding box center [846, 612] width 69 height 28
click at [636, 145] on input "l255506" at bounding box center [751, 153] width 512 height 23
type input "l255527"
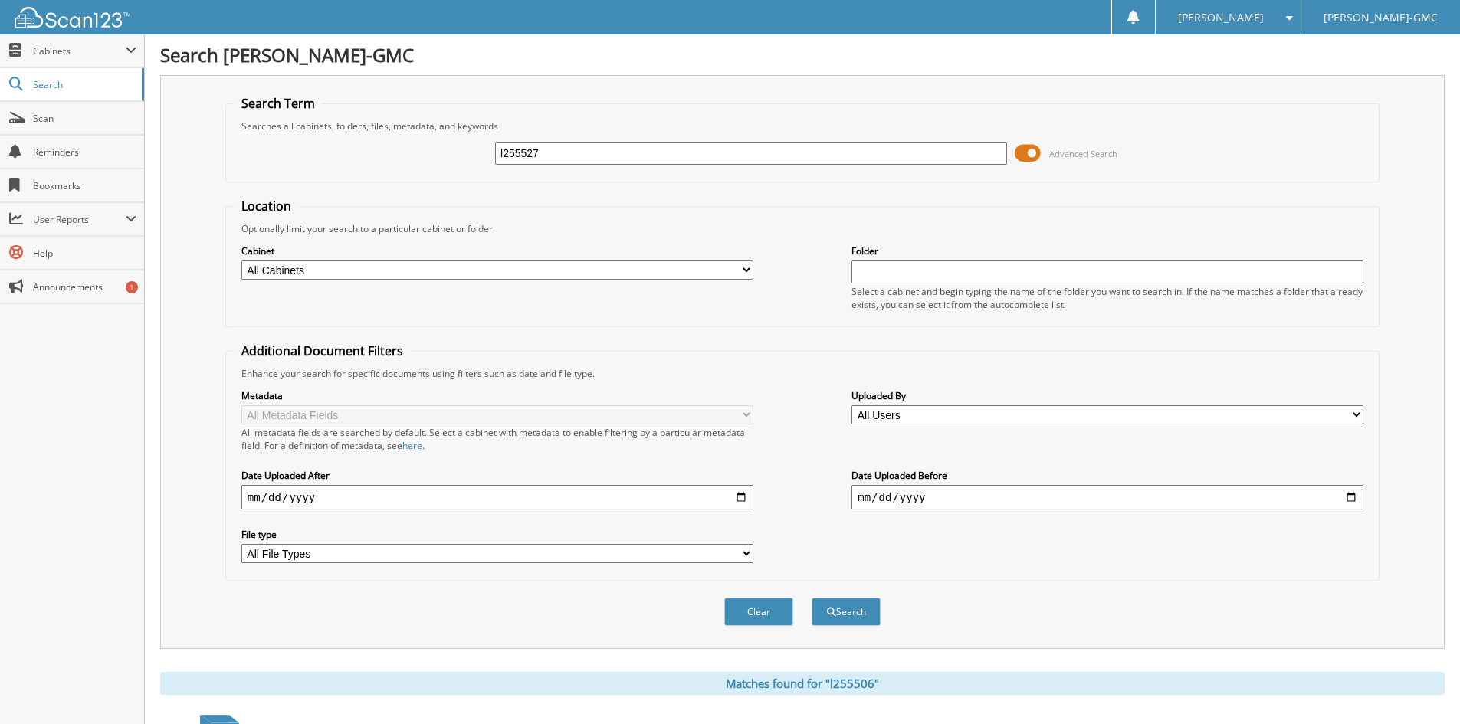
click at [812, 598] on button "Search" at bounding box center [846, 612] width 69 height 28
click at [559, 153] on input "l255527" at bounding box center [751, 153] width 512 height 23
type input "l255534"
click at [812, 598] on button "Search" at bounding box center [846, 612] width 69 height 28
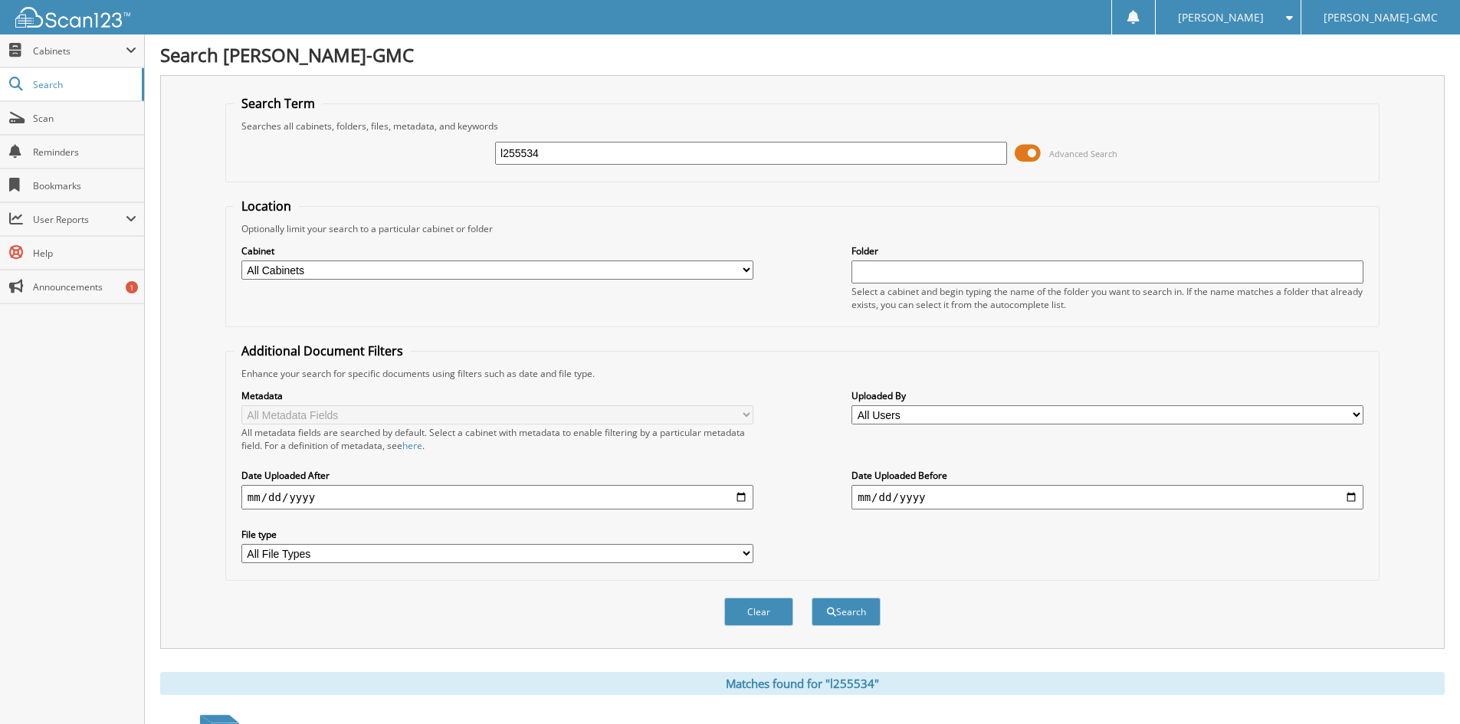
click at [553, 156] on input "l255534" at bounding box center [751, 153] width 512 height 23
type input "l255624"
click at [812, 598] on button "Search" at bounding box center [846, 612] width 69 height 28
click at [563, 149] on input "l255624" at bounding box center [751, 153] width 512 height 23
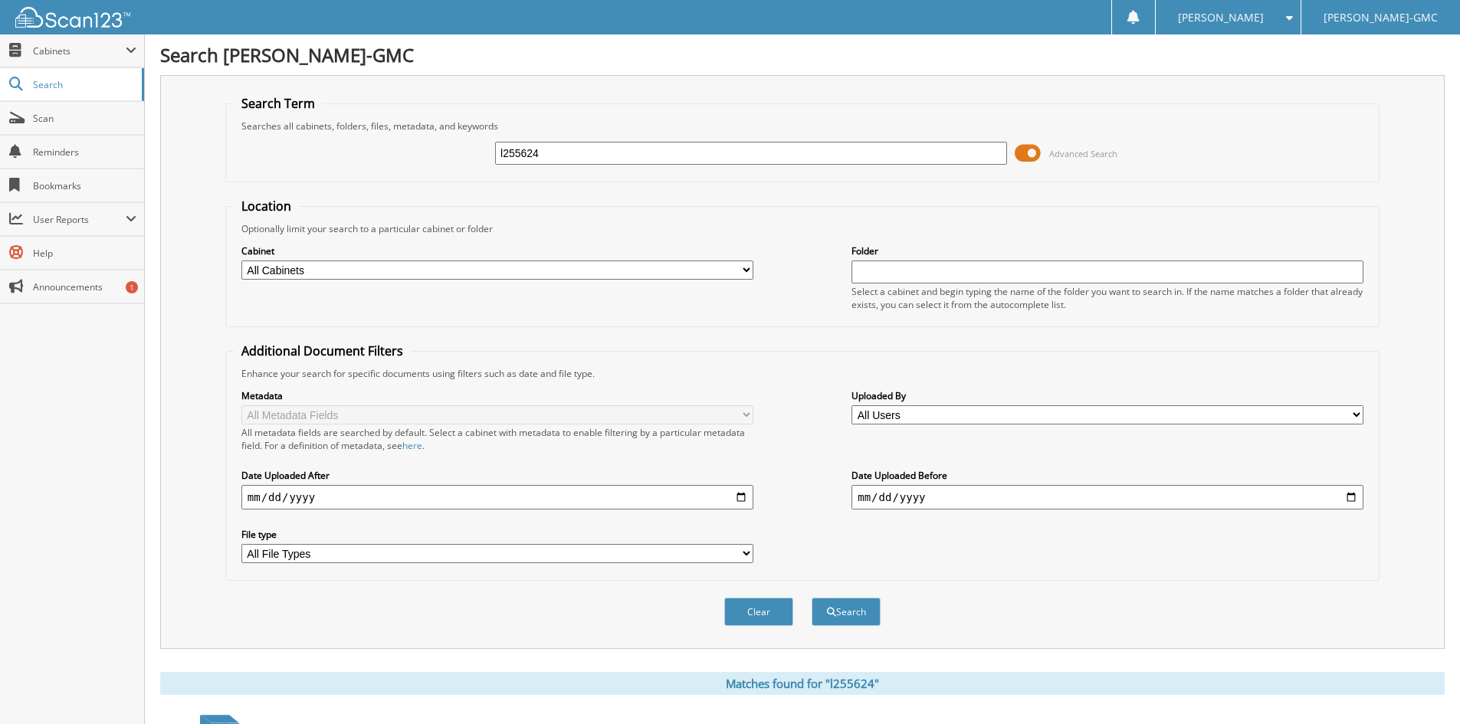
click at [563, 149] on input "l255624" at bounding box center [751, 153] width 512 height 23
type input "l2555655"
click at [812, 598] on button "Search" at bounding box center [846, 612] width 69 height 28
click at [529, 158] on input "l2555655" at bounding box center [751, 153] width 512 height 23
type input "l255655"
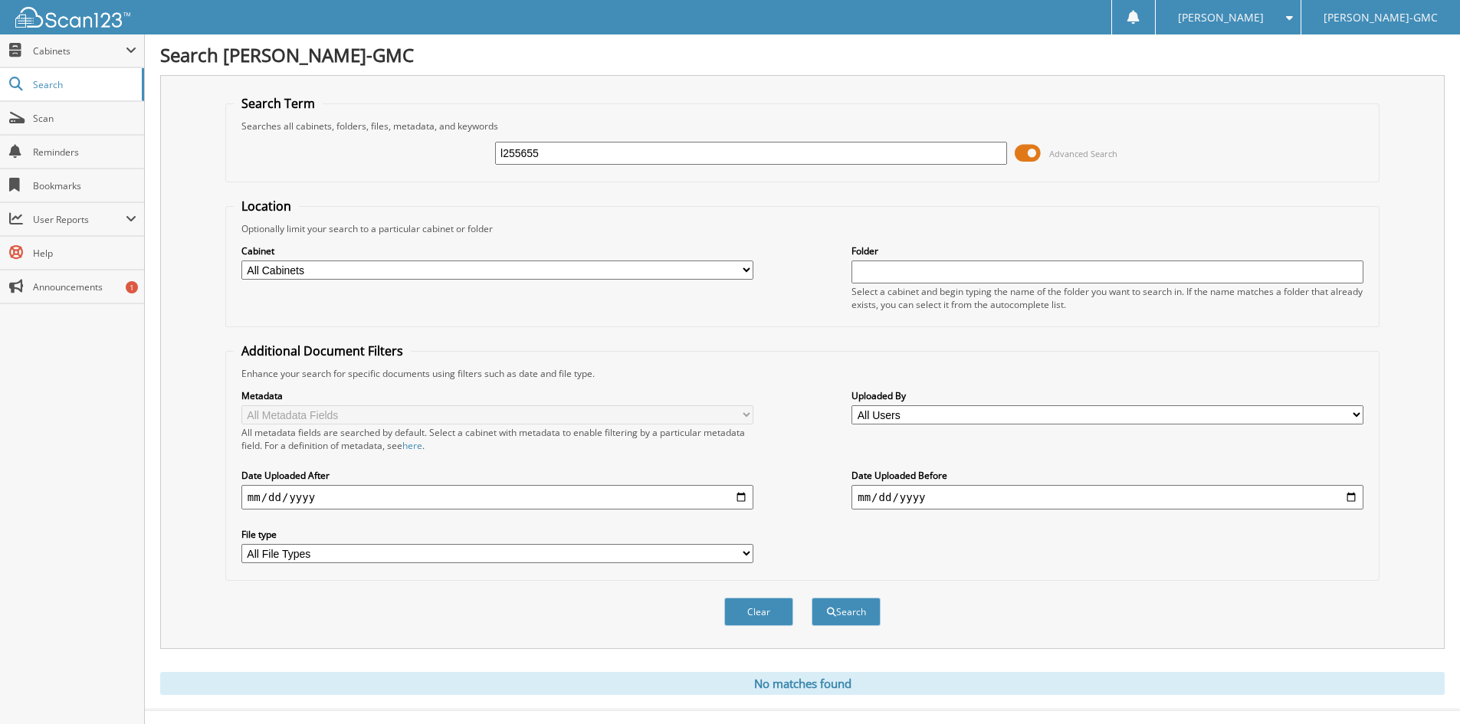
click at [812, 598] on button "Search" at bounding box center [846, 612] width 69 height 28
click at [555, 157] on input "l255655" at bounding box center [751, 153] width 512 height 23
type input "l255679"
click at [812, 598] on button "Search" at bounding box center [846, 612] width 69 height 28
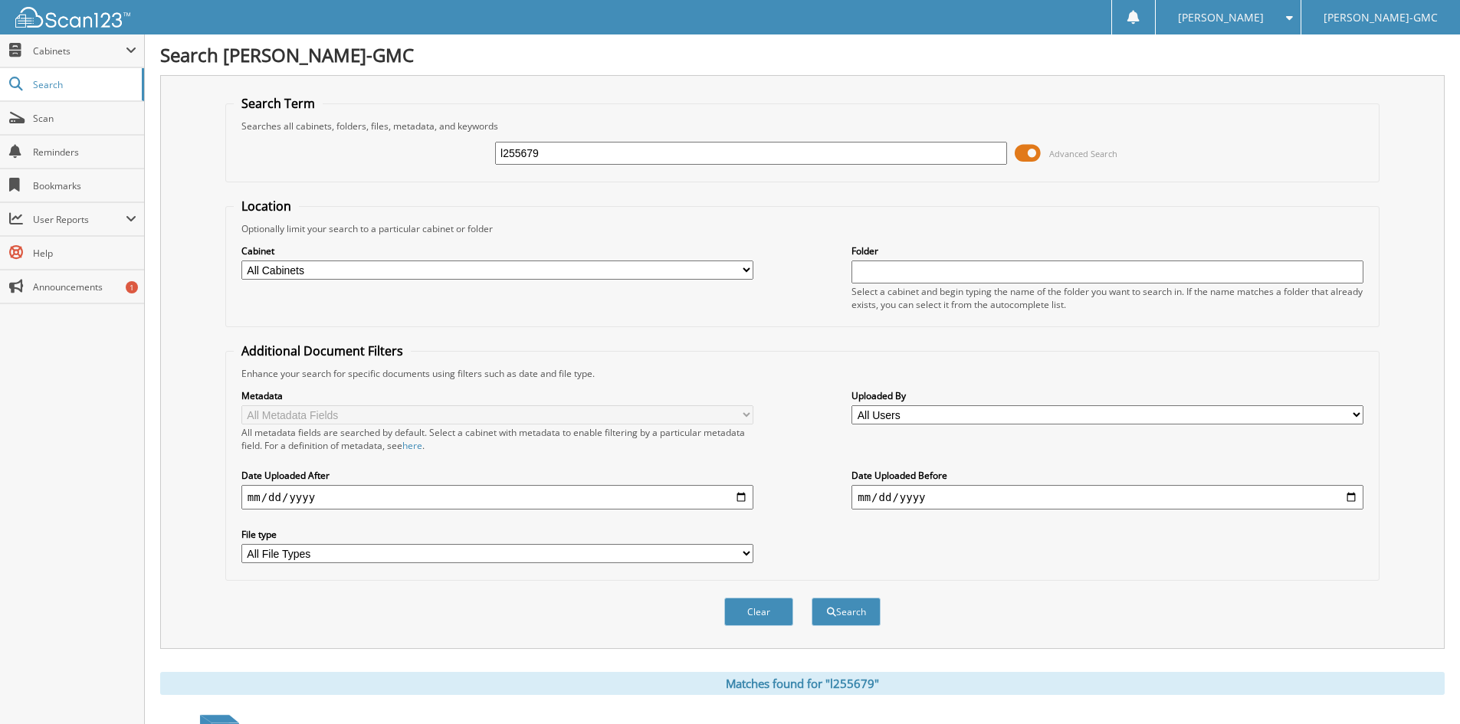
click at [551, 156] on input "l255679" at bounding box center [751, 153] width 512 height 23
type input "l255682"
click at [812, 598] on button "Search" at bounding box center [846, 612] width 69 height 28
click at [537, 159] on input "l255682" at bounding box center [751, 153] width 512 height 23
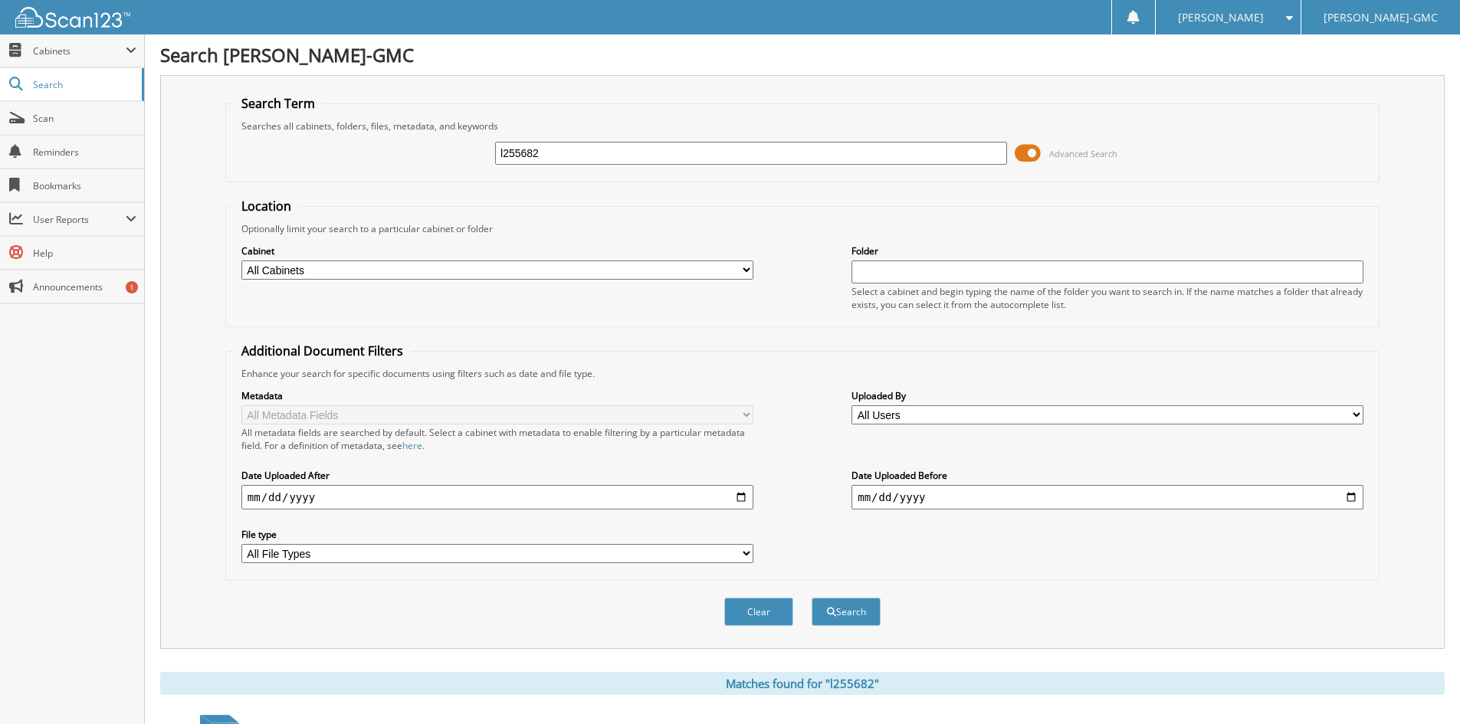
drag, startPoint x: 537, startPoint y: 159, endPoint x: 409, endPoint y: 177, distance: 129.2
click at [530, 159] on input "l255682" at bounding box center [751, 153] width 512 height 23
type input "l255683"
click at [812, 598] on button "Search" at bounding box center [846, 612] width 69 height 28
click at [570, 153] on input "l255683" at bounding box center [751, 153] width 512 height 23
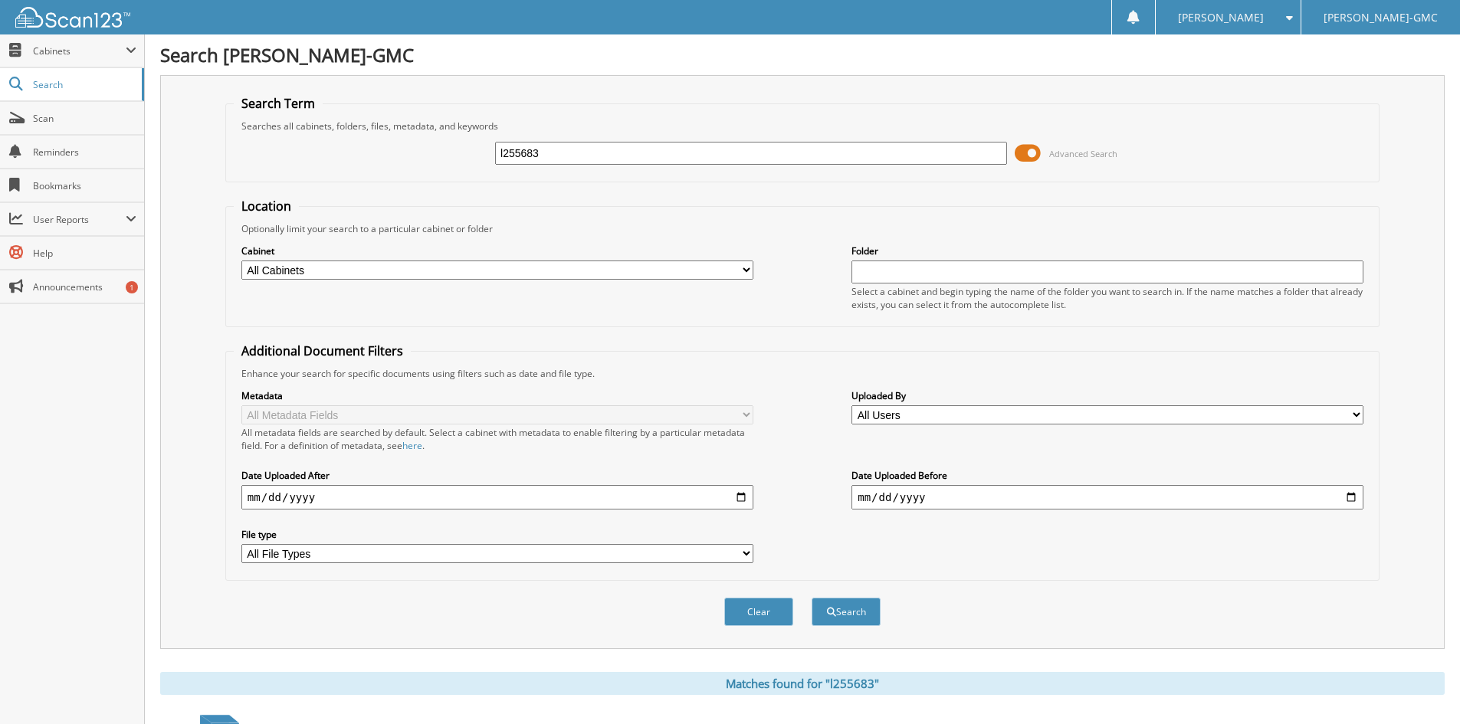
click at [570, 153] on input "l255683" at bounding box center [751, 153] width 512 height 23
type input "l255697"
click at [812, 598] on button "Search" at bounding box center [846, 612] width 69 height 28
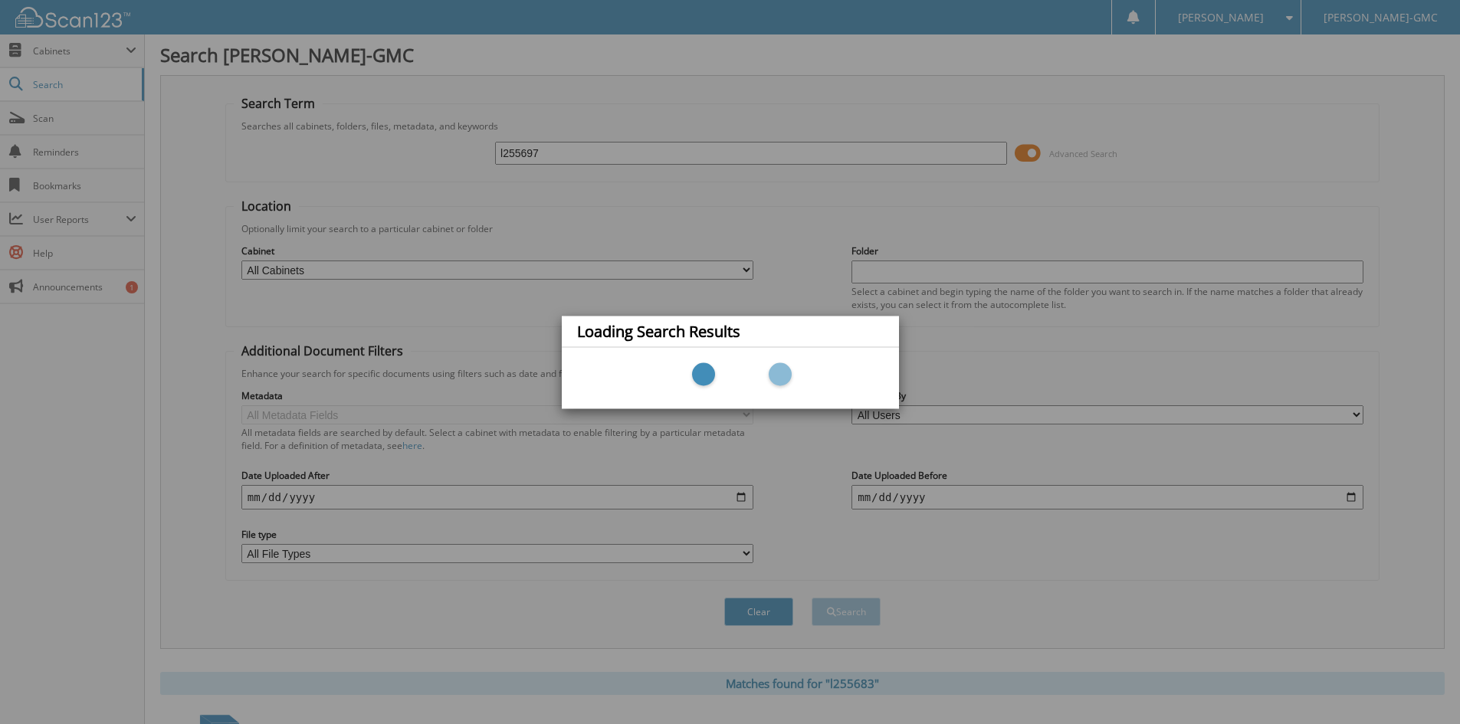
scroll to position [1, 0]
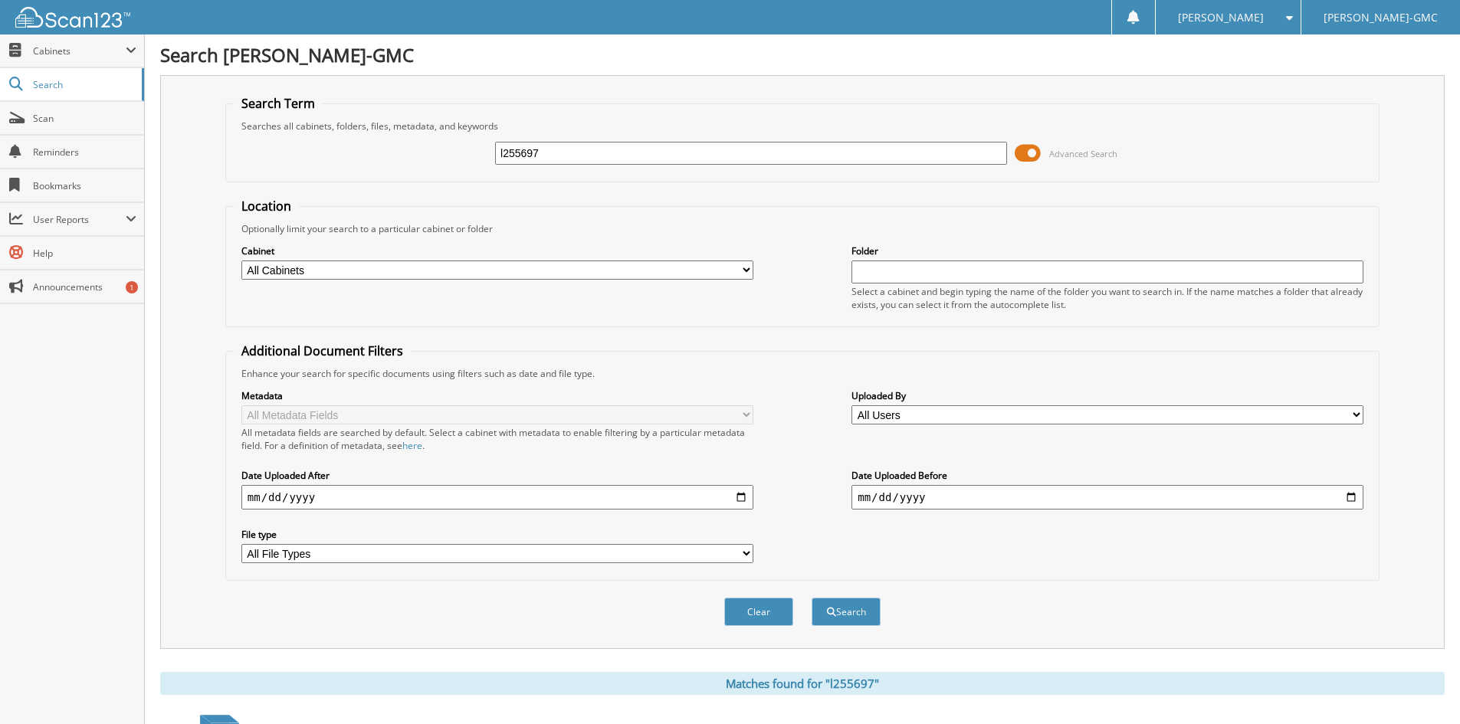
click at [539, 148] on input "l255697" at bounding box center [751, 153] width 512 height 23
type input "l255707"
click at [812, 598] on button "Search" at bounding box center [846, 612] width 69 height 28
click at [623, 133] on div "l255707 Advanced Search" at bounding box center [802, 153] width 1137 height 41
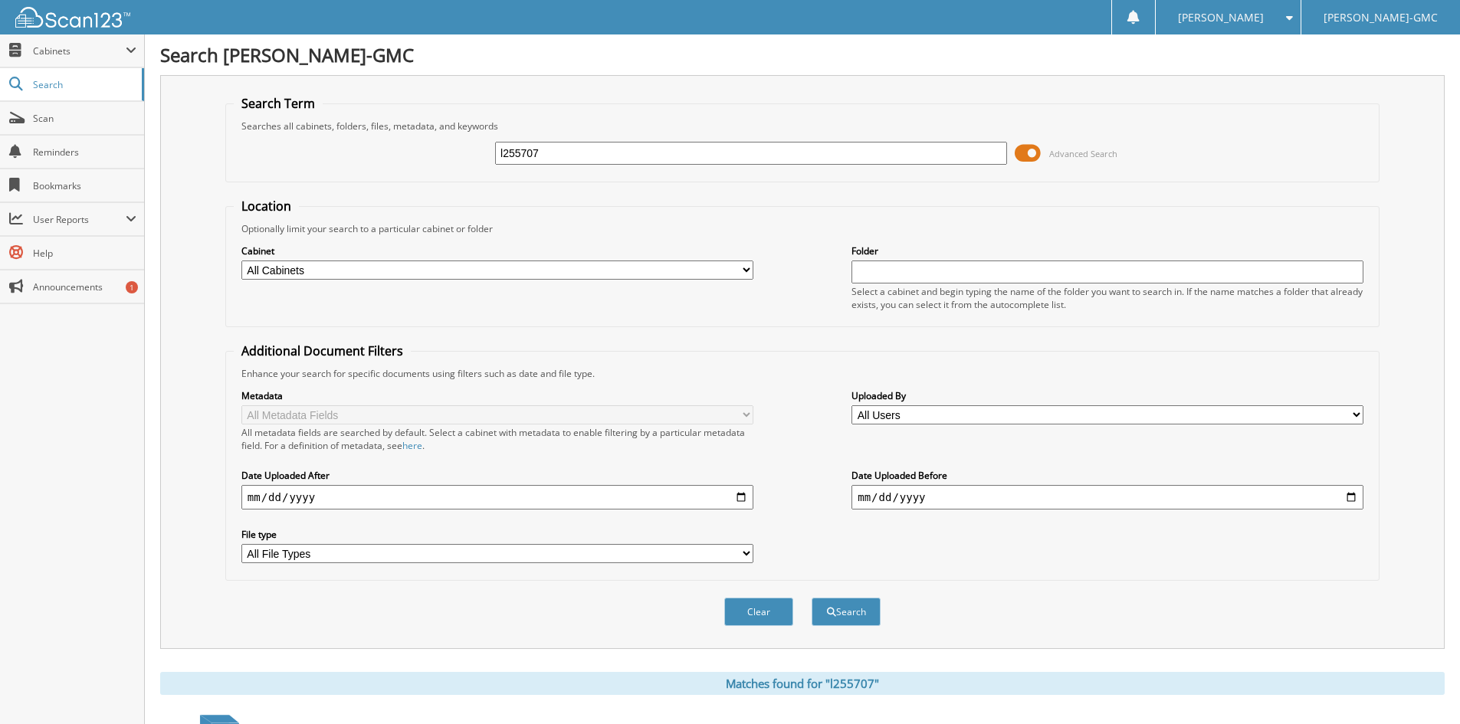
click at [608, 144] on input "l255707" at bounding box center [751, 153] width 512 height 23
type input "l2555726."
click at [812, 598] on button "Search" at bounding box center [846, 612] width 69 height 28
click at [608, 144] on input "l2555726." at bounding box center [751, 153] width 512 height 23
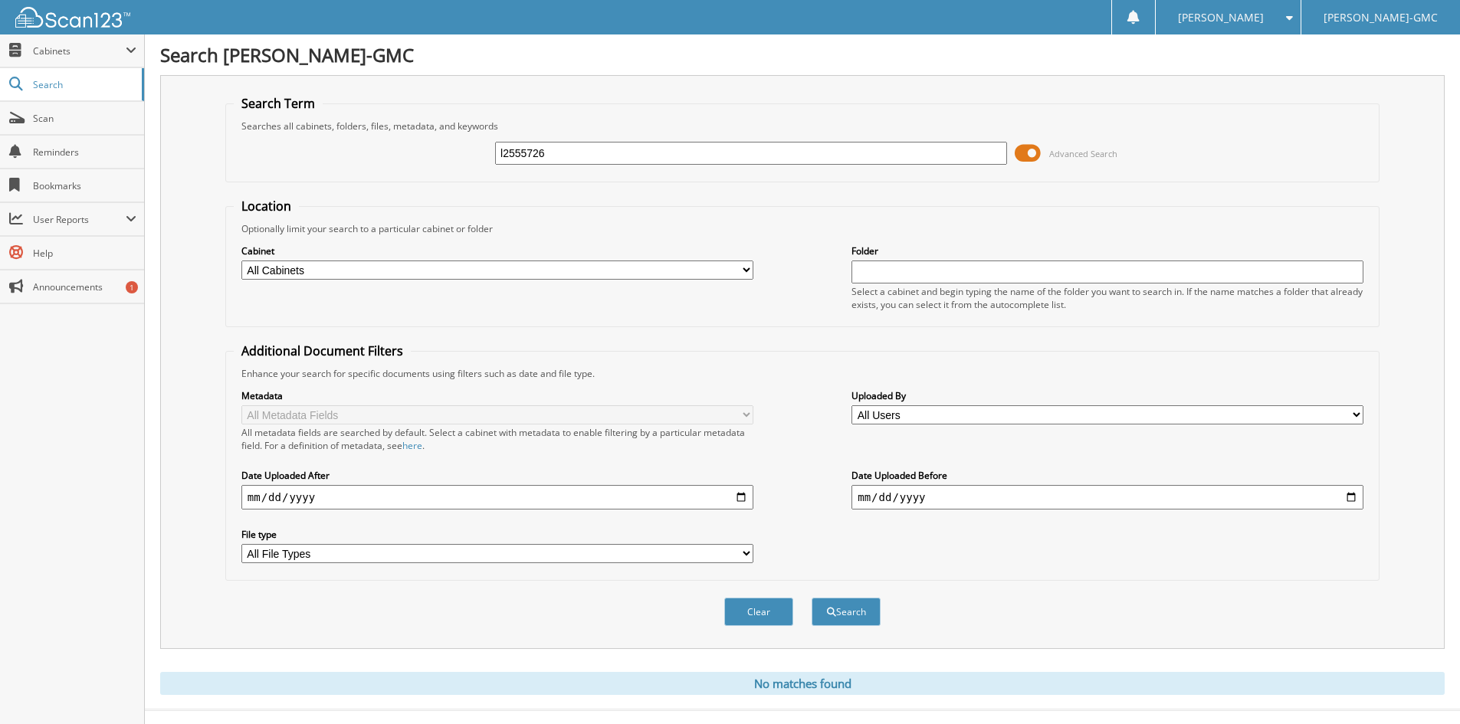
click at [523, 153] on input "l2555726" at bounding box center [751, 153] width 512 height 23
type input "l255726"
click at [812, 598] on button "Search" at bounding box center [846, 612] width 69 height 28
click at [579, 162] on input "l255726" at bounding box center [751, 153] width 512 height 23
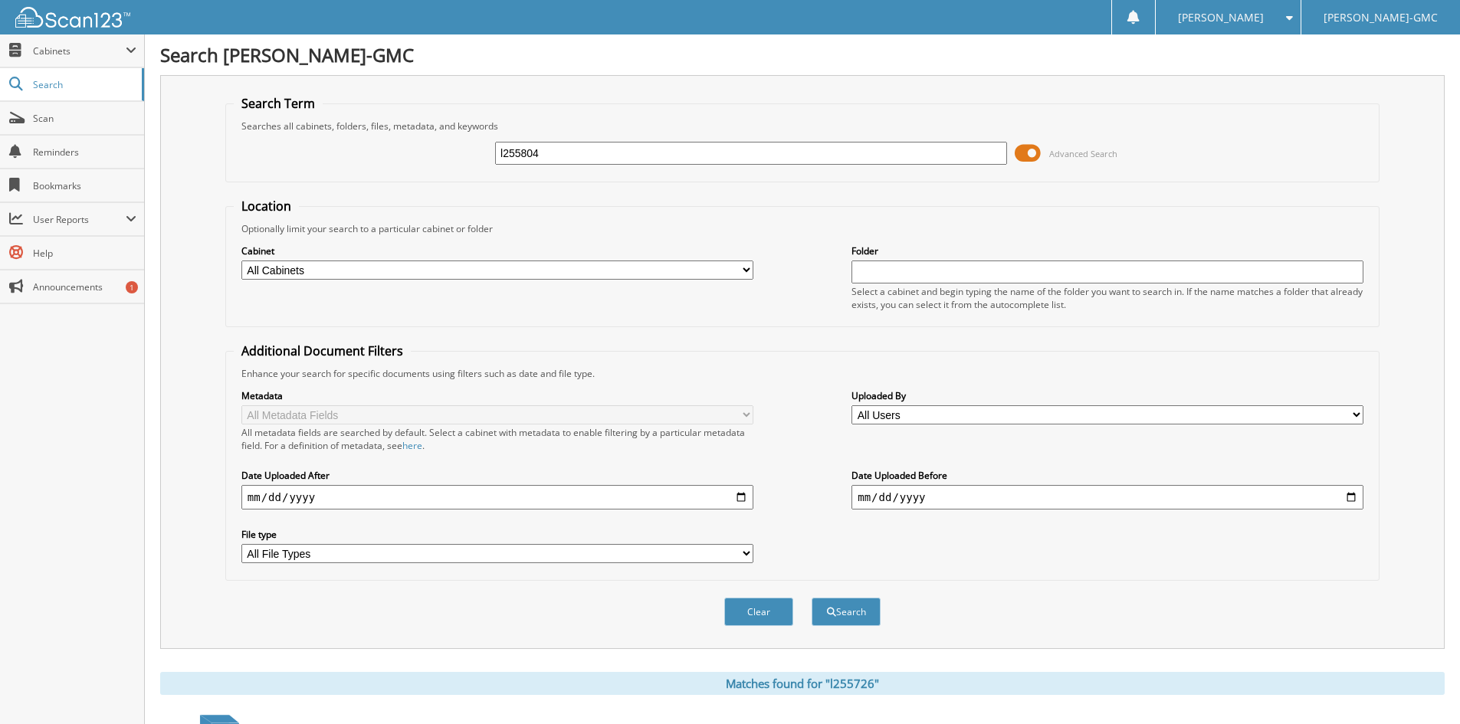
type input "l255804"
click at [812, 598] on button "Search" at bounding box center [846, 612] width 69 height 28
click at [603, 149] on input "l255804" at bounding box center [751, 153] width 512 height 23
type input "l255807"
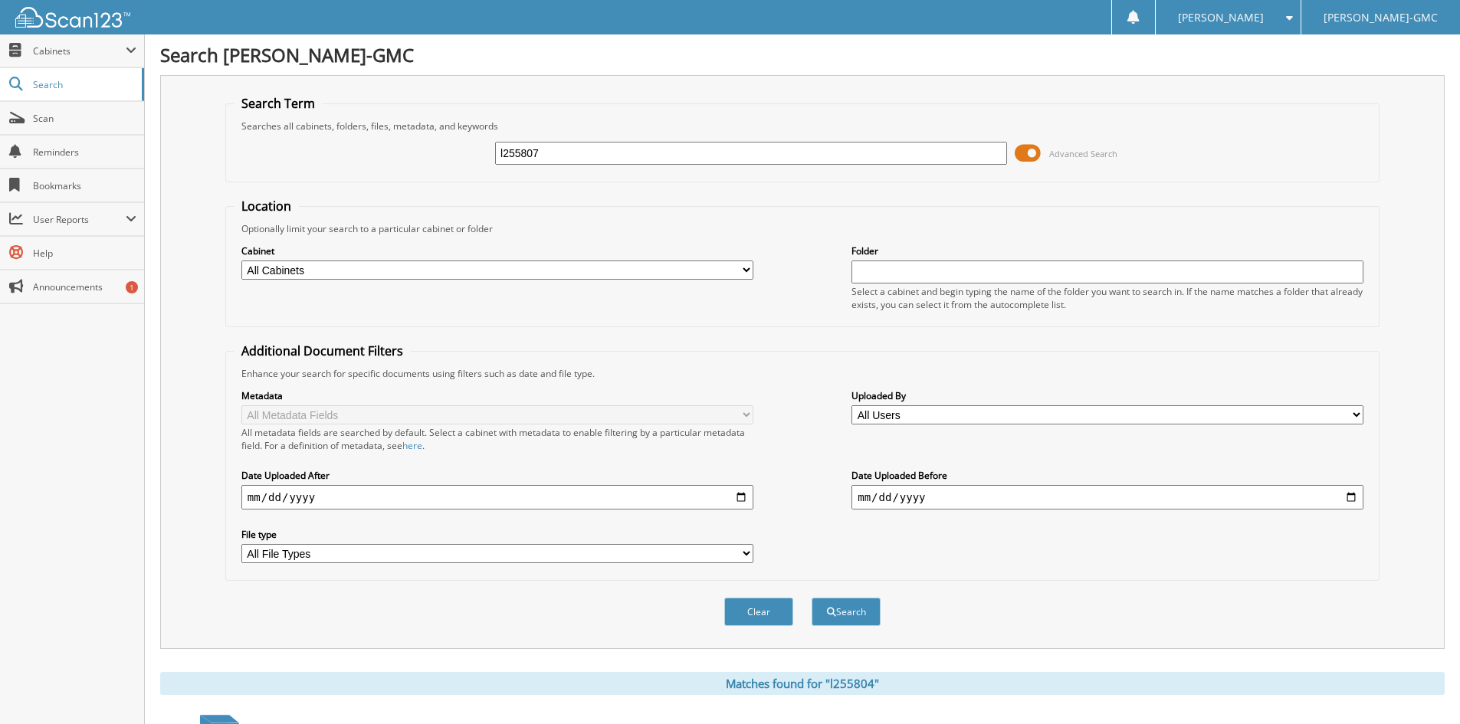
click at [812, 598] on button "Search" at bounding box center [846, 612] width 69 height 28
click at [577, 156] on input "l255807" at bounding box center [751, 153] width 512 height 23
type input "l255816"
click at [812, 598] on button "Search" at bounding box center [846, 612] width 69 height 28
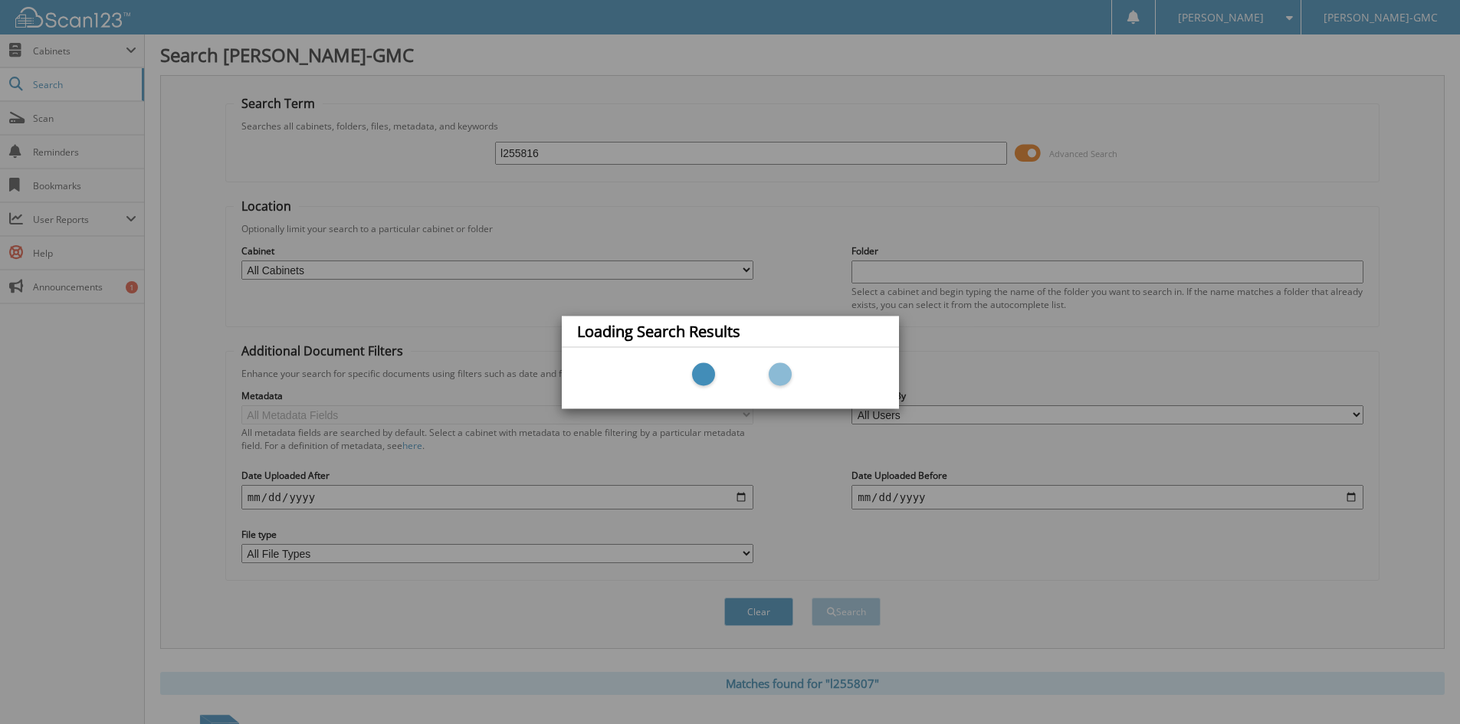
scroll to position [10, 0]
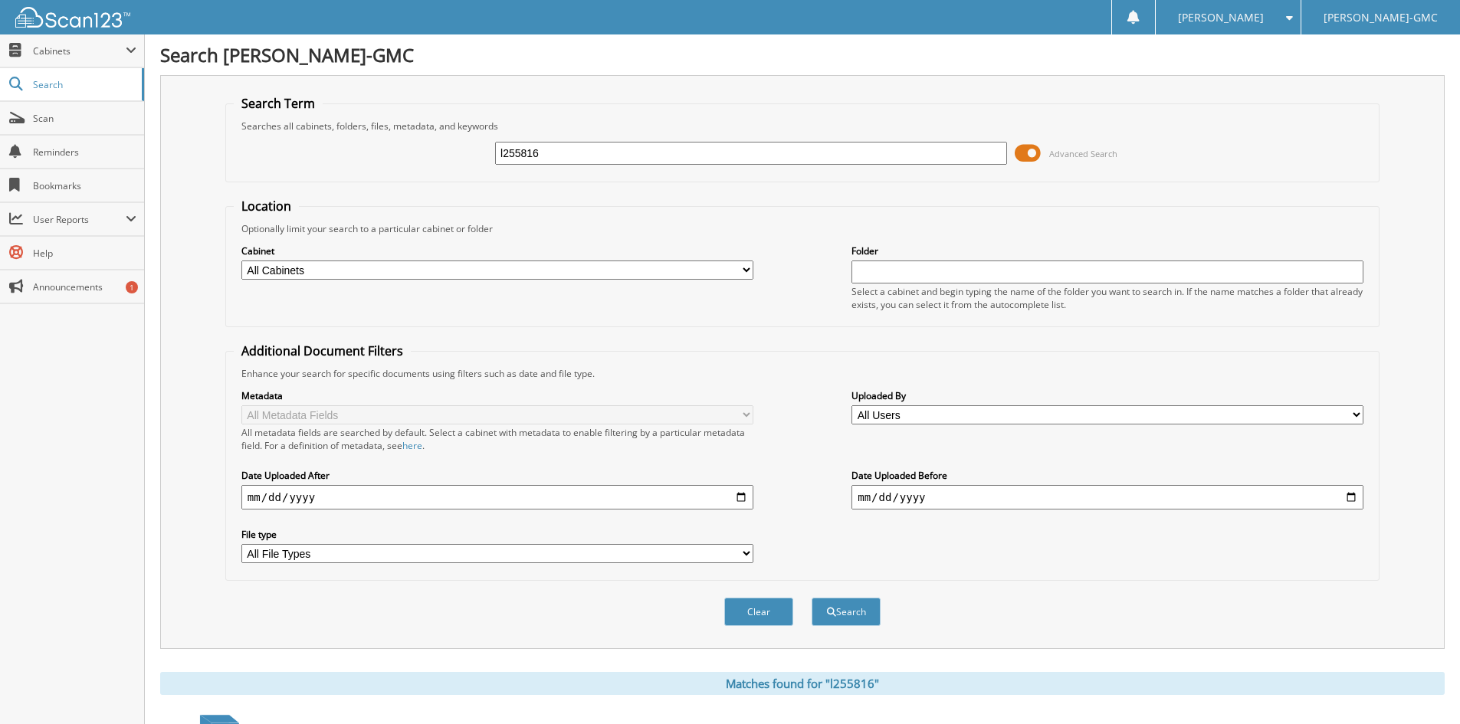
click at [599, 159] on input "l255816" at bounding box center [751, 153] width 512 height 23
type input "l255849"
click at [812, 598] on button "Search" at bounding box center [846, 612] width 69 height 28
click at [617, 168] on div "l255849 Advanced Search" at bounding box center [802, 153] width 1137 height 41
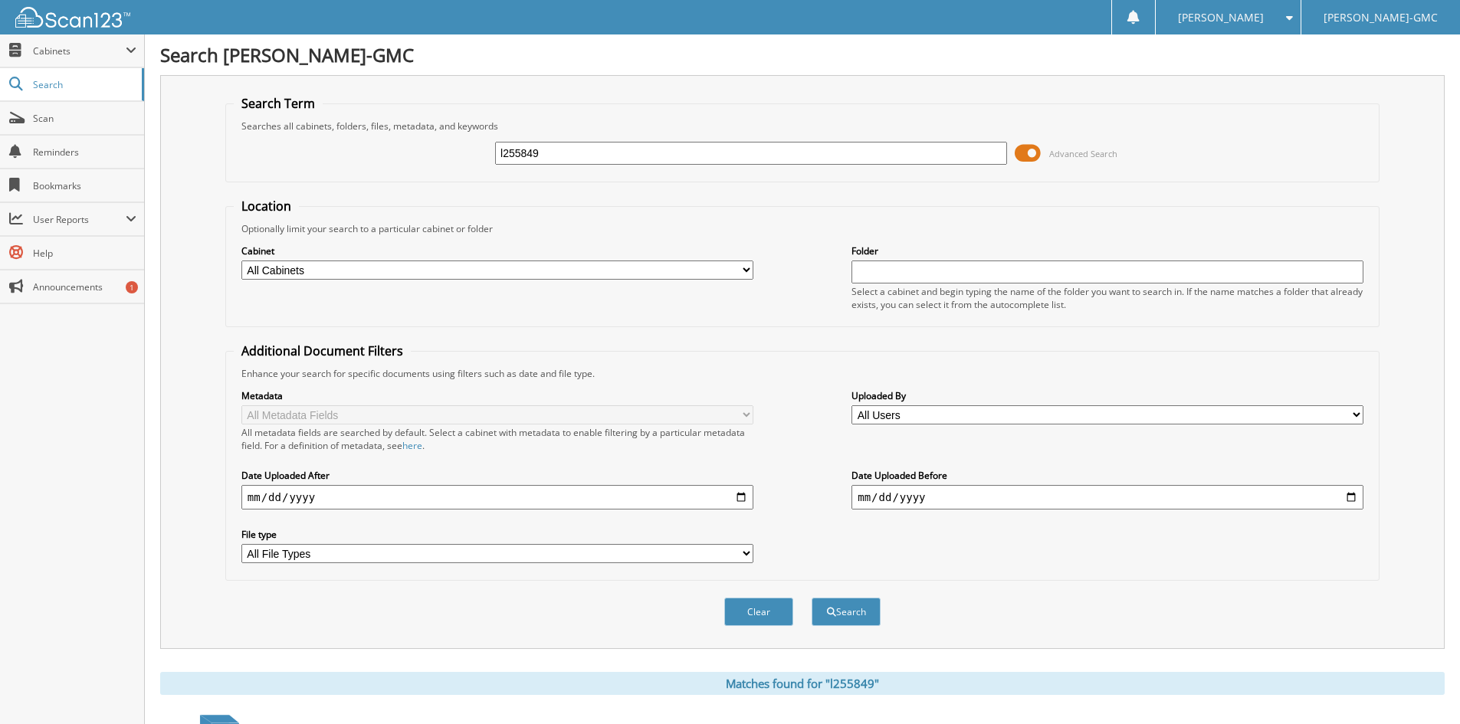
click at [612, 157] on input "l255849" at bounding box center [751, 153] width 512 height 23
type input "l255876"
click at [812, 598] on button "Search" at bounding box center [846, 612] width 69 height 28
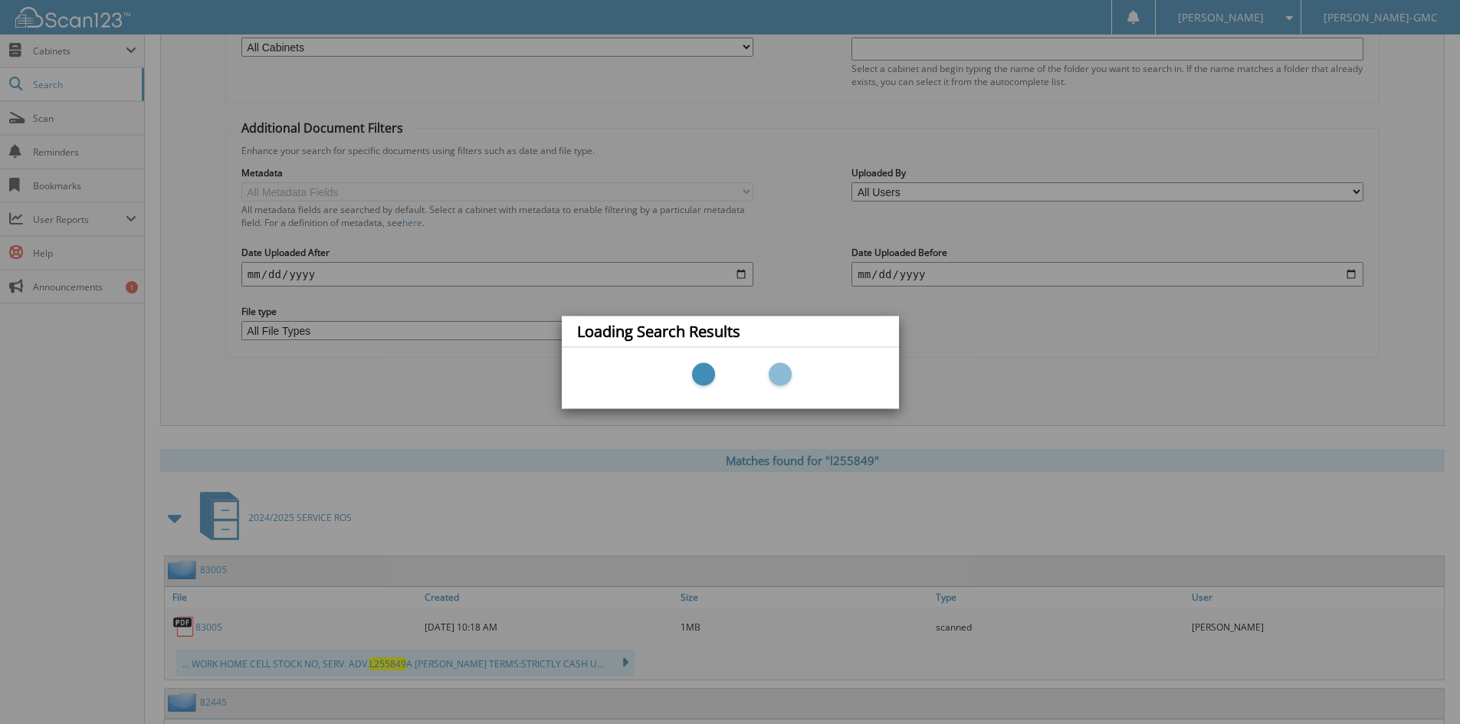
scroll to position [230, 0]
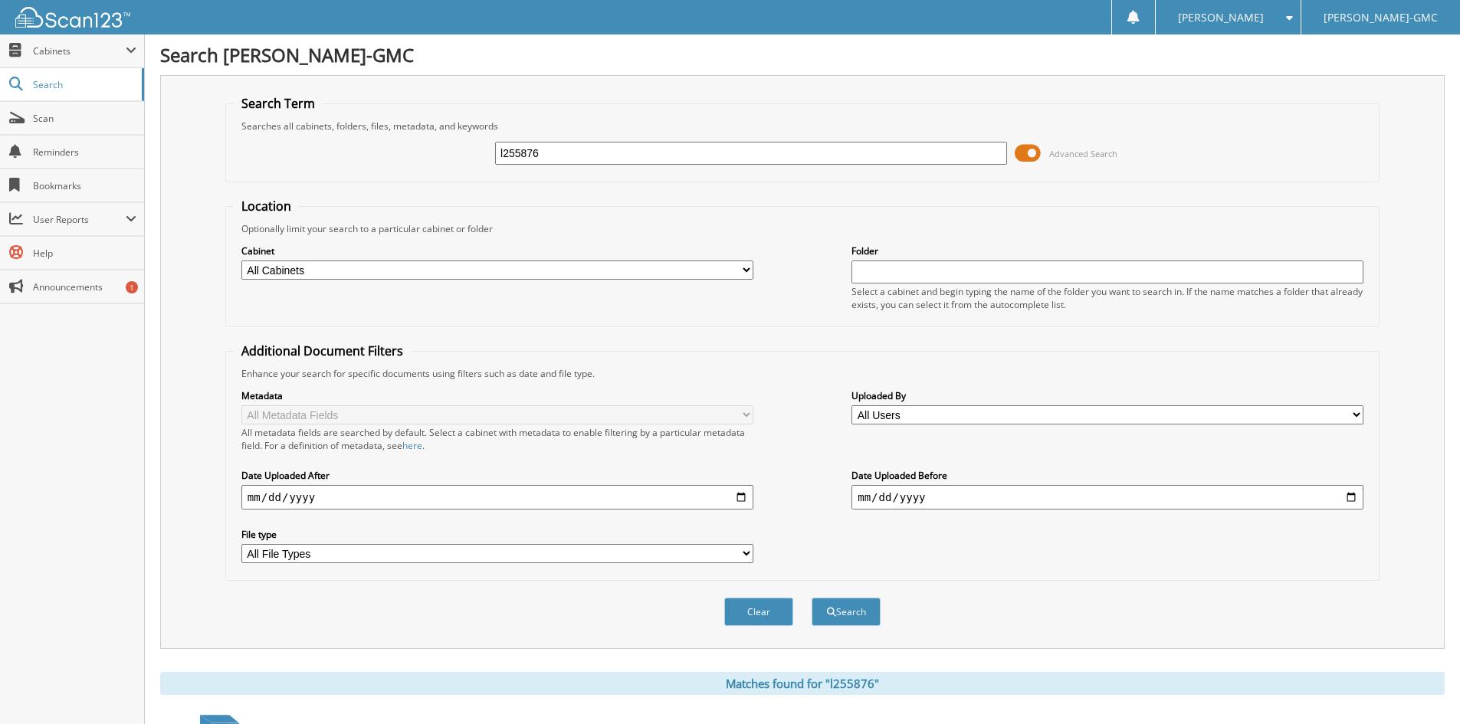
click at [553, 156] on input "l255876" at bounding box center [751, 153] width 512 height 23
type input "l26094"
click at [812, 598] on button "Search" at bounding box center [846, 612] width 69 height 28
click at [558, 155] on input "l26094" at bounding box center [751, 153] width 512 height 23
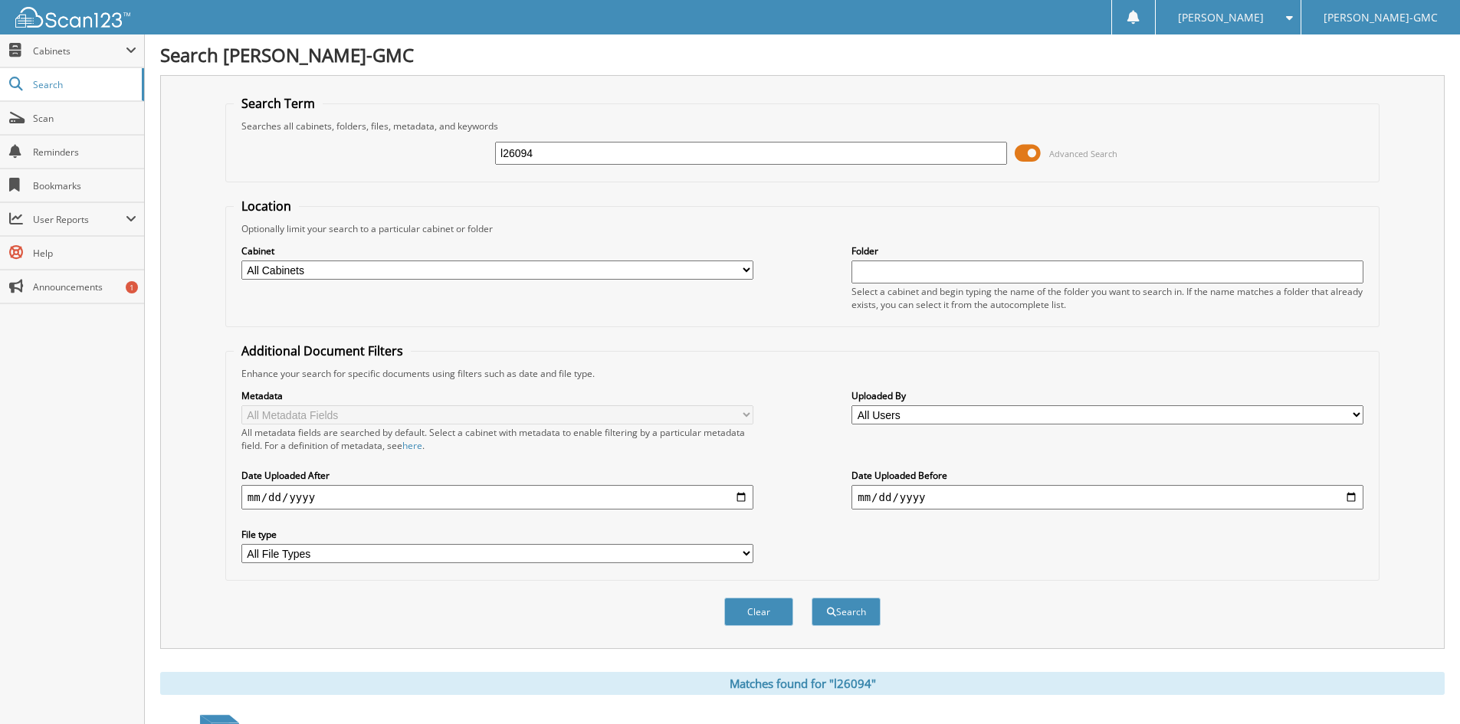
click at [558, 155] on input "l26094" at bounding box center [751, 153] width 512 height 23
type input "l254700"
click at [812, 598] on button "Search" at bounding box center [846, 612] width 69 height 28
click at [626, 156] on input "l254700" at bounding box center [751, 153] width 512 height 23
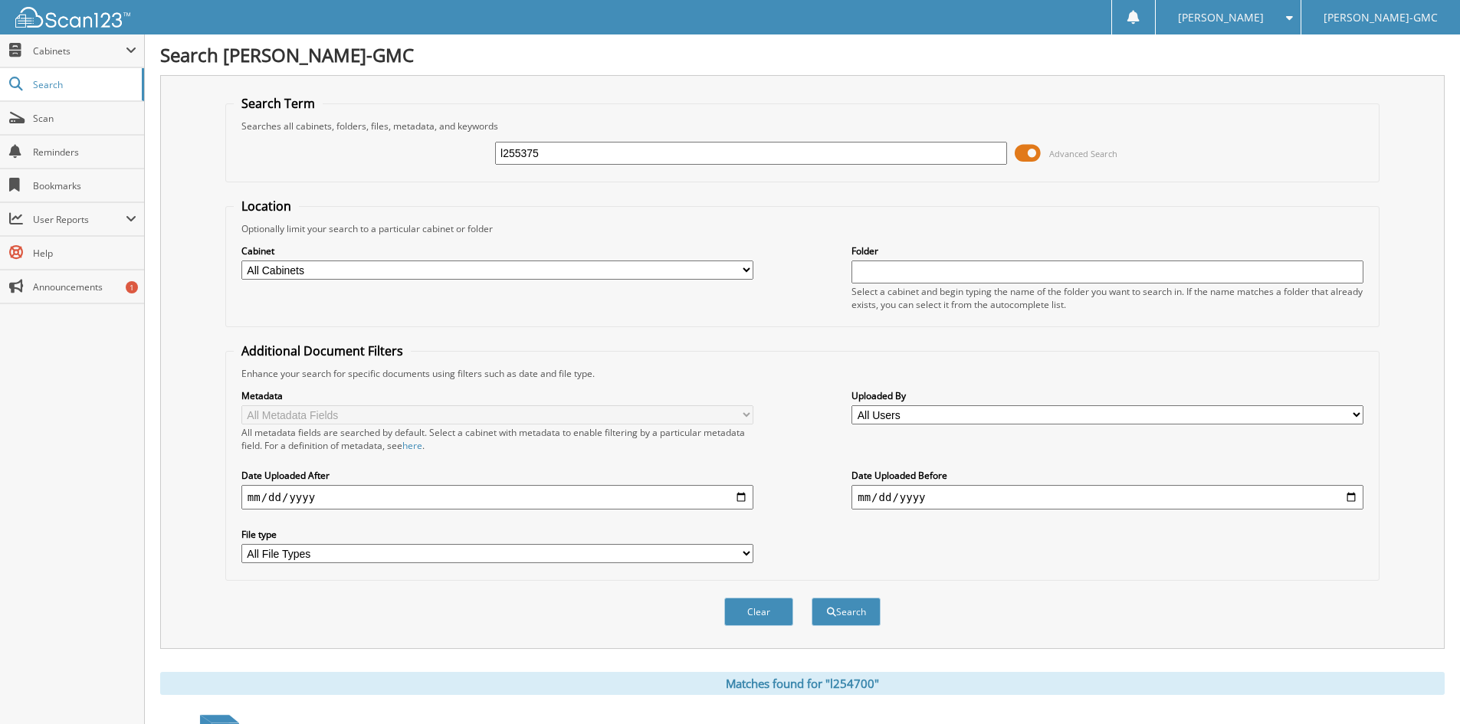
type input "l255375"
click at [812, 598] on button "Search" at bounding box center [846, 612] width 69 height 28
click at [579, 150] on input "l255375" at bounding box center [751, 153] width 512 height 23
type input "l252068"
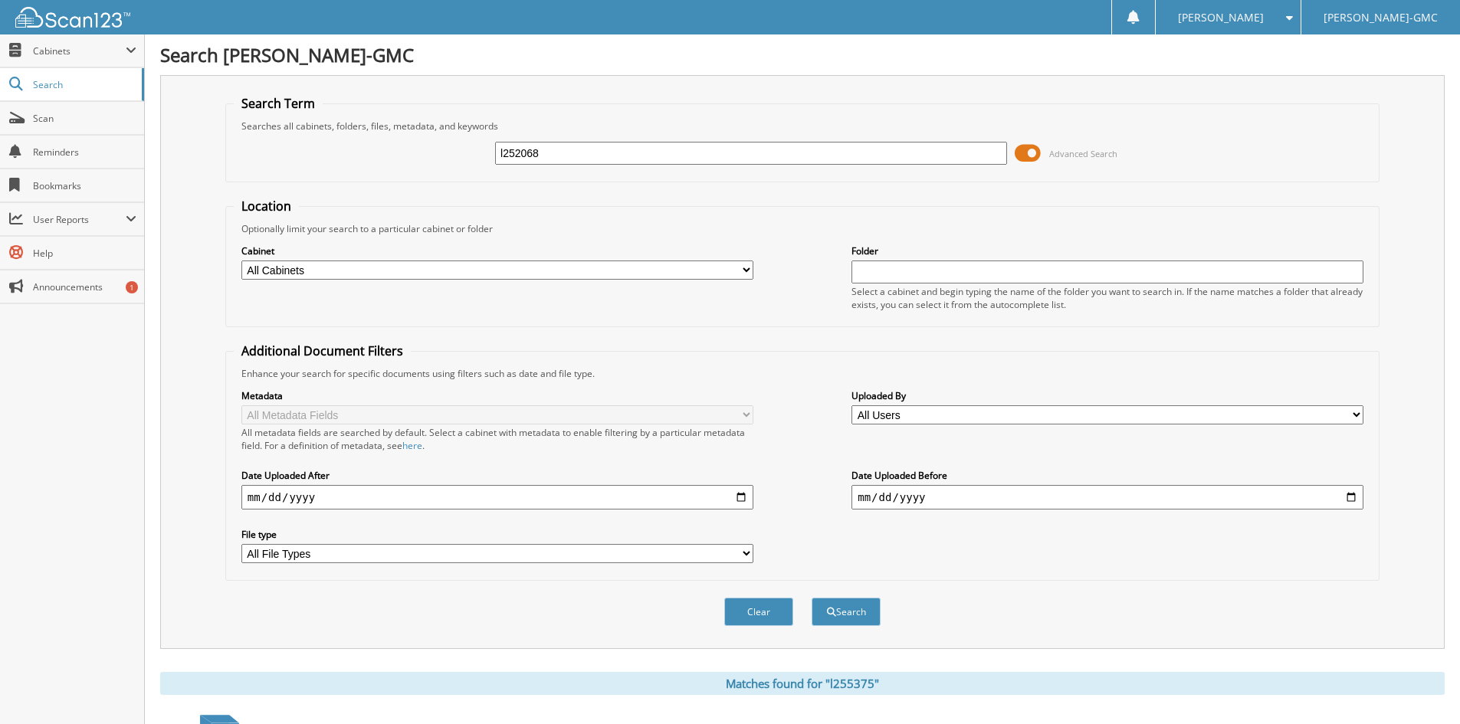
click at [812, 598] on button "Search" at bounding box center [846, 612] width 69 height 28
click at [612, 157] on input "l252068" at bounding box center [751, 153] width 512 height 23
type input "l253202"
click at [812, 598] on button "Search" at bounding box center [846, 612] width 69 height 28
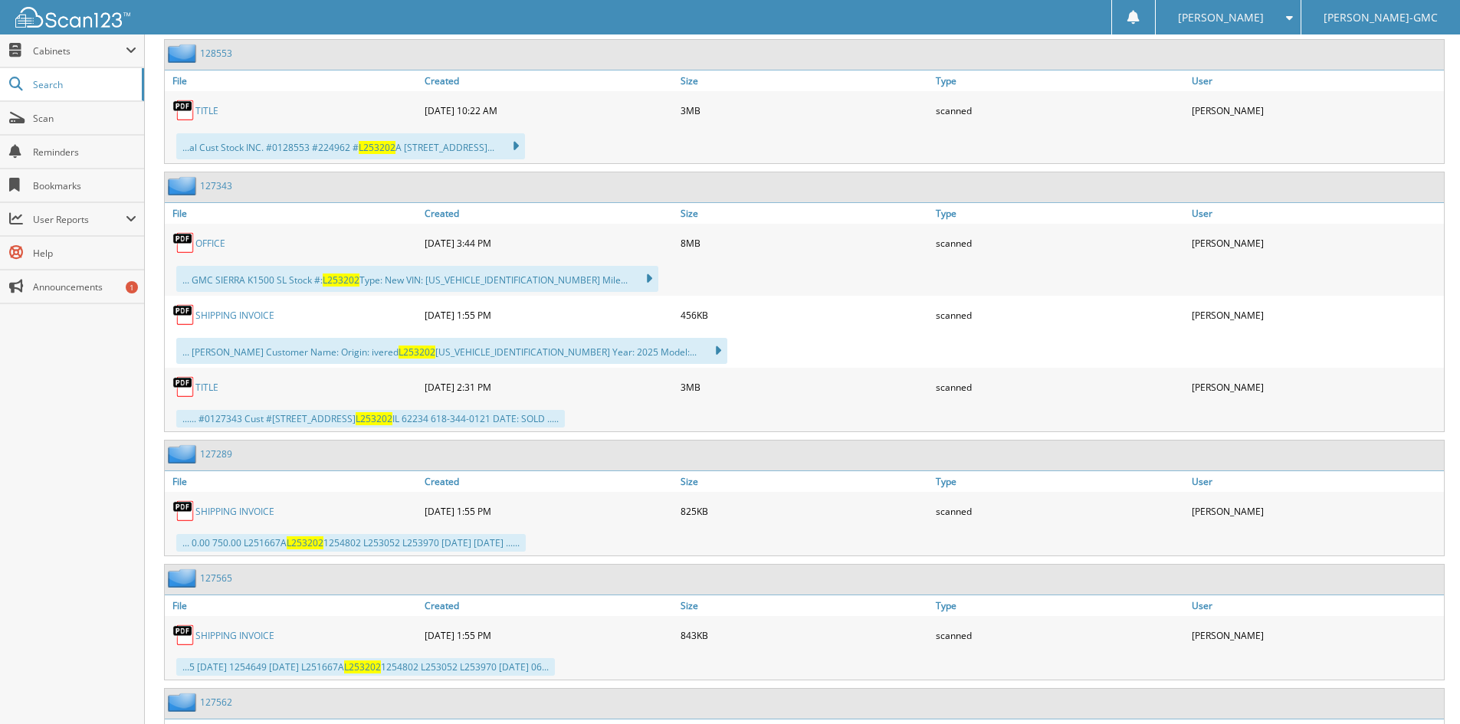
scroll to position [920, 0]
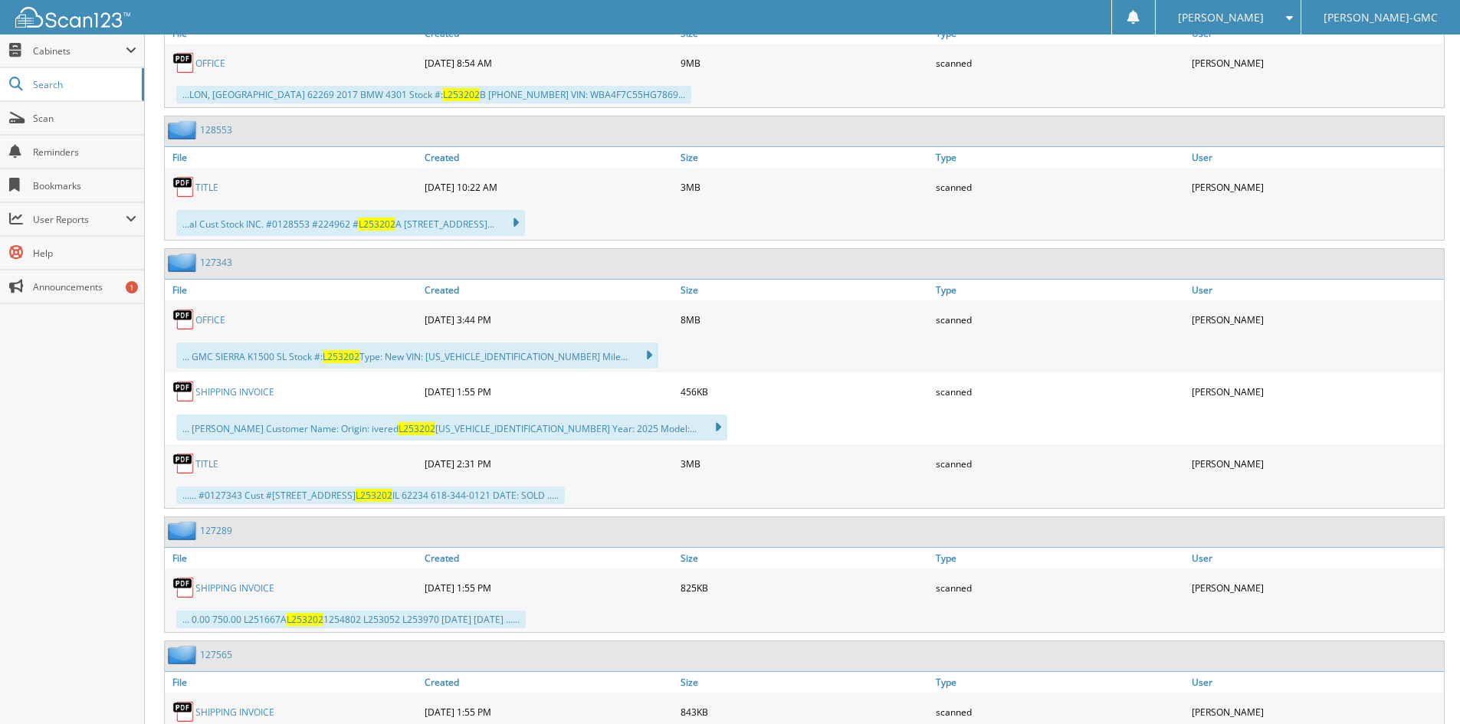
click at [207, 182] on link "TITLE" at bounding box center [206, 187] width 23 height 13
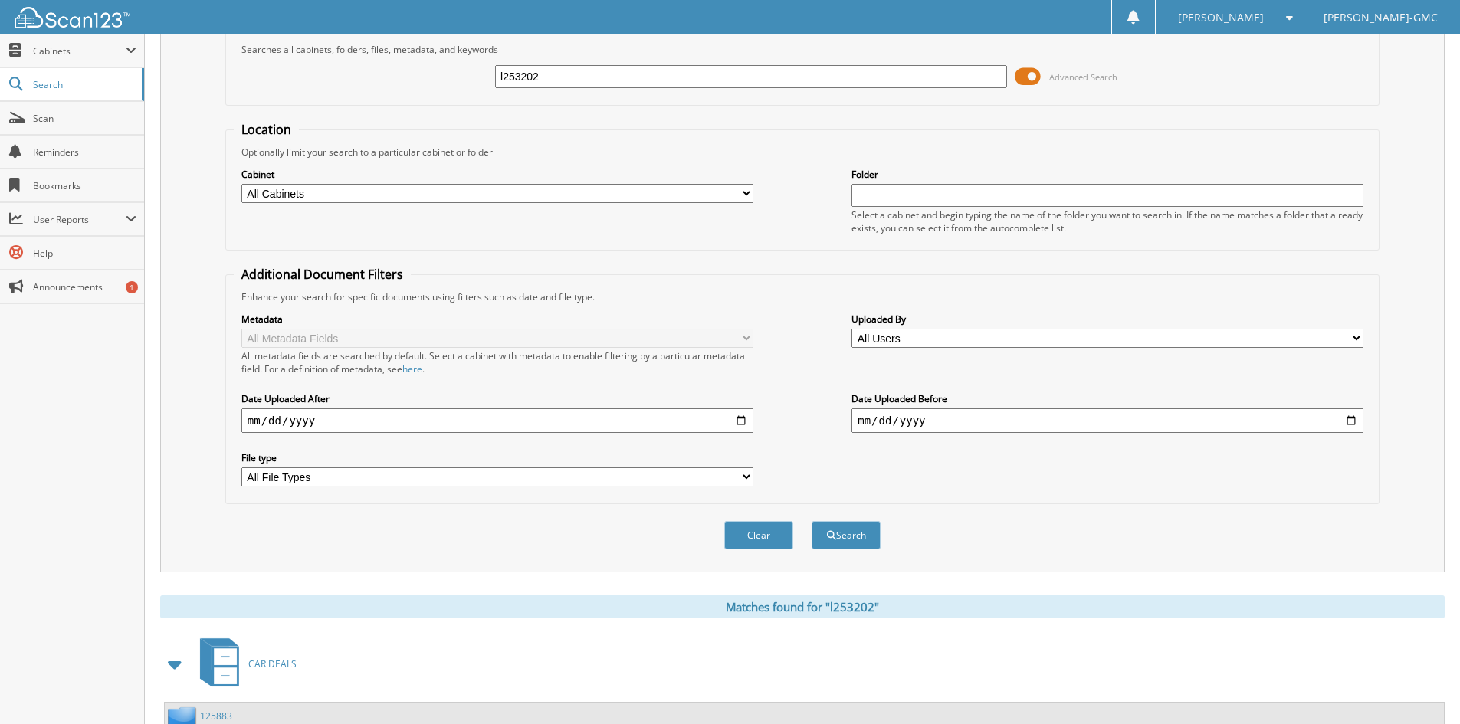
scroll to position [0, 0]
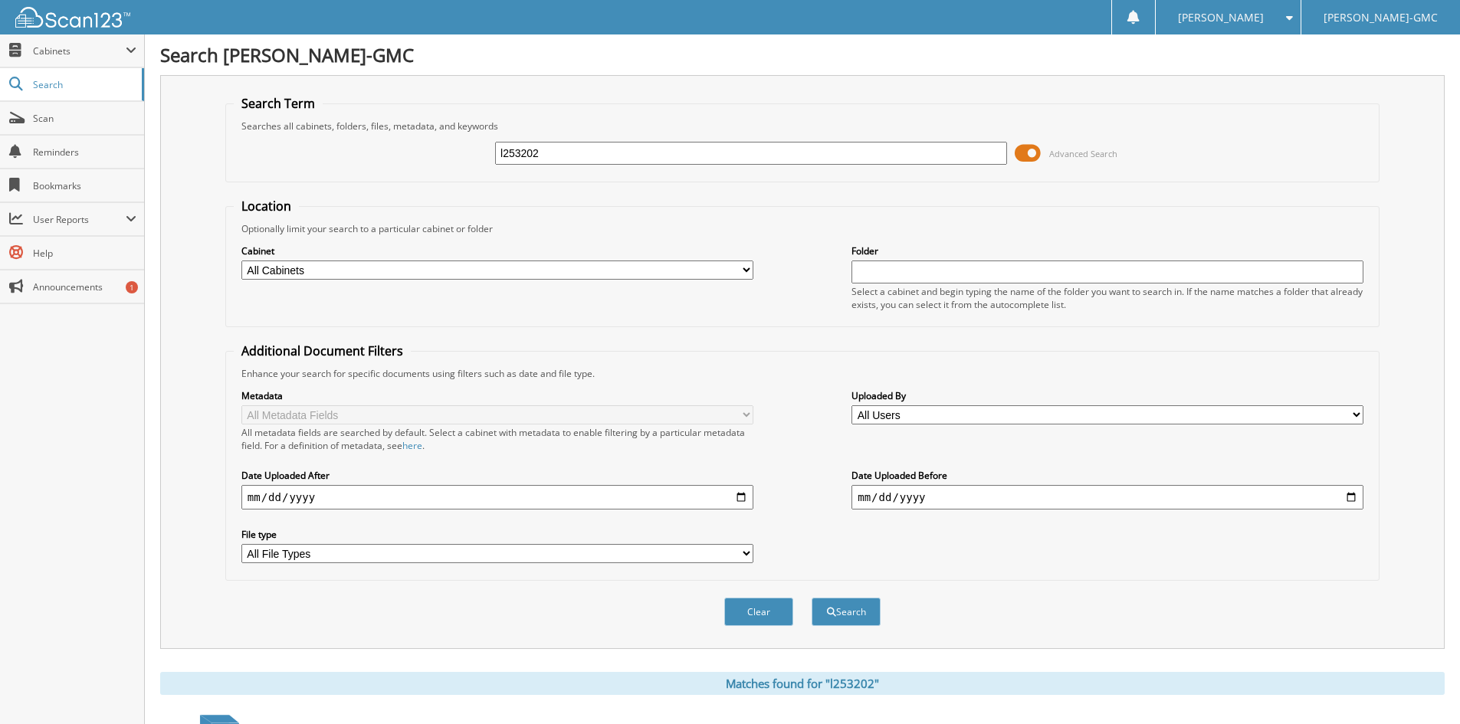
click at [592, 139] on div "l253202 Advanced Search" at bounding box center [802, 153] width 1137 height 41
click at [581, 146] on input "l253202" at bounding box center [751, 153] width 512 height 23
click at [579, 151] on input "l253202" at bounding box center [751, 153] width 512 height 23
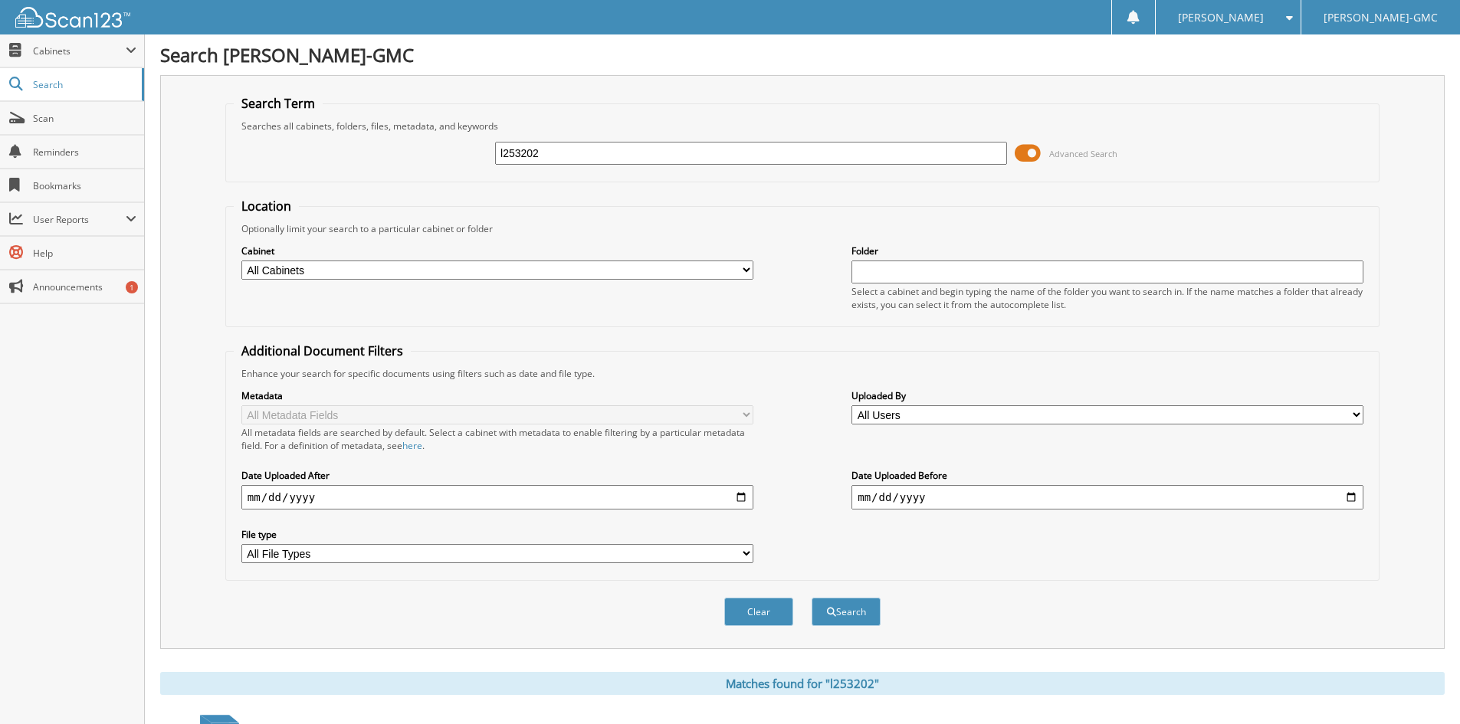
click at [579, 151] on input "l253202" at bounding box center [751, 153] width 512 height 23
type input "l253201"
click at [812, 598] on button "Search" at bounding box center [846, 612] width 69 height 28
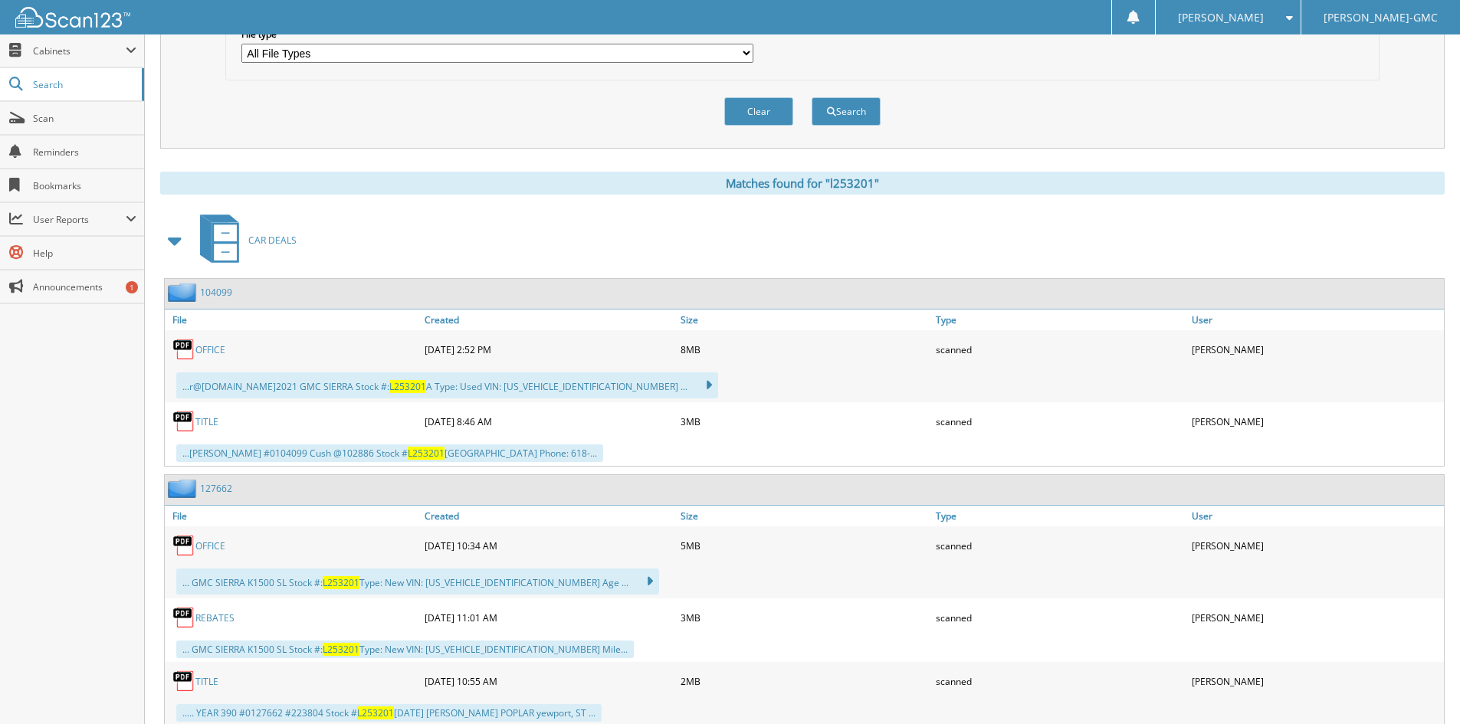
scroll to position [613, 0]
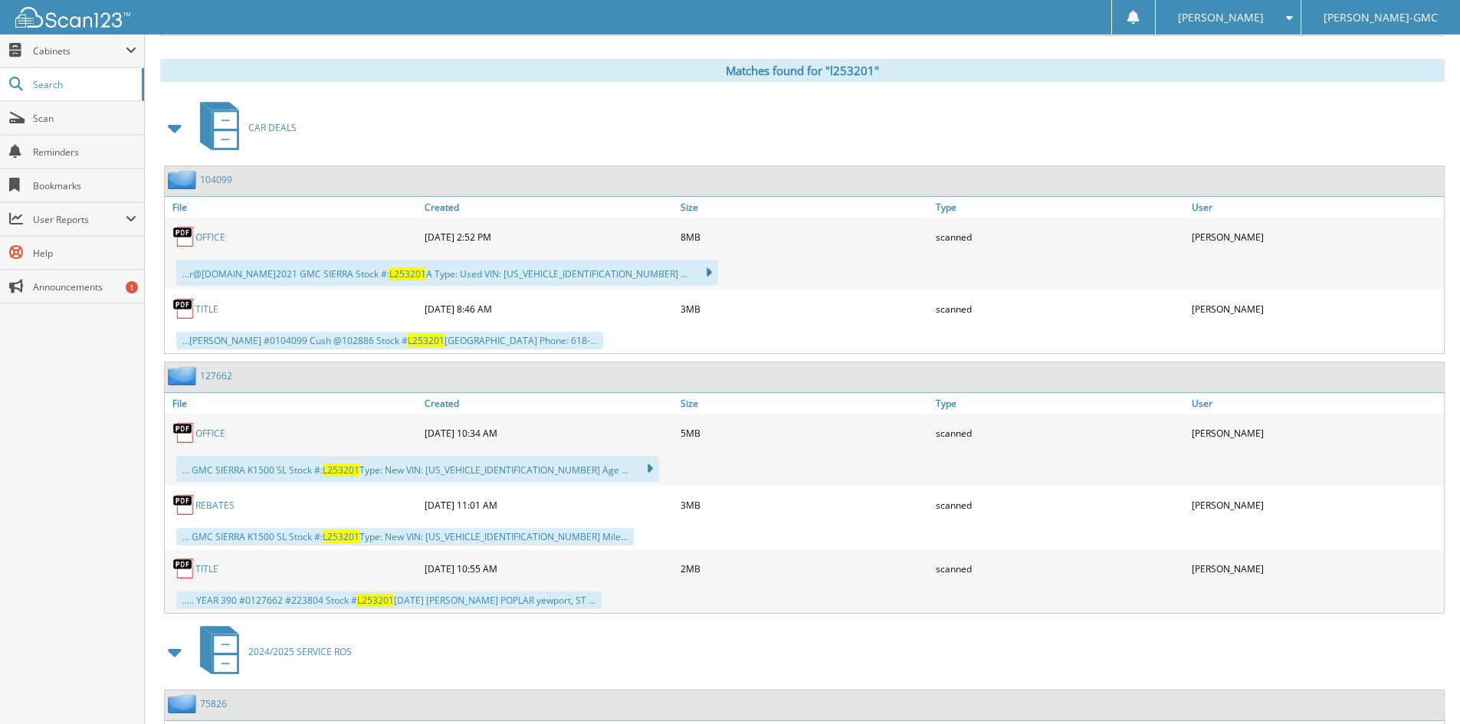
click at [210, 311] on link "TITLE" at bounding box center [206, 309] width 23 height 13
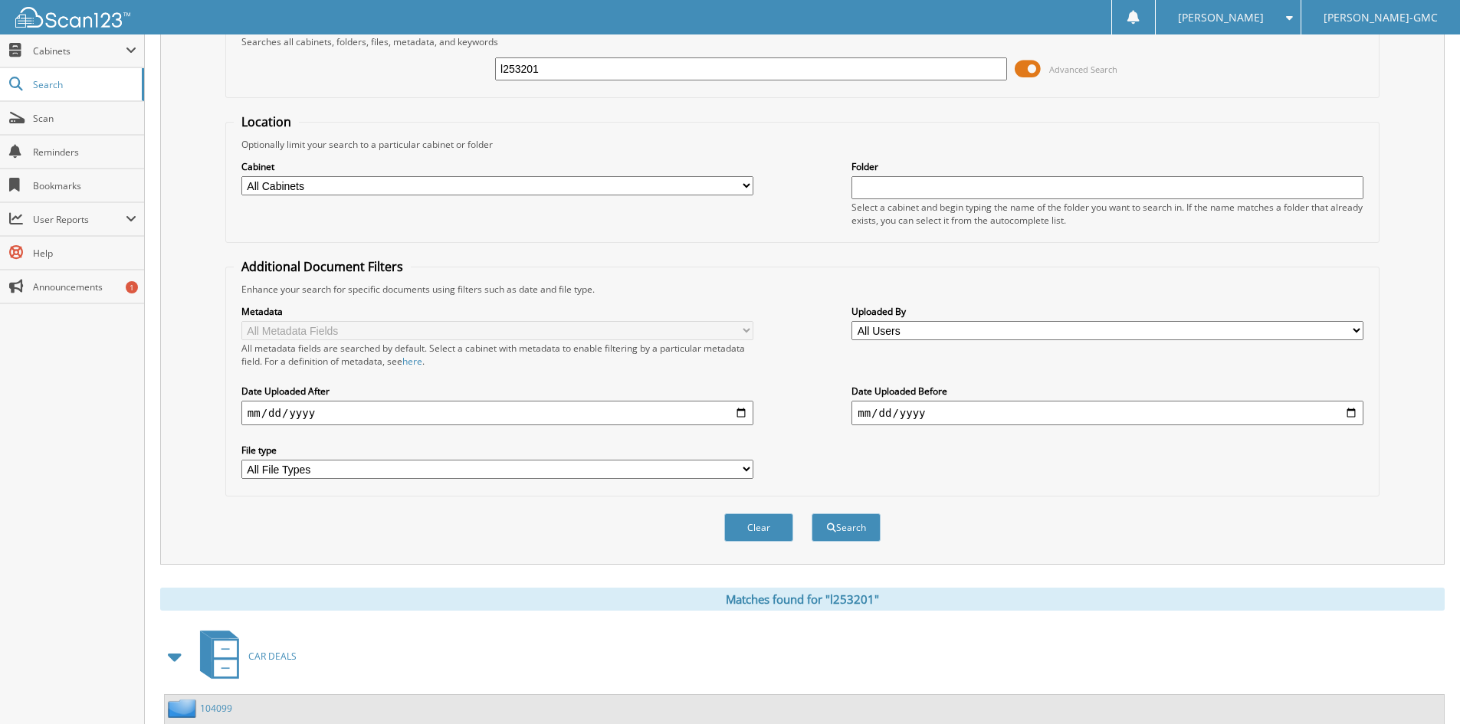
scroll to position [0, 0]
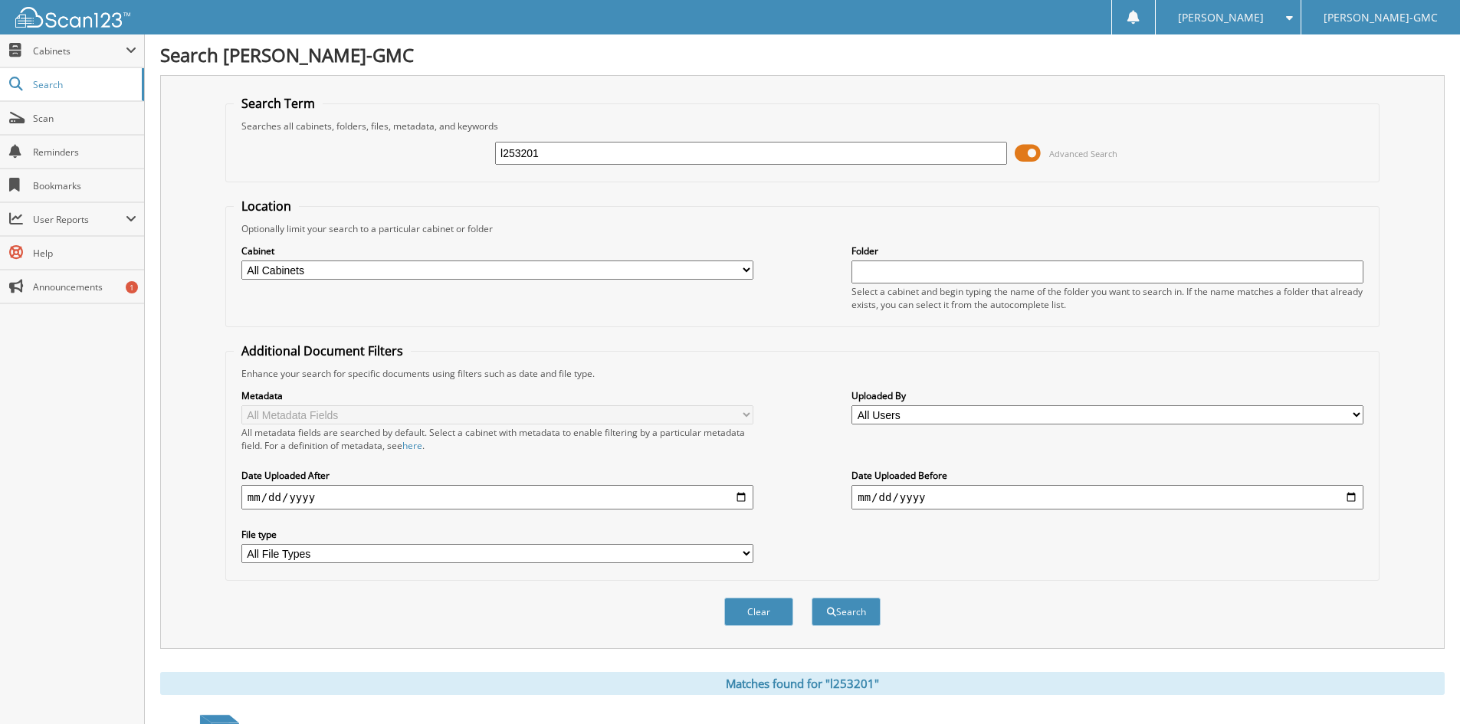
click at [574, 155] on input "l253201" at bounding box center [751, 153] width 512 height 23
type input "l255035"
click at [812, 598] on button "Search" at bounding box center [846, 612] width 69 height 28
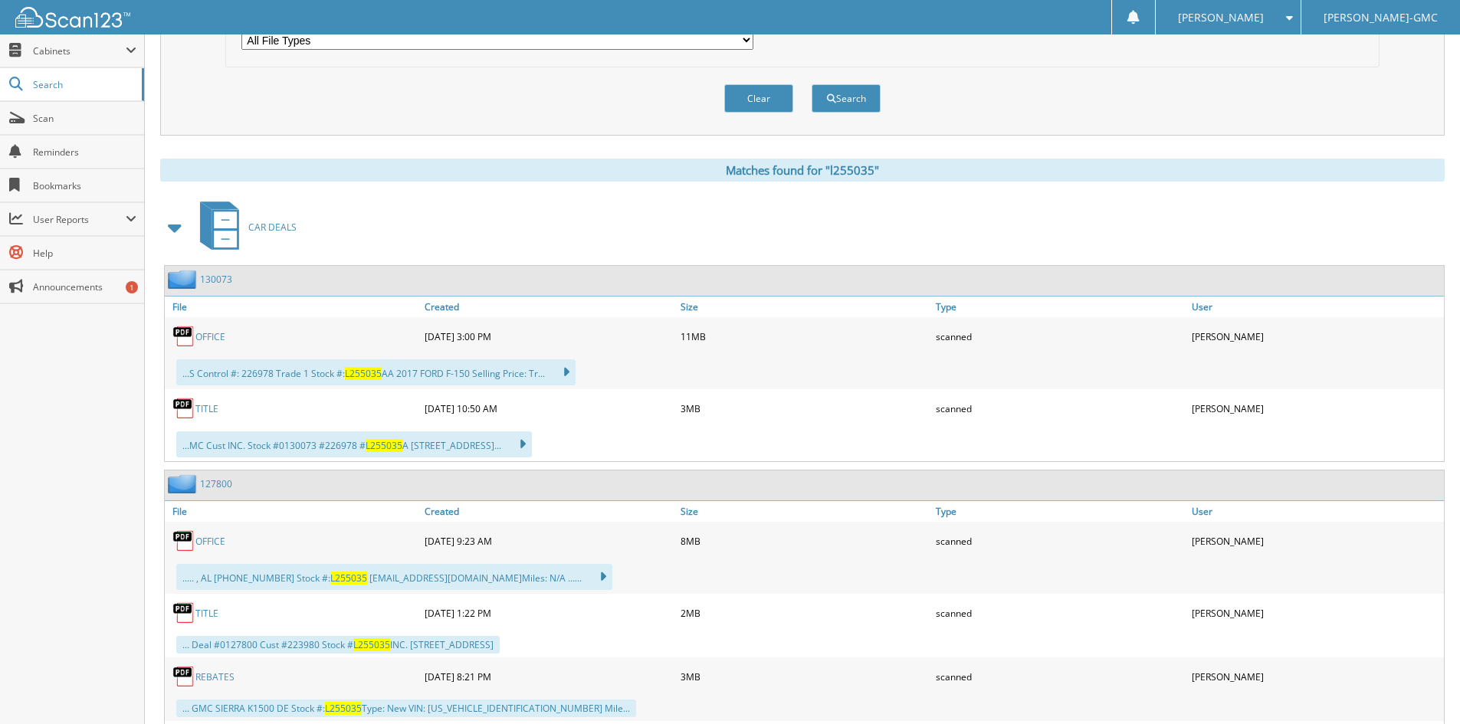
scroll to position [613, 0]
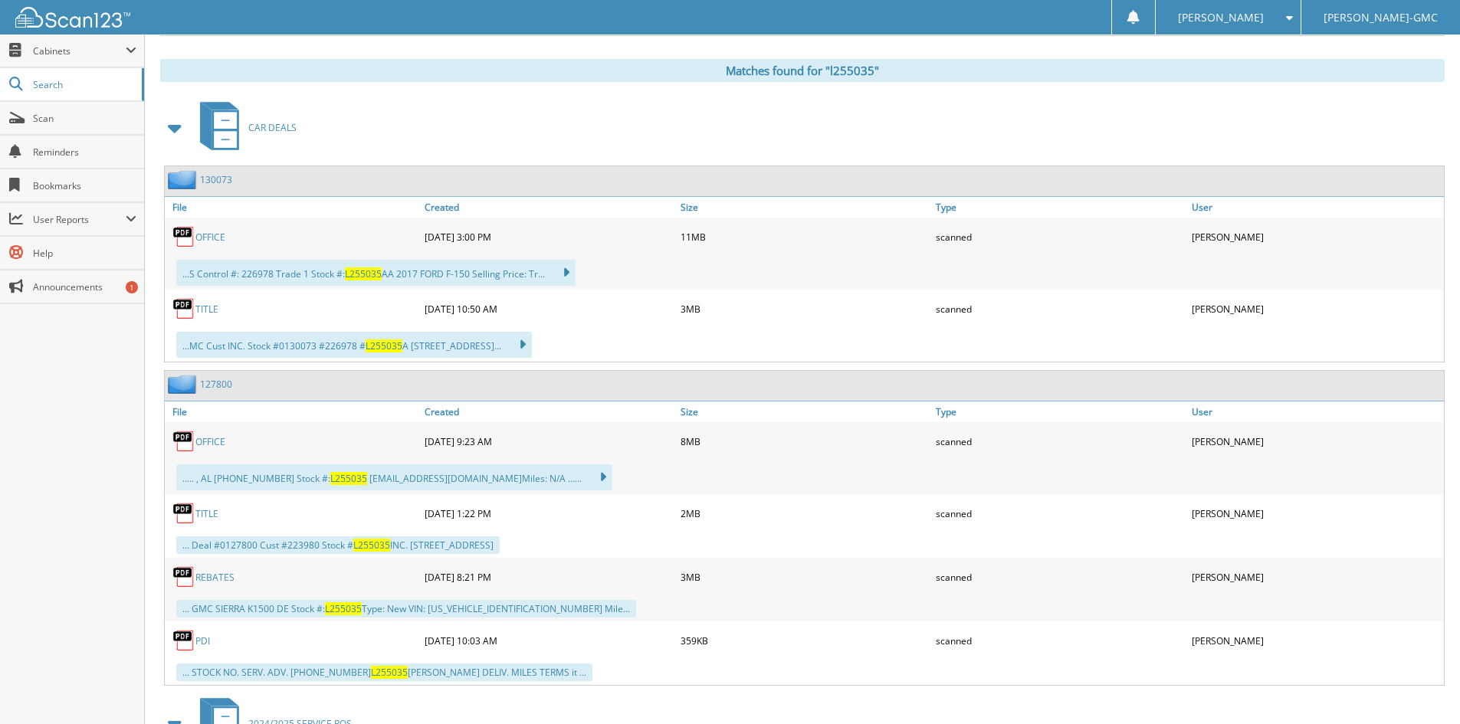
click at [210, 303] on link "TITLE" at bounding box center [206, 309] width 23 height 13
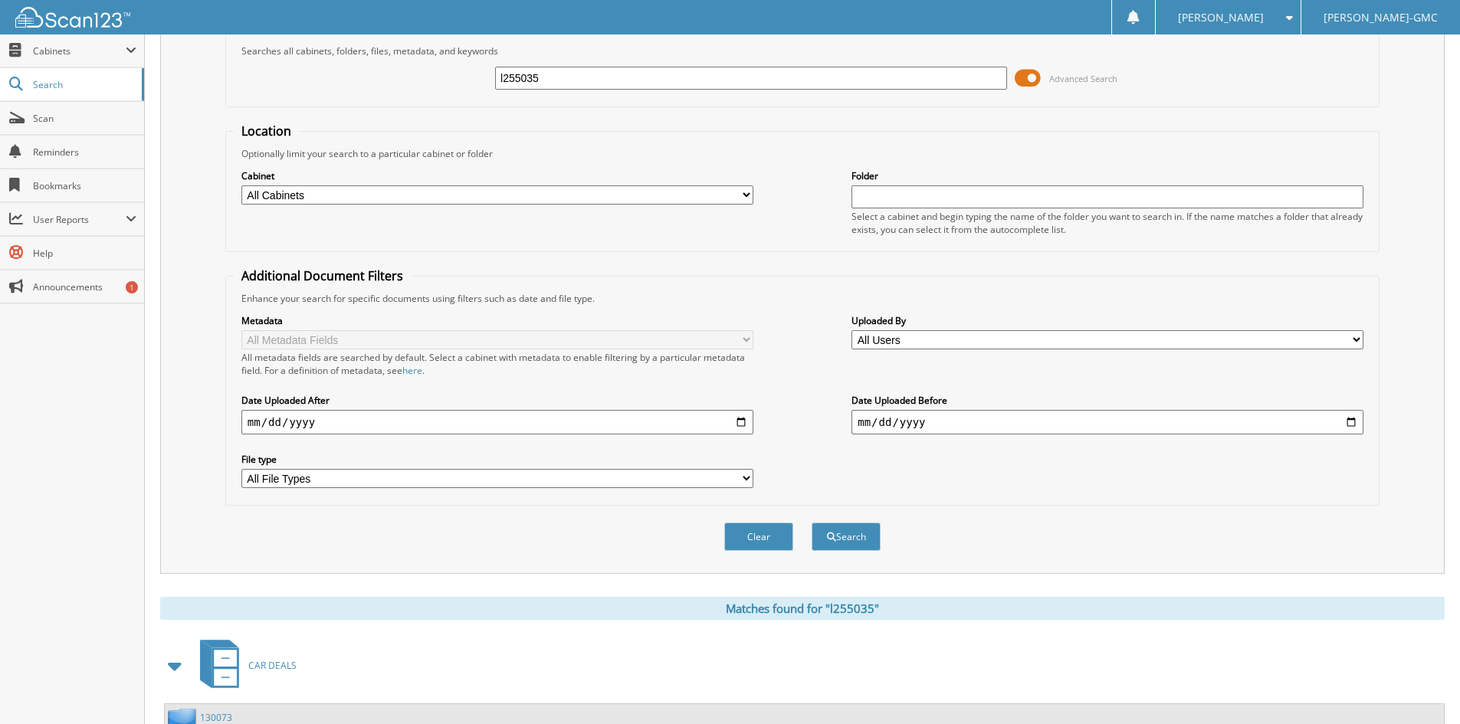
scroll to position [0, 0]
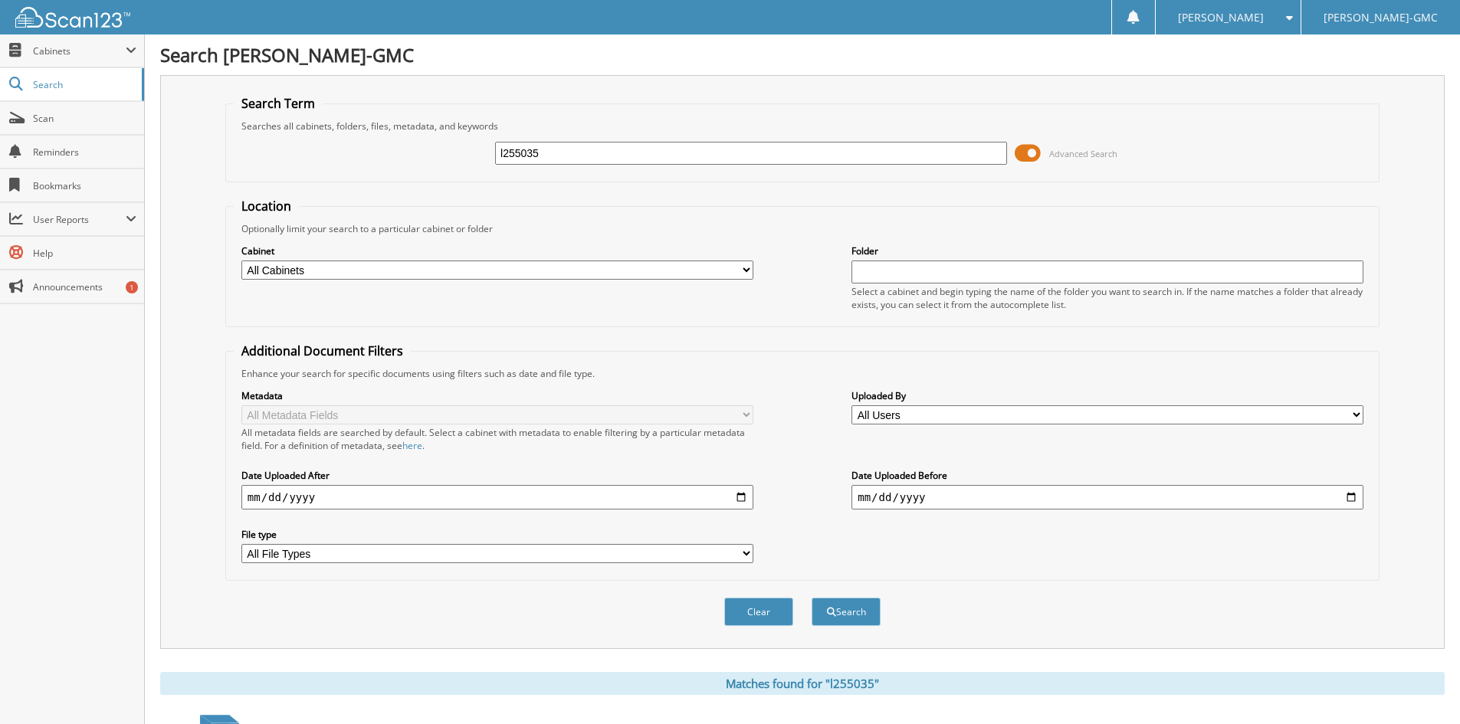
click at [546, 164] on input "l255035" at bounding box center [751, 153] width 512 height 23
type input "l255126"
click at [812, 598] on button "Search" at bounding box center [846, 612] width 69 height 28
click at [599, 151] on input "l255126" at bounding box center [751, 153] width 512 height 23
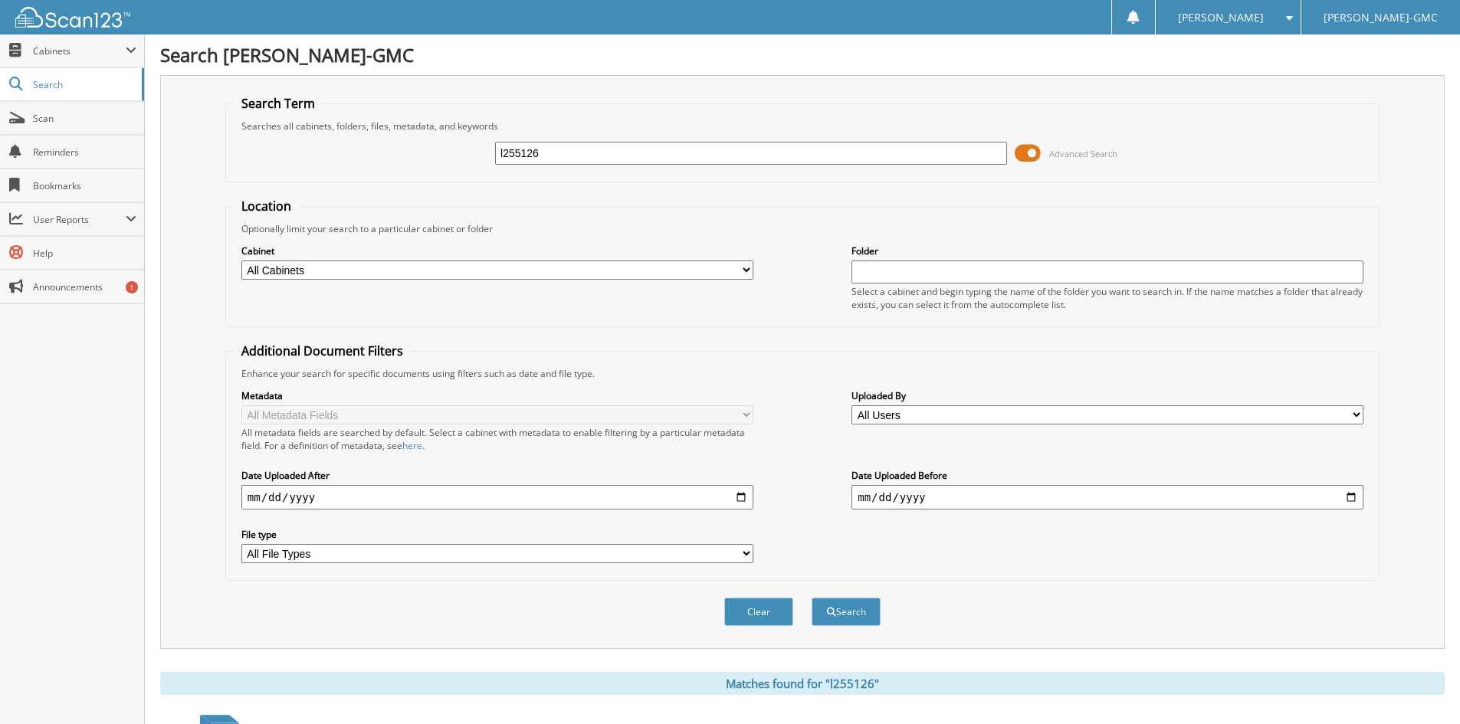
click at [599, 151] on input "l255126" at bounding box center [751, 153] width 512 height 23
type input "l254478"
click at [812, 598] on button "Search" at bounding box center [846, 612] width 69 height 28
click at [549, 143] on input "l254478" at bounding box center [751, 153] width 512 height 23
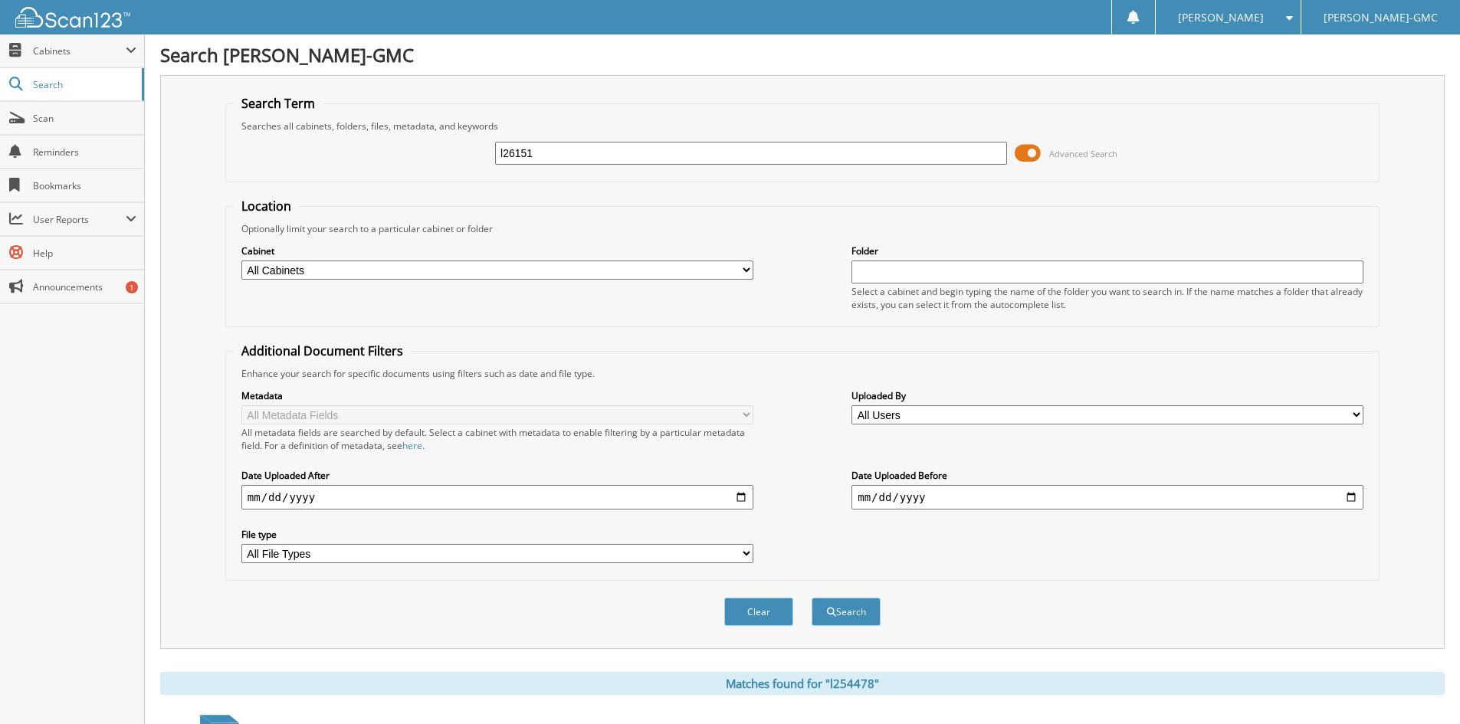
type input "l26151"
click at [812, 598] on button "Search" at bounding box center [846, 612] width 69 height 28
click at [545, 149] on input "l26151" at bounding box center [751, 153] width 512 height 23
type input "l255120"
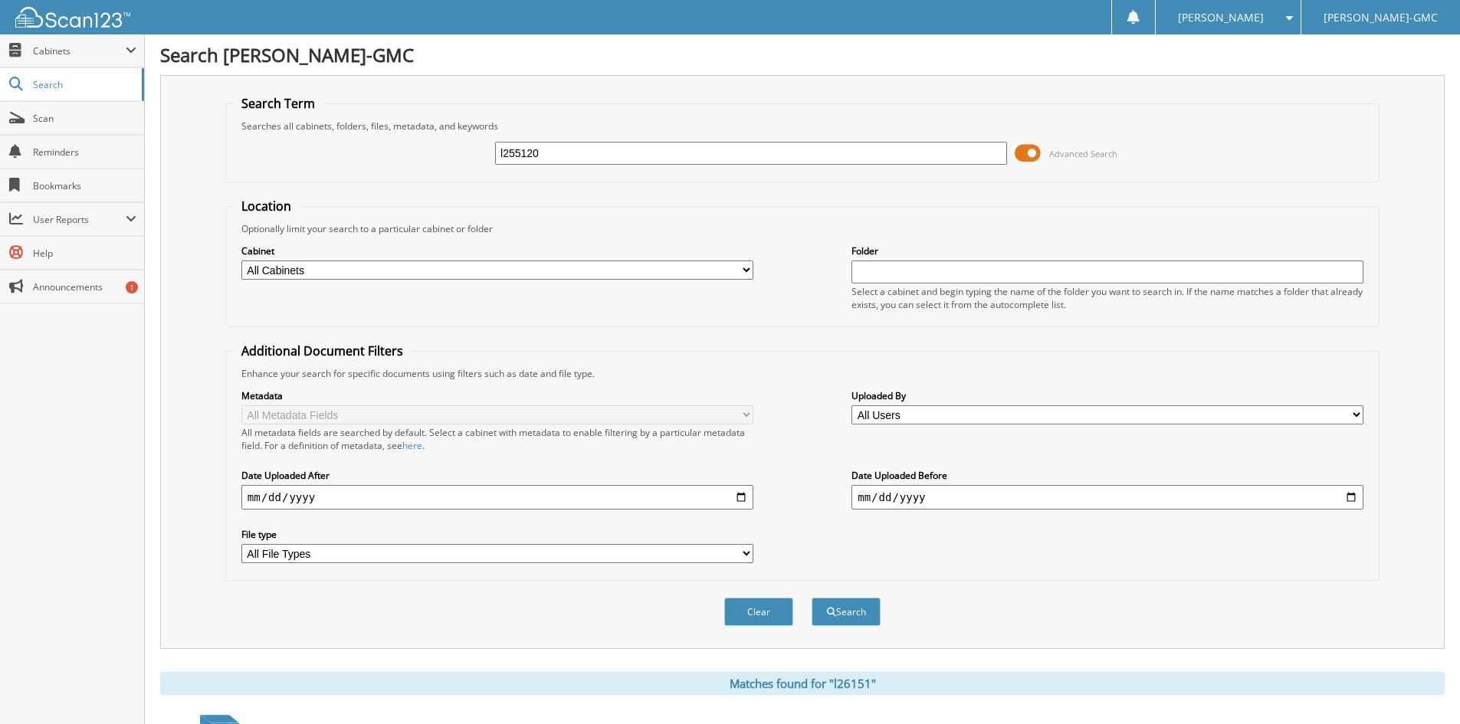
click at [812, 598] on button "Search" at bounding box center [846, 612] width 69 height 28
click at [580, 157] on input "l255120" at bounding box center [751, 153] width 512 height 23
type input "l255104"
click at [812, 598] on button "Search" at bounding box center [846, 612] width 69 height 28
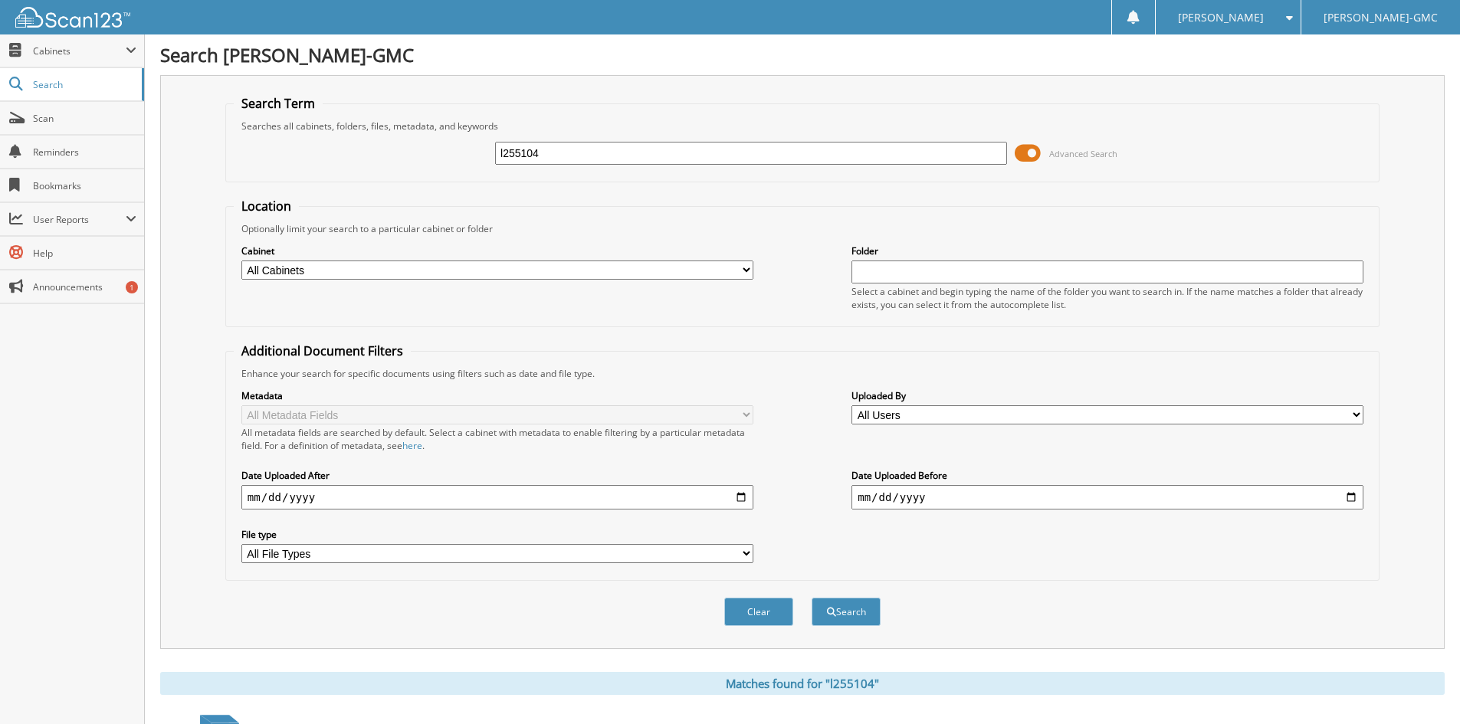
click at [567, 153] on input "l255104" at bounding box center [751, 153] width 512 height 23
type input "l255431"
click at [812, 598] on button "Search" at bounding box center [846, 612] width 69 height 28
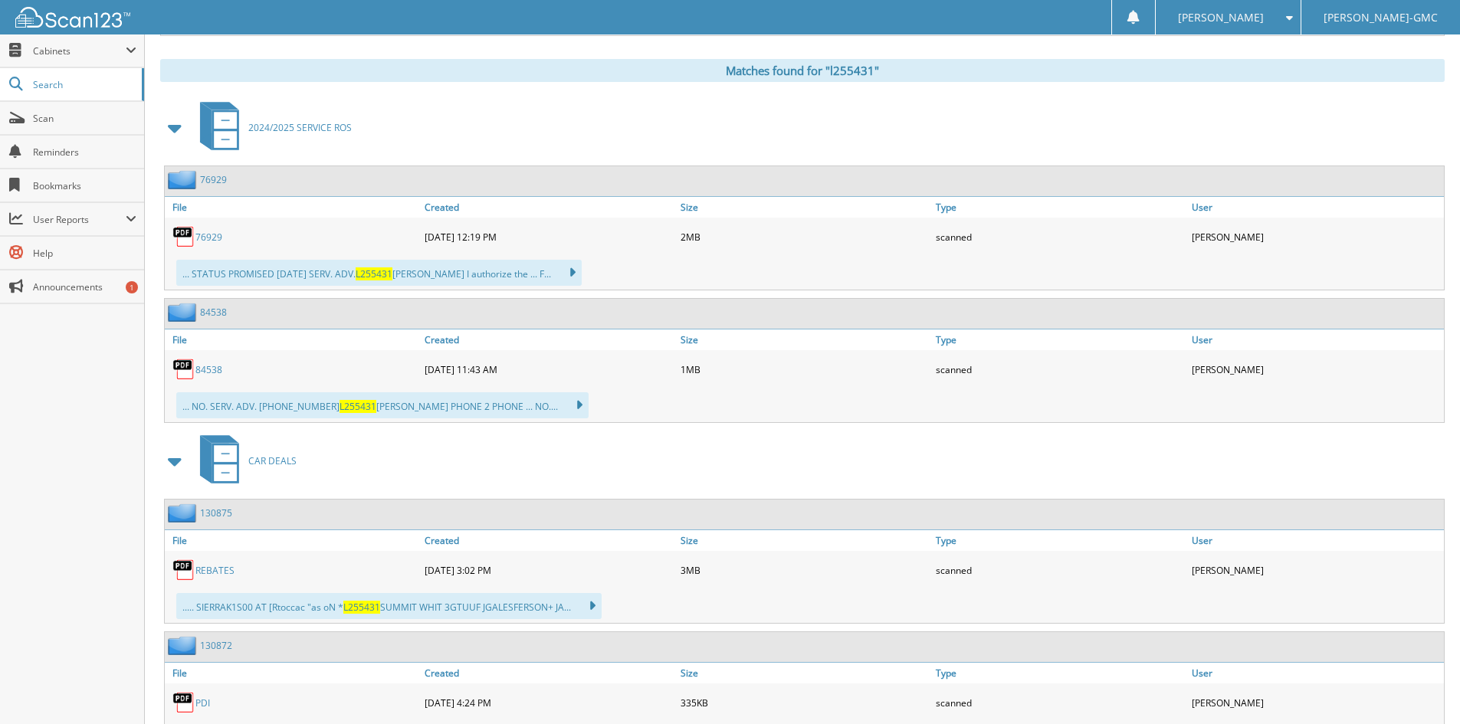
scroll to position [692, 0]
